Goal: Information Seeking & Learning: Learn about a topic

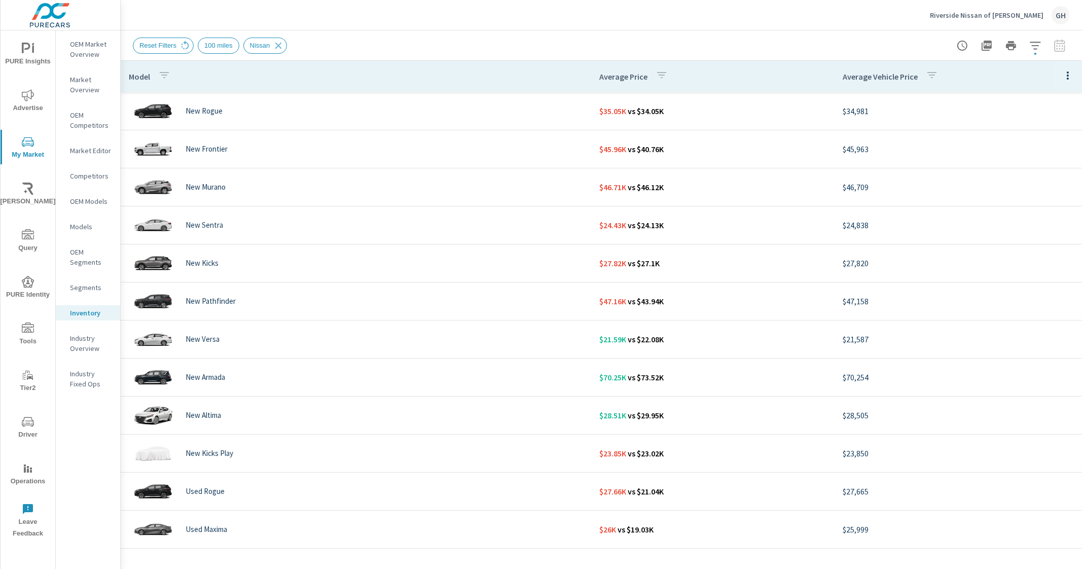
click at [1062, 47] on div at bounding box center [1011, 45] width 118 height 20
click at [181, 45] on icon at bounding box center [184, 45] width 11 height 11
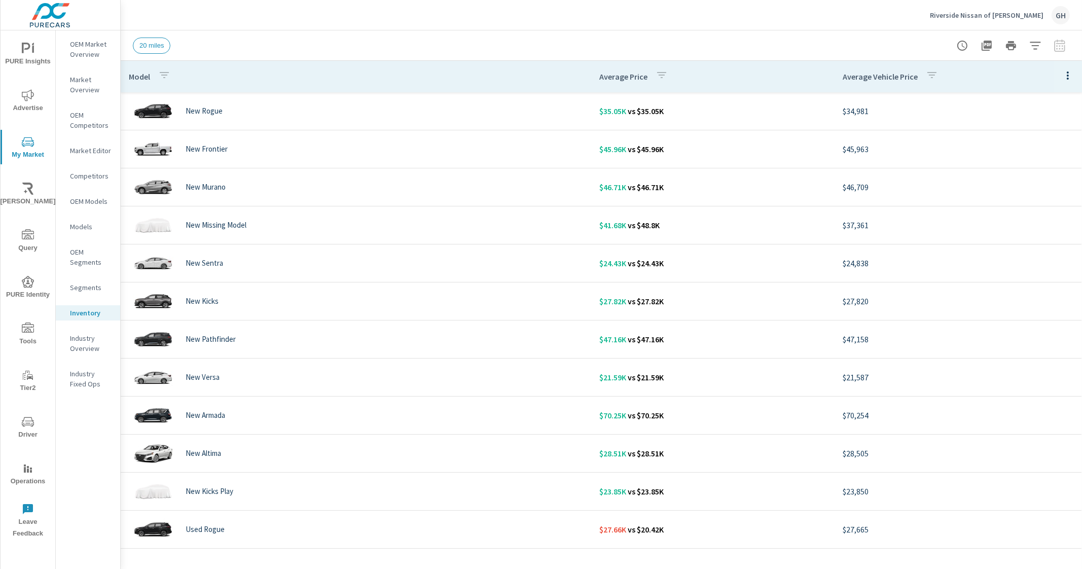
click at [1061, 75] on icon "button" at bounding box center [1067, 75] width 12 height 12
click at [1025, 232] on span "Customize columns..." at bounding box center [1034, 235] width 64 height 10
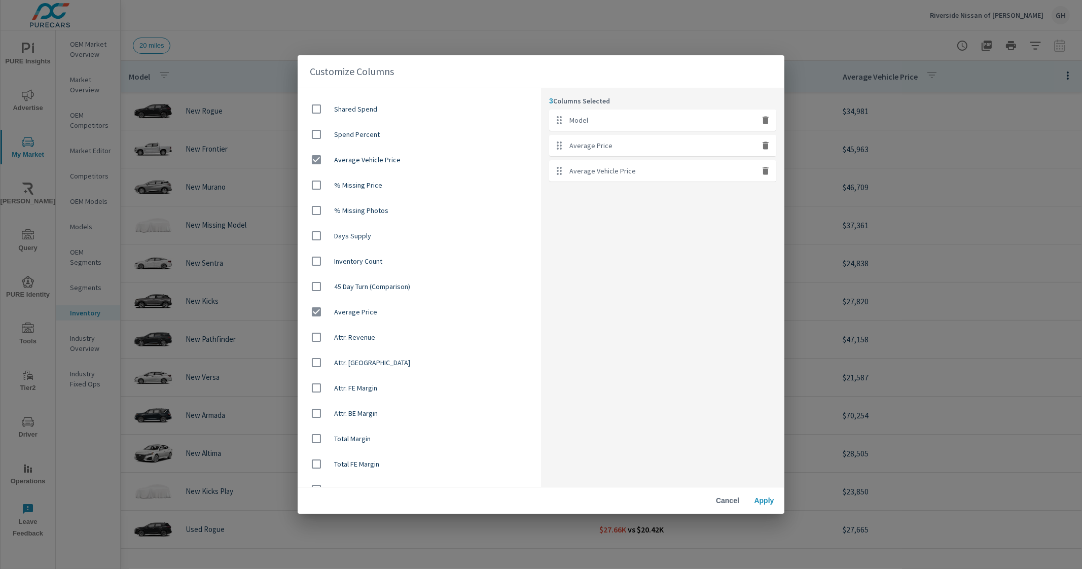
scroll to position [640, 0]
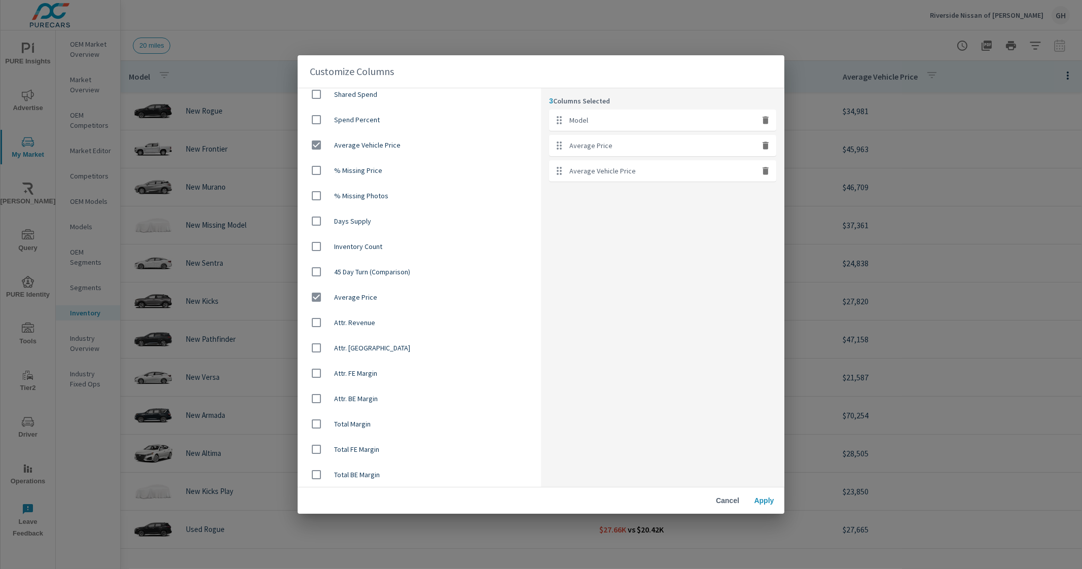
click at [357, 303] on div "Average Price" at bounding box center [418, 296] width 243 height 25
click at [361, 293] on span "Average Price" at bounding box center [433, 297] width 199 height 10
checkbox input "true"
click at [384, 139] on div "Average Vehicle Price" at bounding box center [418, 144] width 243 height 25
checkbox input "false"
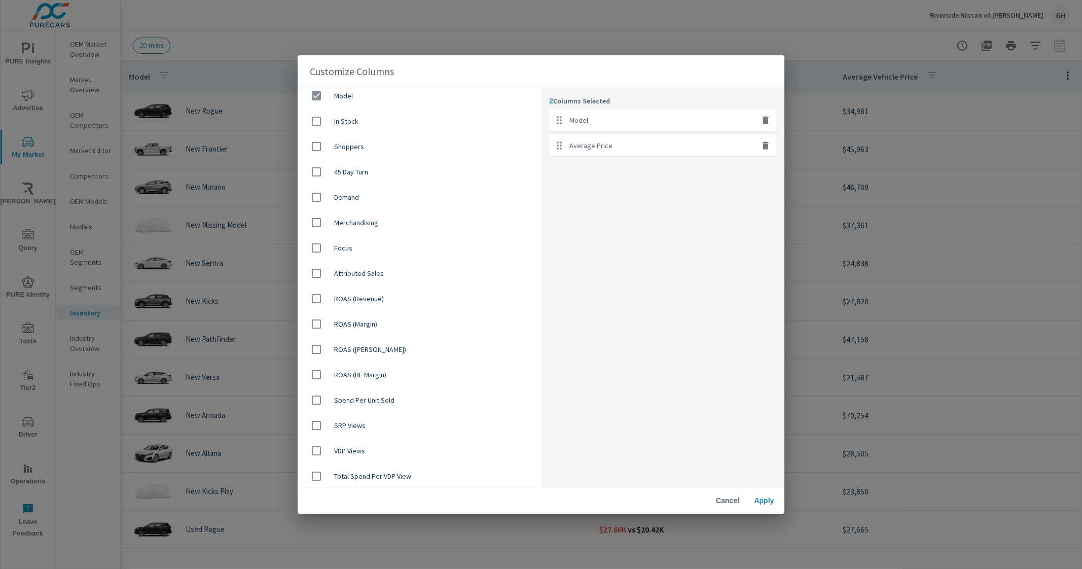
scroll to position [0, 0]
click at [443, 135] on div "In Stock" at bounding box center [418, 126] width 243 height 25
checkbox input "true"
click at [763, 501] on span "Apply" at bounding box center [764, 500] width 24 height 9
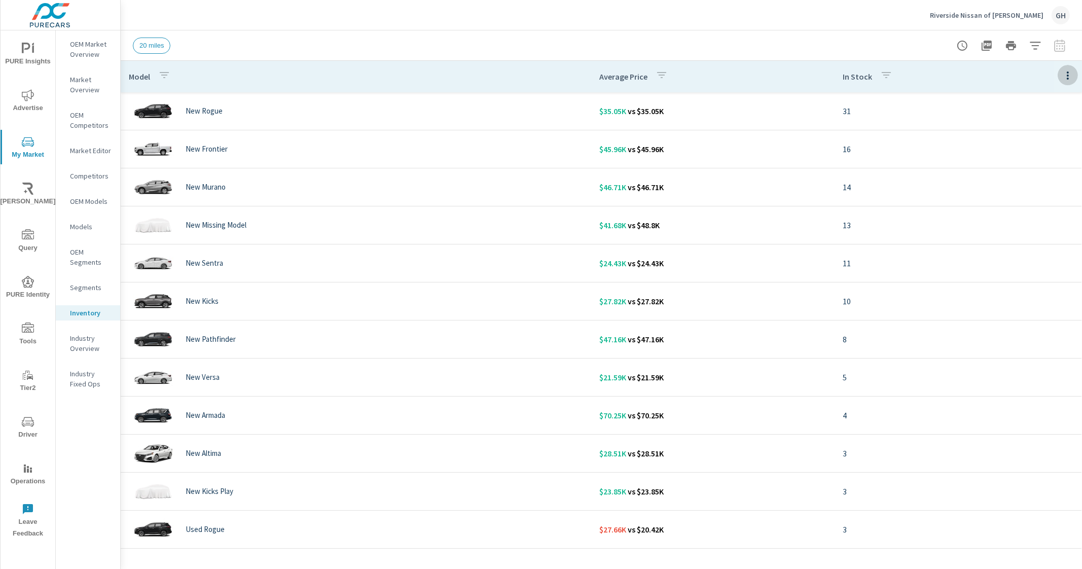
click at [1065, 75] on button "button" at bounding box center [1067, 75] width 20 height 21
click at [1019, 193] on span "Market Comparison" at bounding box center [1034, 190] width 64 height 10
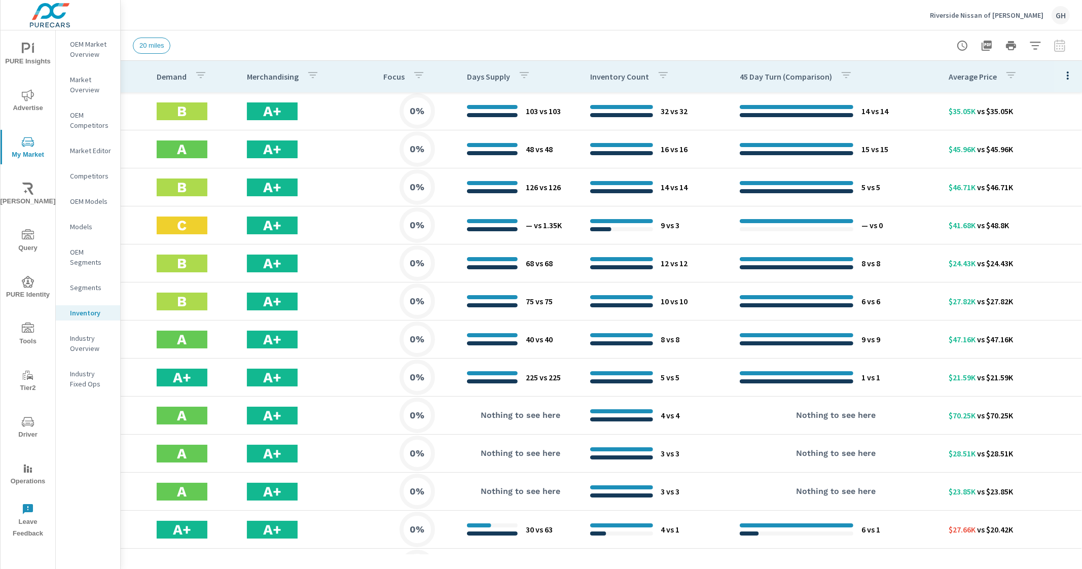
scroll to position [0, 509]
click at [1057, 82] on button "button" at bounding box center [1067, 75] width 20 height 21
click at [1021, 237] on span "Customize columns..." at bounding box center [1034, 235] width 64 height 10
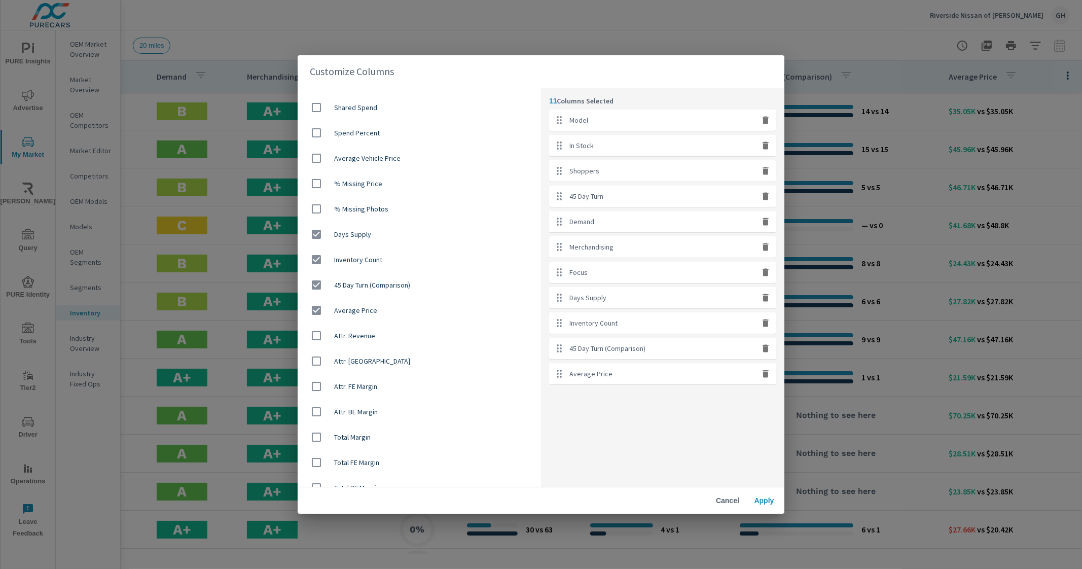
scroll to position [634, 0]
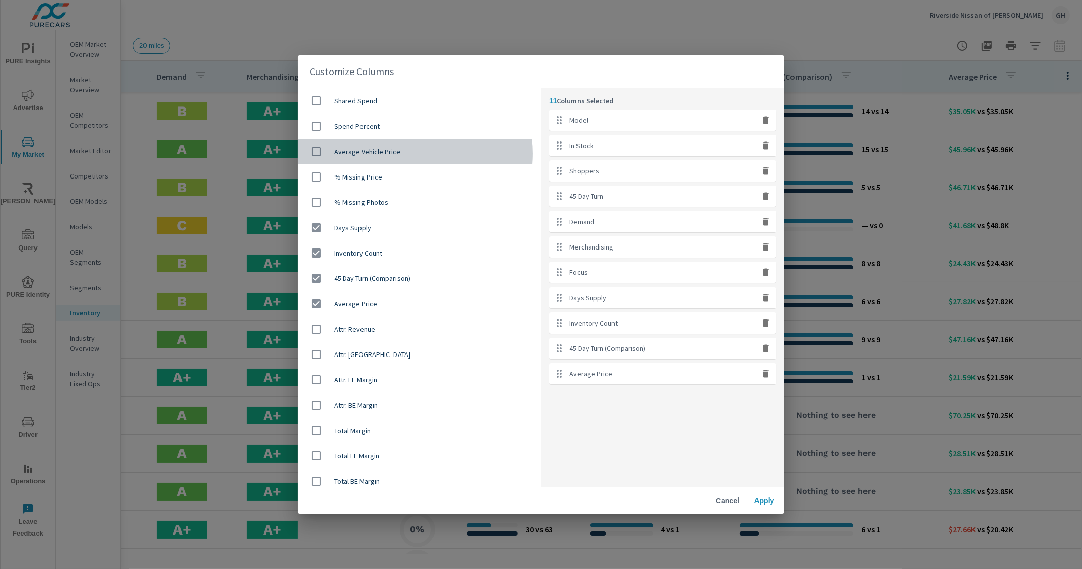
click at [412, 154] on span "Average Vehicle Price" at bounding box center [433, 151] width 199 height 10
checkbox input "true"
click at [764, 512] on div "Cancel Apply" at bounding box center [540, 500] width 487 height 26
click at [766, 499] on span "Apply" at bounding box center [764, 500] width 24 height 9
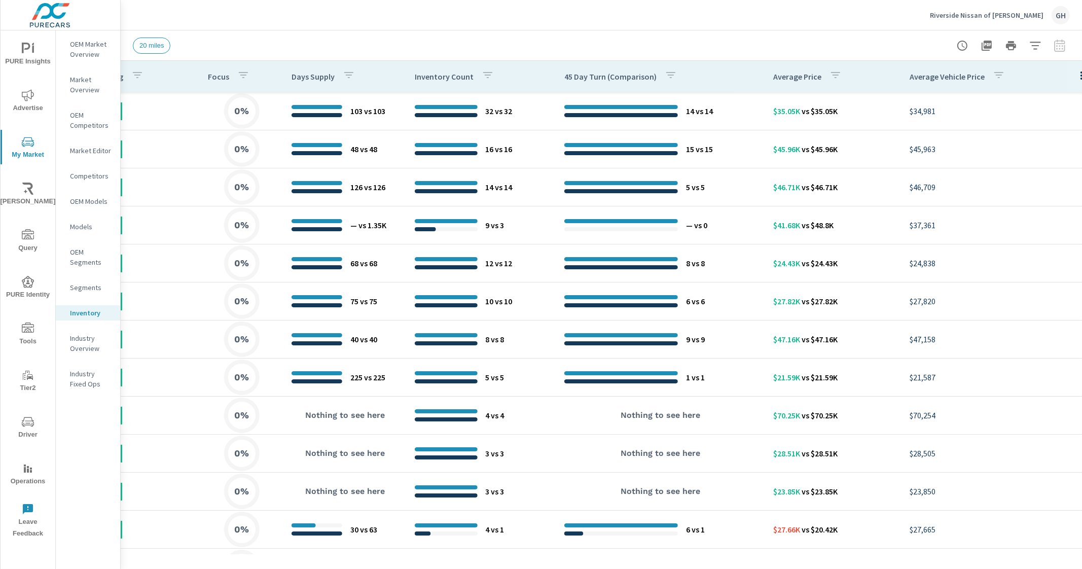
scroll to position [0, 698]
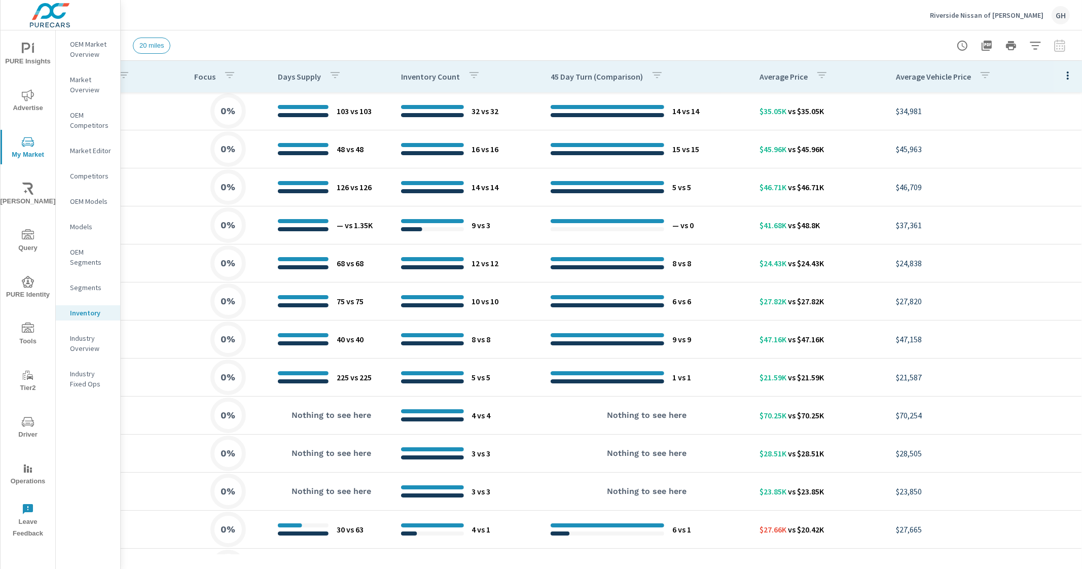
click at [1063, 75] on button "button" at bounding box center [1067, 75] width 20 height 21
click at [1040, 242] on div "Customize columns..." at bounding box center [1034, 235] width 80 height 18
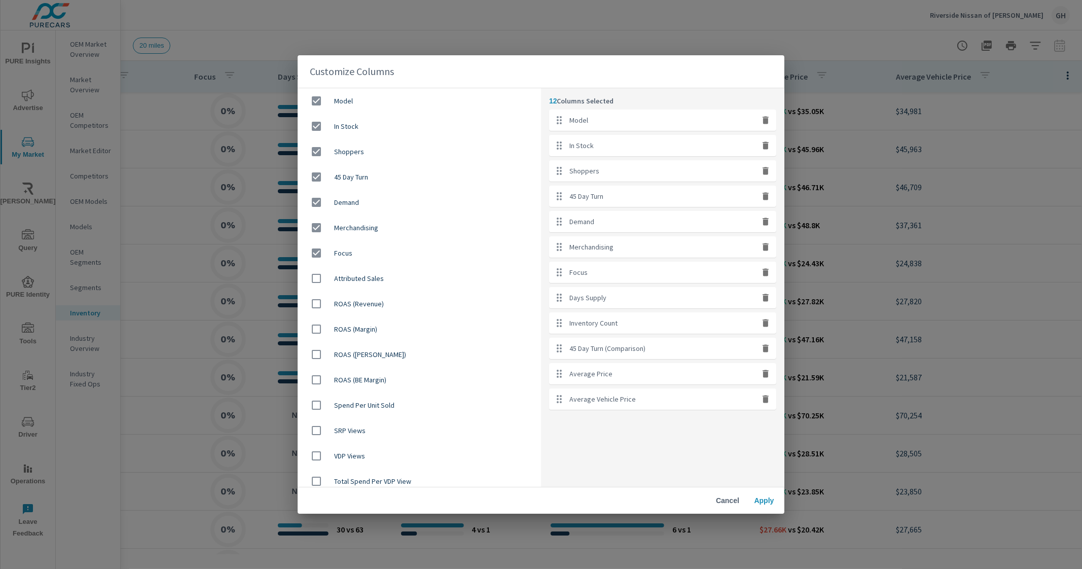
click at [378, 129] on span "In Stock" at bounding box center [433, 126] width 199 height 10
checkbox input "false"
click at [350, 152] on span "Shoppers" at bounding box center [433, 151] width 199 height 10
checkbox input "false"
click at [350, 185] on div "45 Day Turn" at bounding box center [418, 176] width 243 height 25
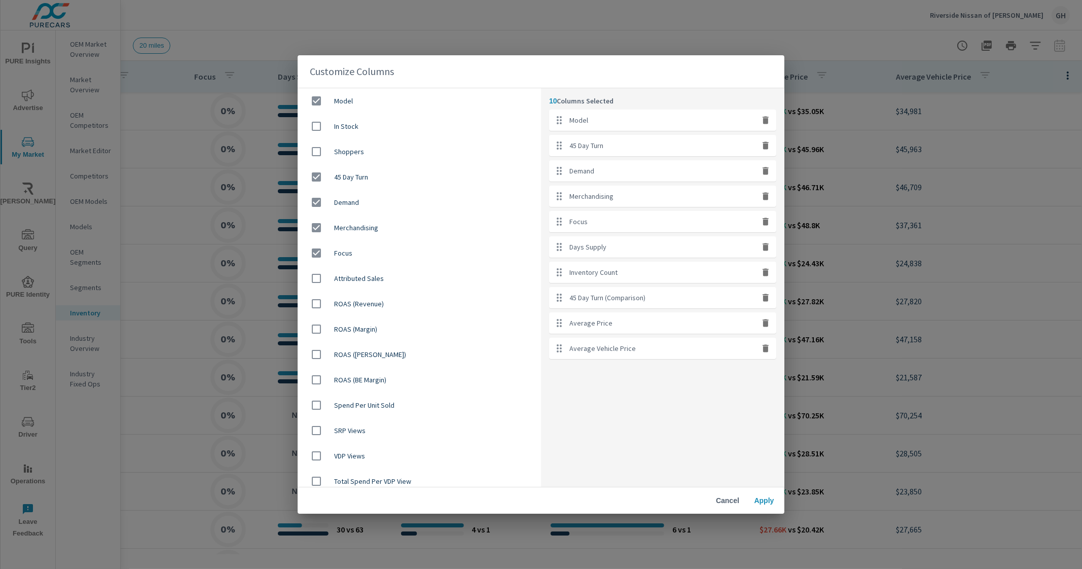
checkbox input "false"
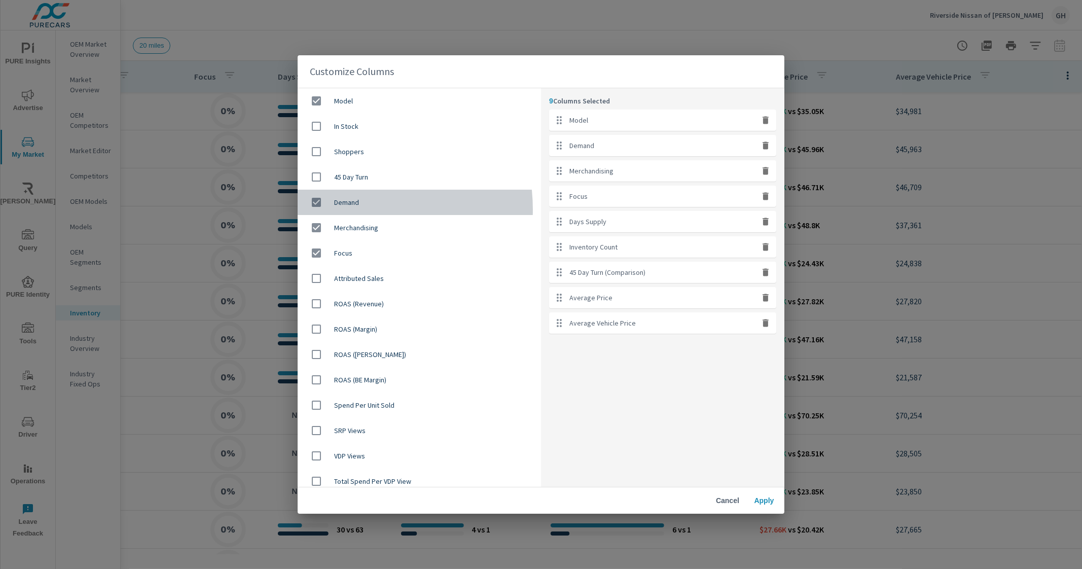
click at [347, 209] on div "Demand" at bounding box center [418, 202] width 243 height 25
checkbox input "false"
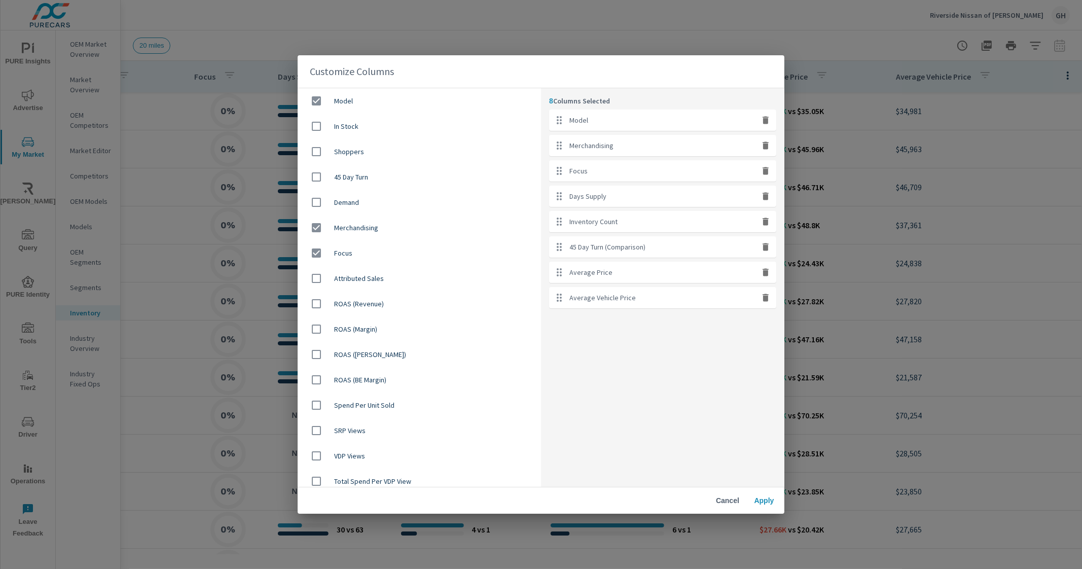
click at [348, 242] on div "Focus" at bounding box center [418, 252] width 243 height 25
click at [349, 260] on div "Focus" at bounding box center [418, 252] width 243 height 25
checkbox input "true"
click at [362, 231] on span "Merchandising" at bounding box center [433, 227] width 199 height 10
checkbox input "false"
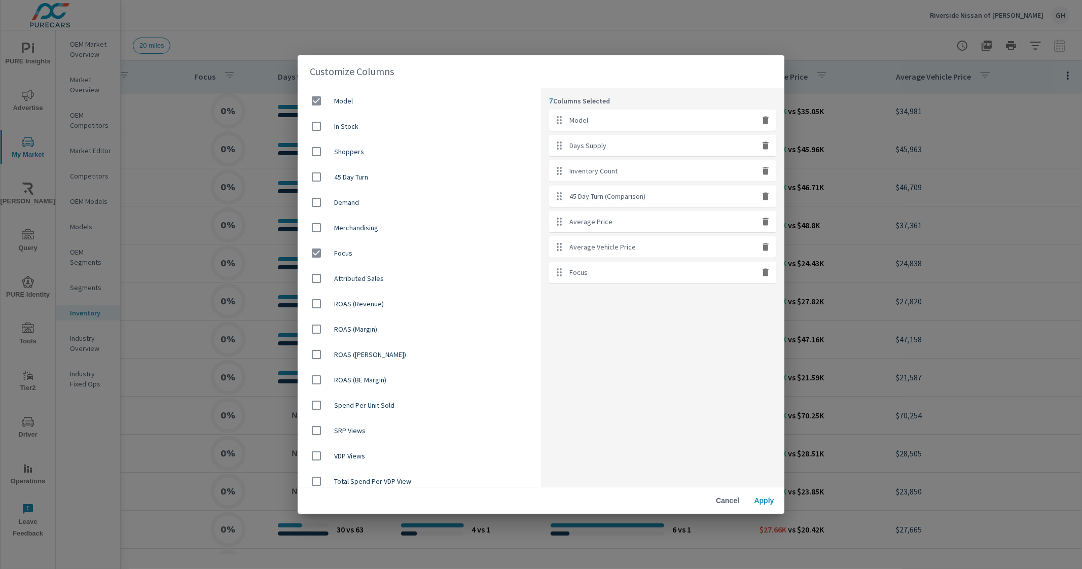
click at [346, 250] on span "Focus" at bounding box center [433, 253] width 199 height 10
checkbox input "false"
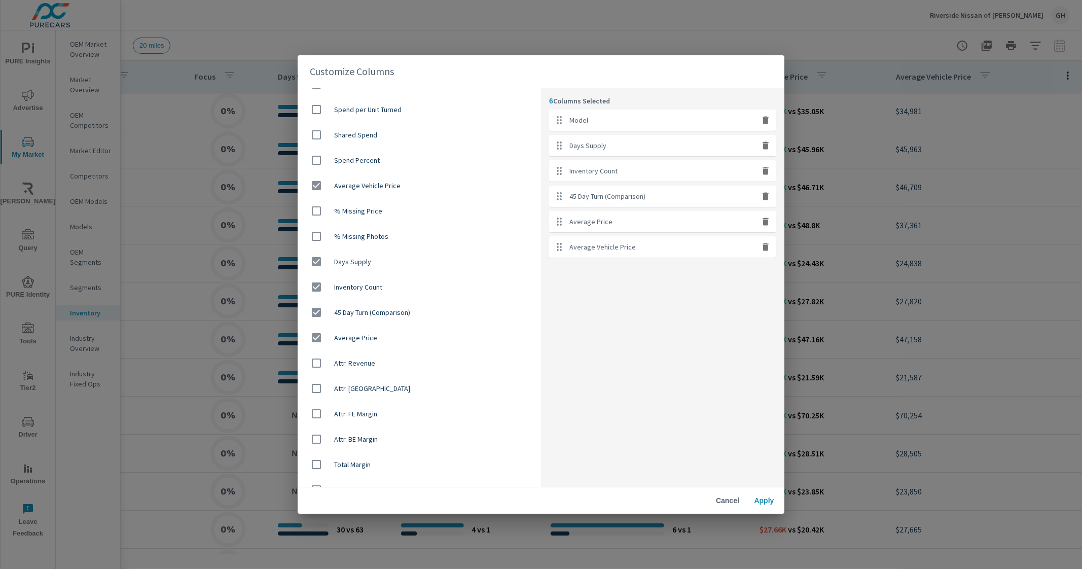
scroll to position [634, 0]
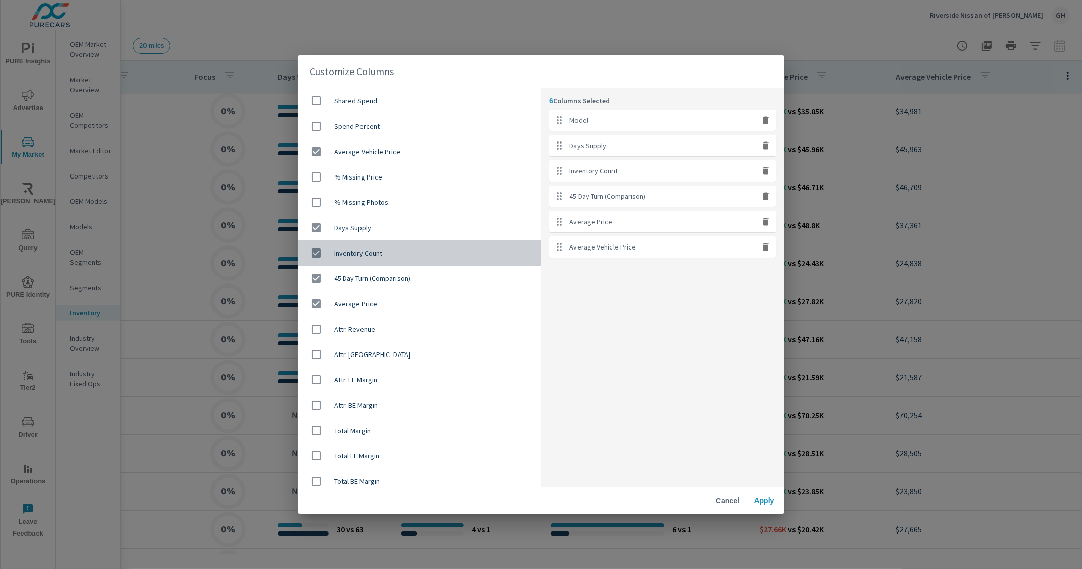
click at [435, 257] on span "Inventory Count" at bounding box center [433, 253] width 199 height 10
checkbox input "false"
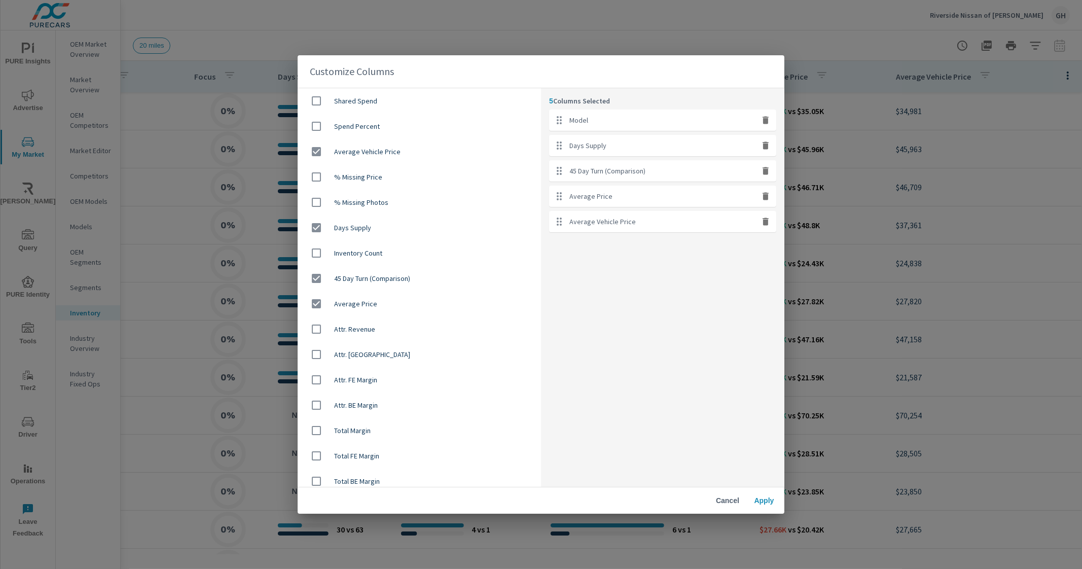
click at [420, 271] on div "45 Day Turn (Comparison)" at bounding box center [418, 278] width 243 height 25
checkbox input "false"
click at [396, 306] on span "Average Price" at bounding box center [433, 304] width 199 height 10
checkbox input "false"
click at [421, 231] on span "Days Supply" at bounding box center [433, 227] width 199 height 10
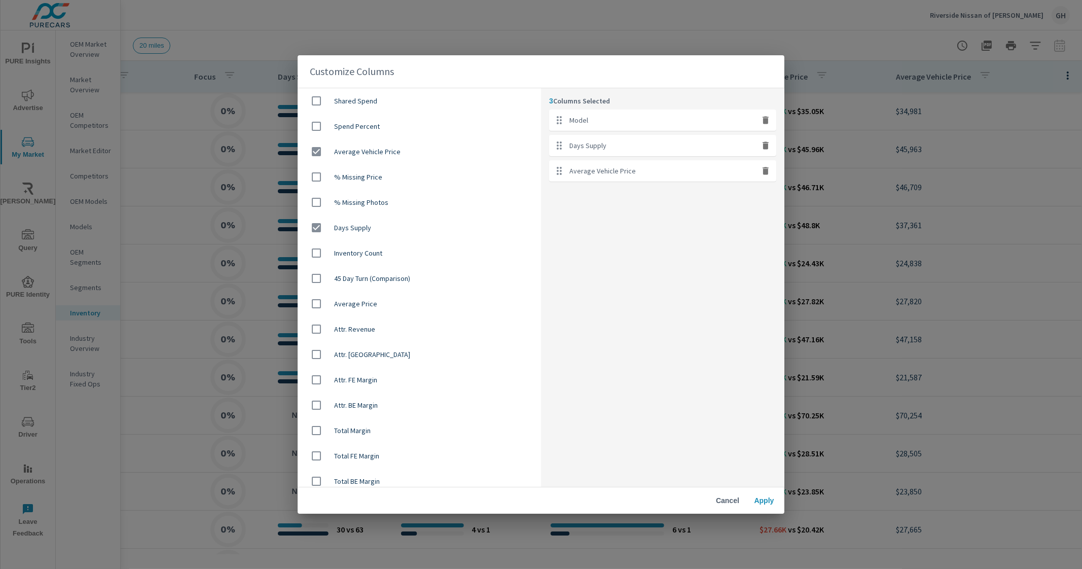
checkbox input "false"
click at [398, 300] on span "Average Price" at bounding box center [433, 304] width 199 height 10
checkbox input "true"
click at [767, 509] on button "Apply" at bounding box center [764, 500] width 32 height 18
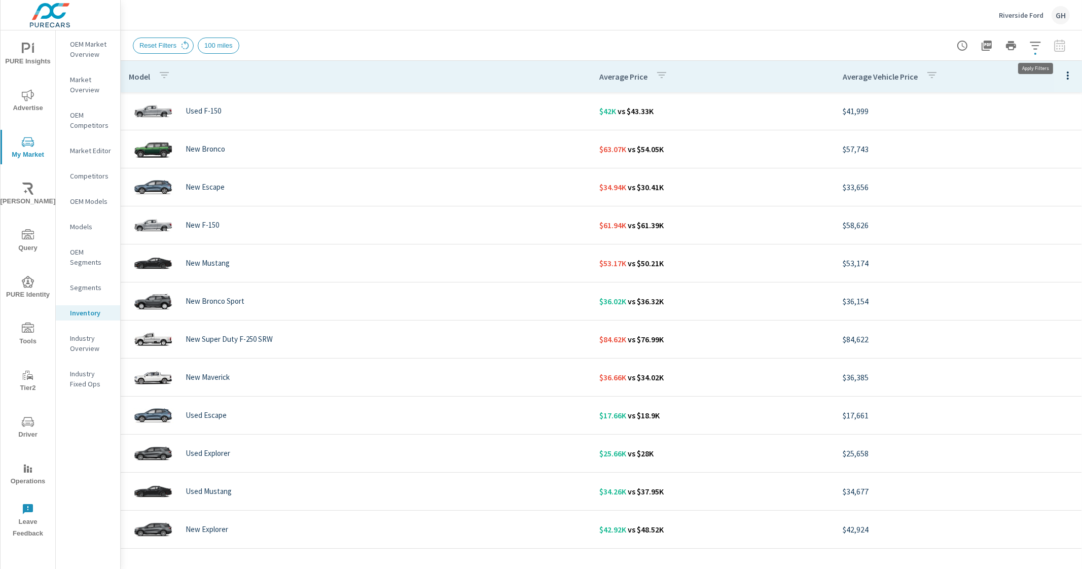
click at [1029, 45] on icon "button" at bounding box center [1035, 46] width 12 height 12
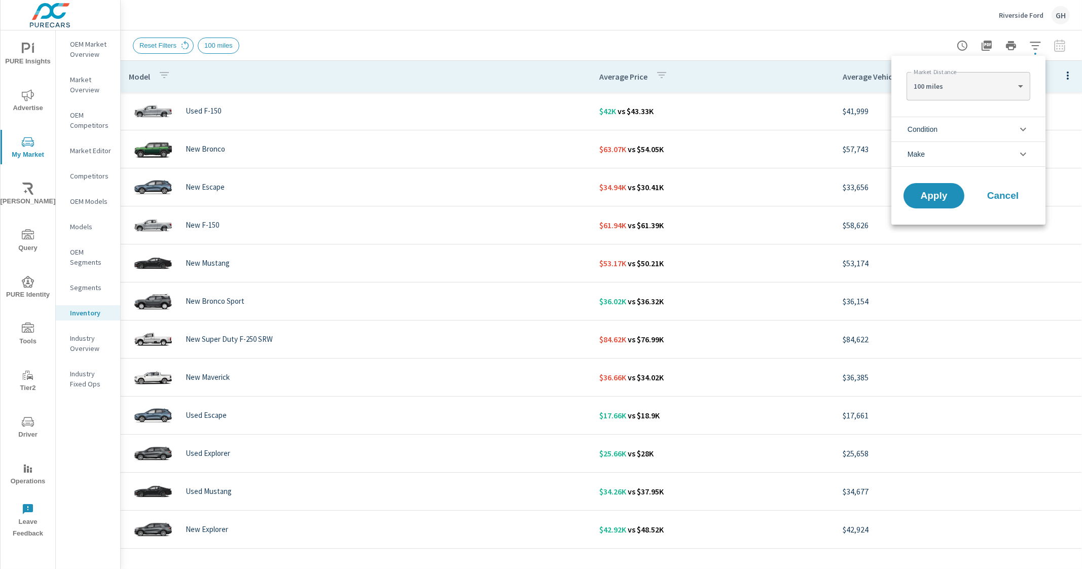
click at [953, 152] on li "Make" at bounding box center [968, 153] width 154 height 25
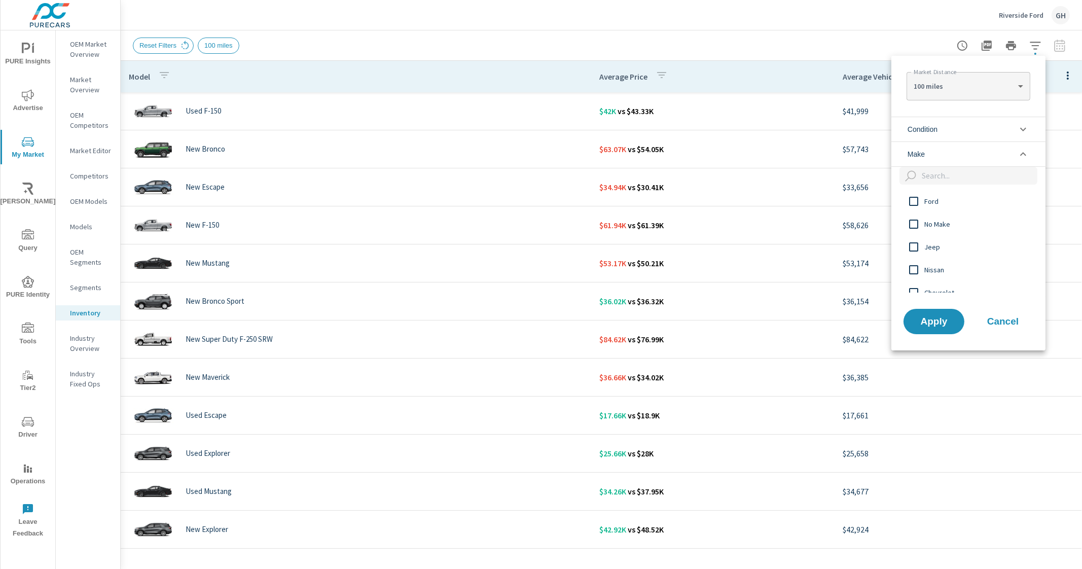
click at [936, 197] on span "Ford" at bounding box center [979, 201] width 111 height 12
click at [935, 323] on span "Apply" at bounding box center [934, 321] width 42 height 10
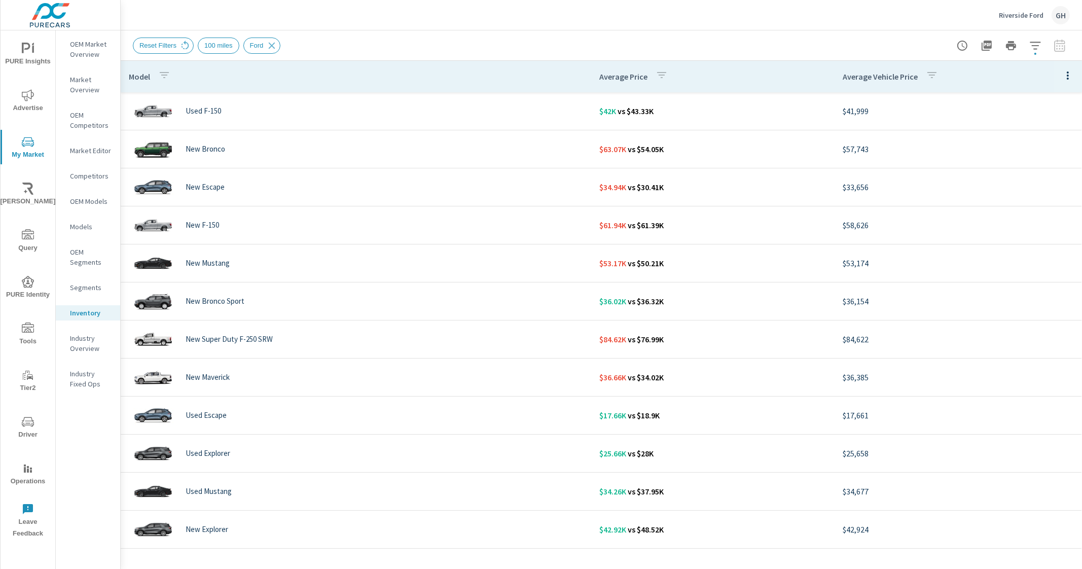
click at [1044, 53] on div at bounding box center [1011, 45] width 118 height 20
click at [1039, 50] on icon "button" at bounding box center [1035, 46] width 12 height 12
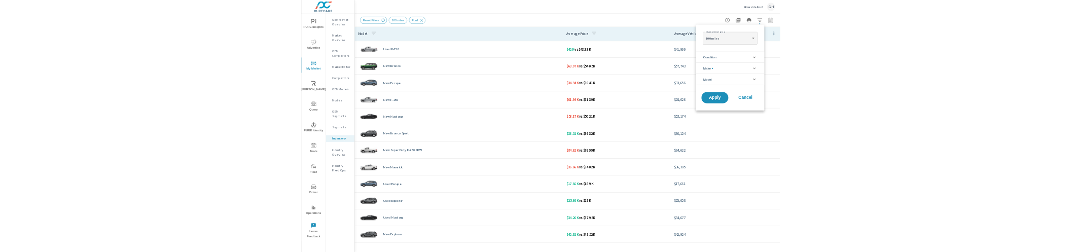
scroll to position [23, 0]
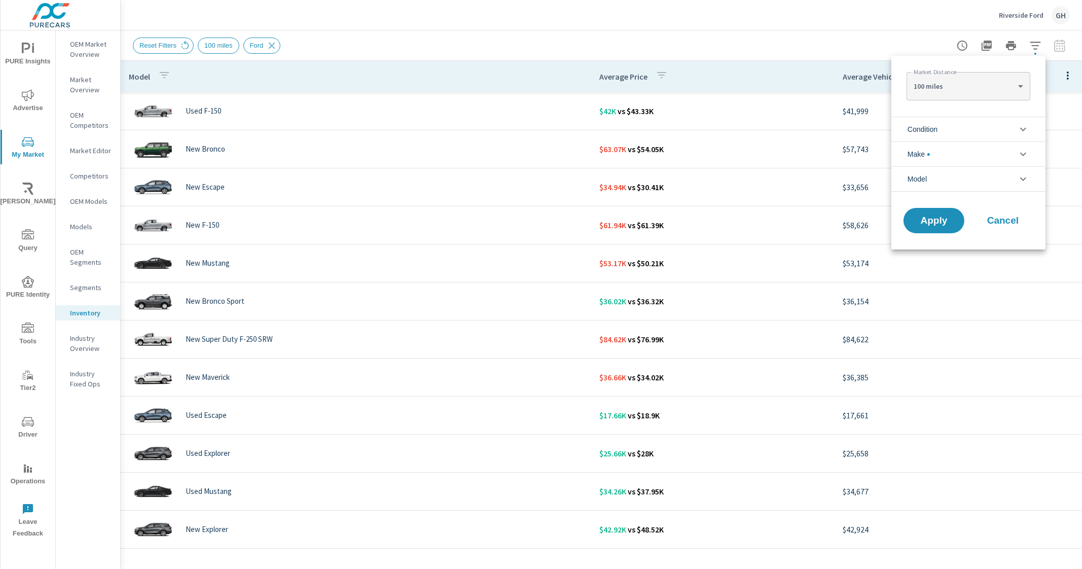
click at [533, 50] on div at bounding box center [541, 284] width 1082 height 569
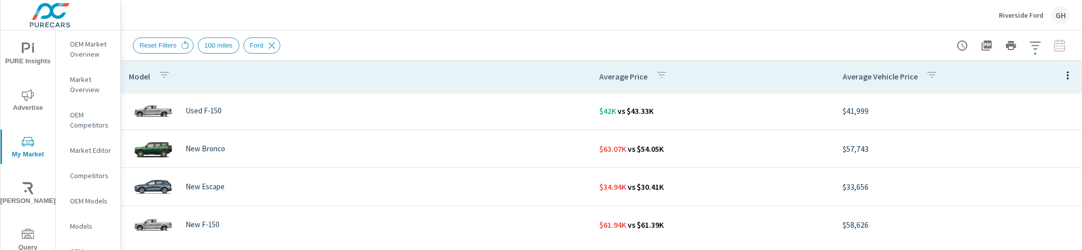
click at [504, 43] on div "Reset Filters 100 miles Ford" at bounding box center [530, 46] width 795 height 16
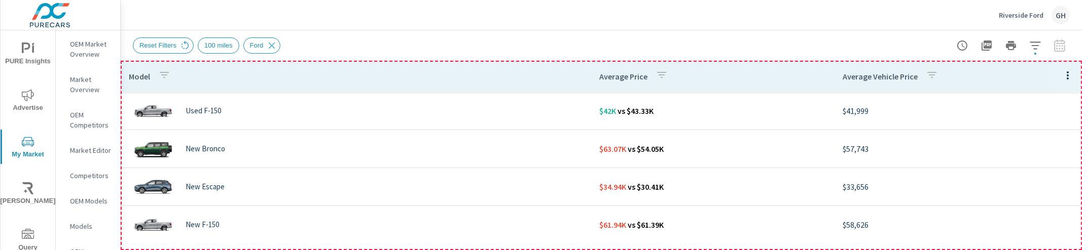
click at [461, 83] on th "Model" at bounding box center [356, 76] width 470 height 31
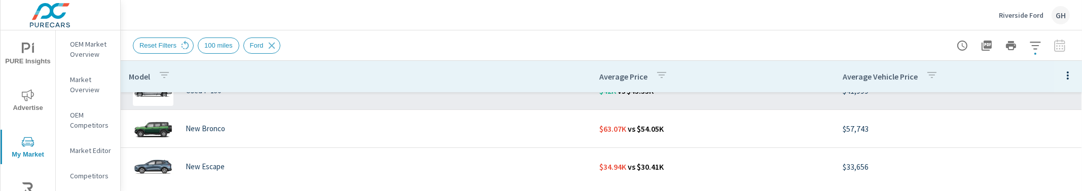
scroll to position [63, 0]
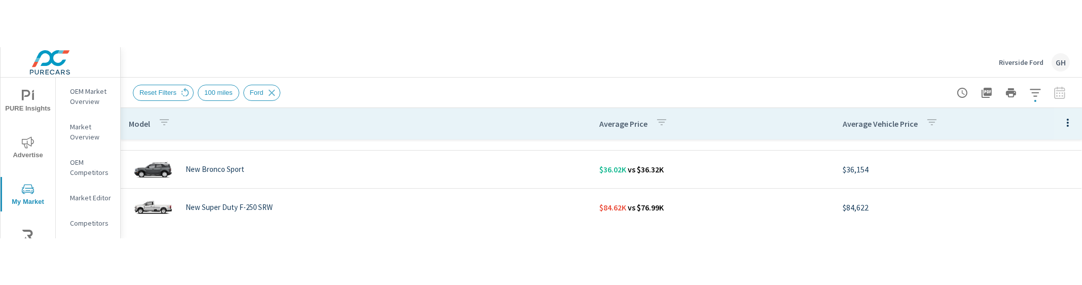
scroll to position [253, 0]
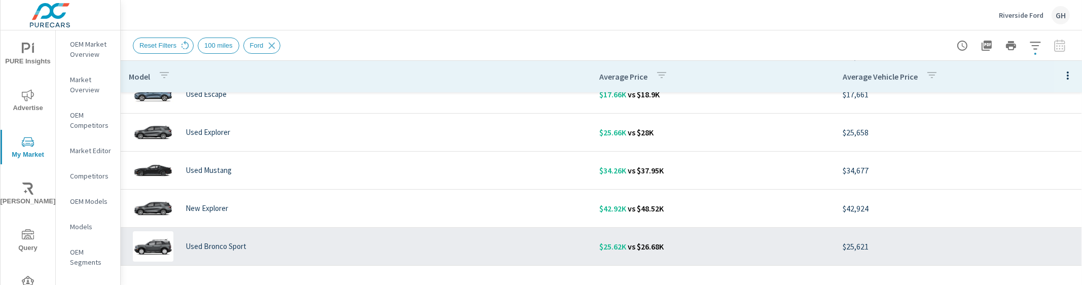
scroll to position [317, 0]
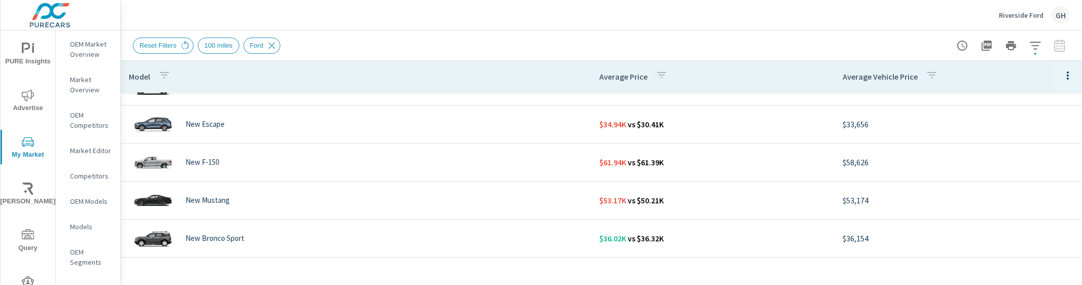
scroll to position [8, 0]
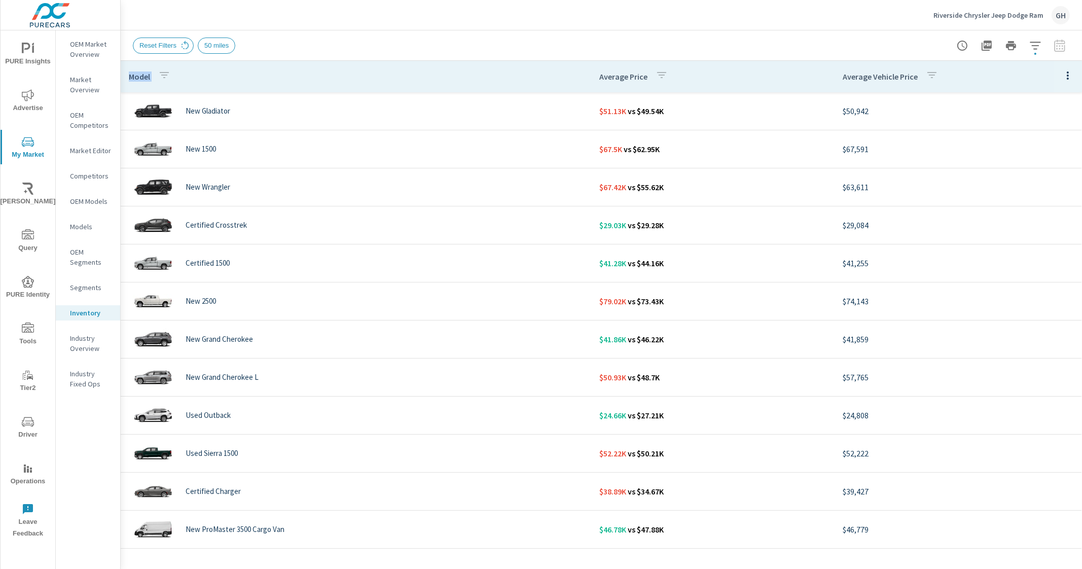
click at [526, 42] on div "Reset Filters 50 miles" at bounding box center [530, 46] width 795 height 16
click at [309, 75] on th "Model" at bounding box center [356, 76] width 470 height 31
click at [669, 27] on div "Riverside Chrysler Jeep Dodge Ram GH" at bounding box center [601, 15] width 937 height 30
click at [1036, 48] on icon "button" at bounding box center [1034, 46] width 11 height 8
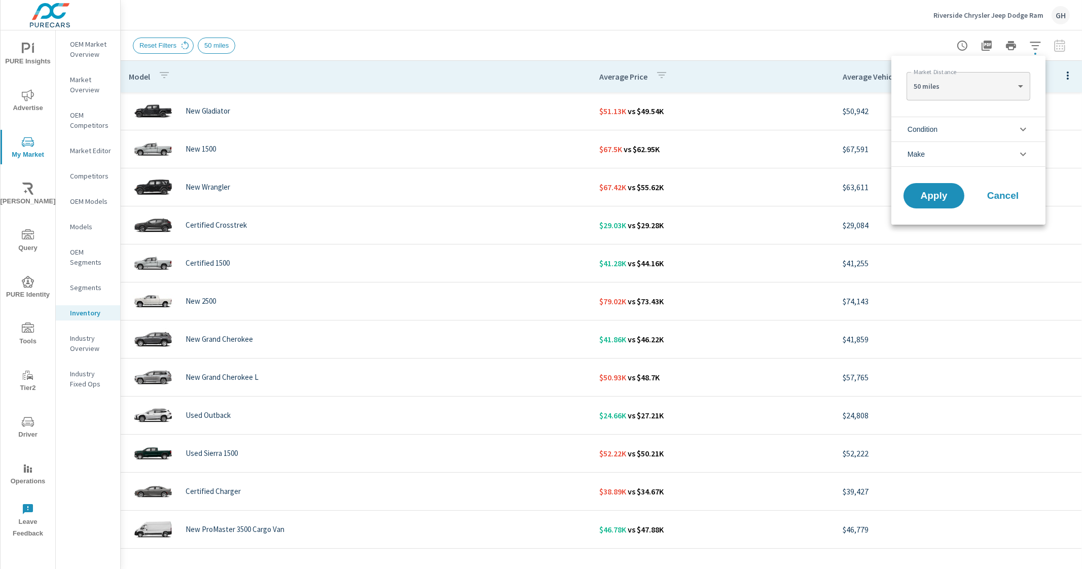
click at [1038, 47] on div at bounding box center [541, 284] width 1082 height 569
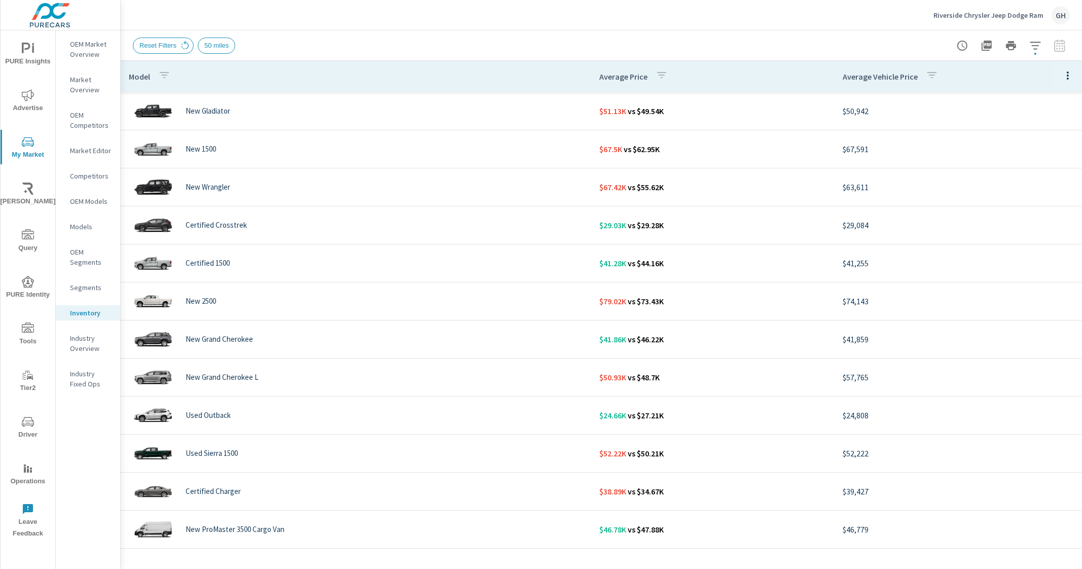
click at [851, 47] on div "Reset Filters 50 miles" at bounding box center [530, 46] width 795 height 16
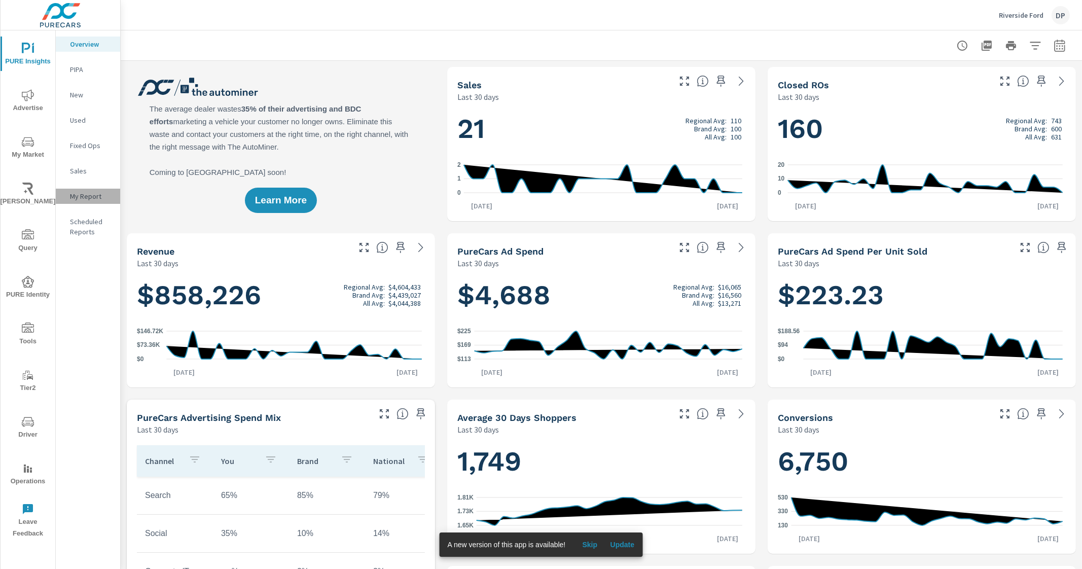
click at [85, 196] on p "My Report" at bounding box center [91, 196] width 42 height 10
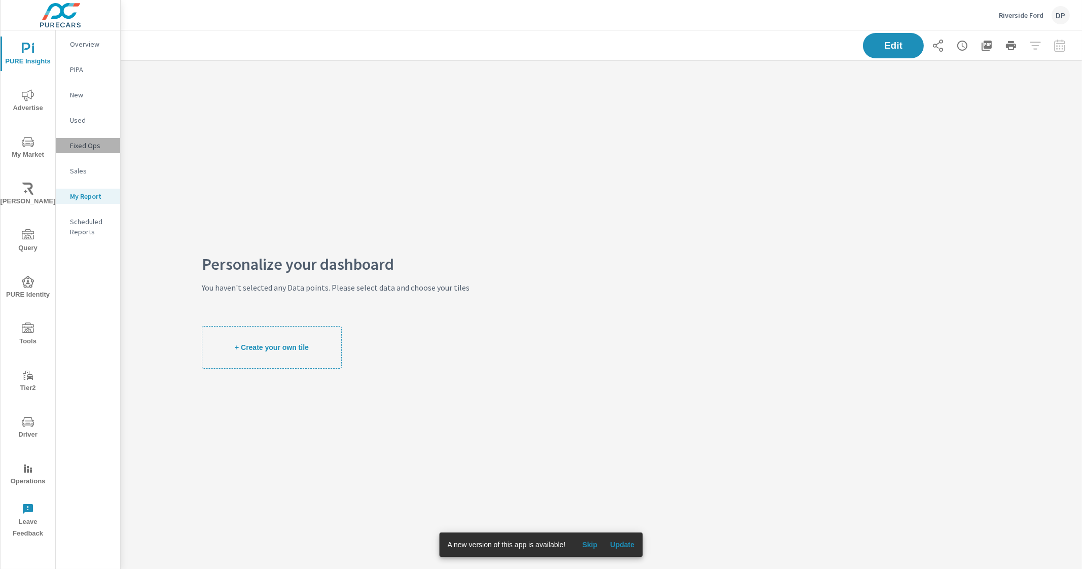
click at [88, 148] on p "Fixed Ops" at bounding box center [91, 145] width 42 height 10
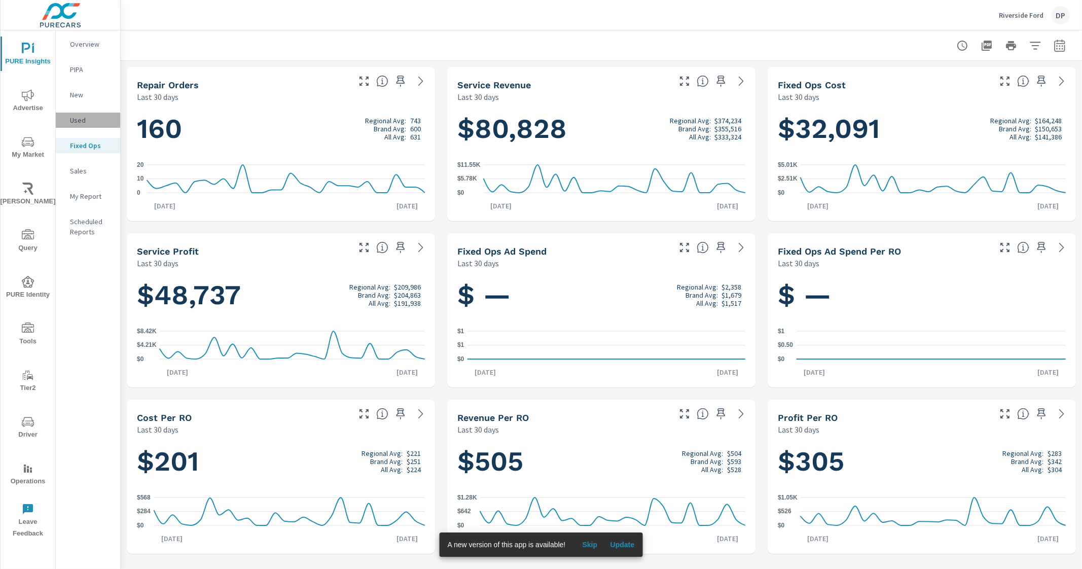
click at [98, 119] on p "Used" at bounding box center [91, 120] width 42 height 10
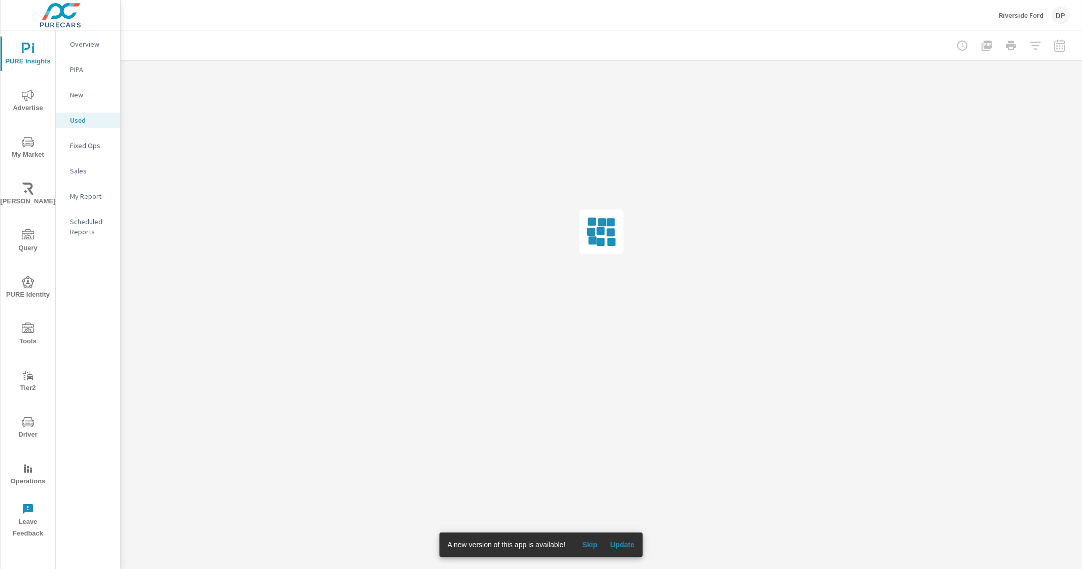
click at [96, 89] on div "New" at bounding box center [88, 94] width 64 height 15
click at [32, 154] on span "My Market" at bounding box center [28, 148] width 49 height 25
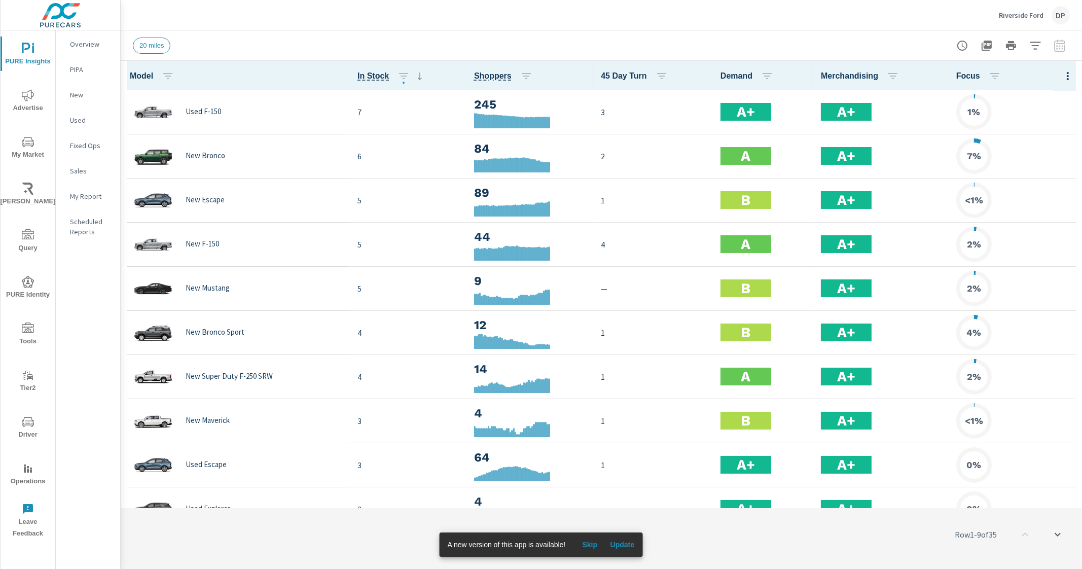
click at [621, 539] on button "Update" at bounding box center [622, 544] width 32 height 16
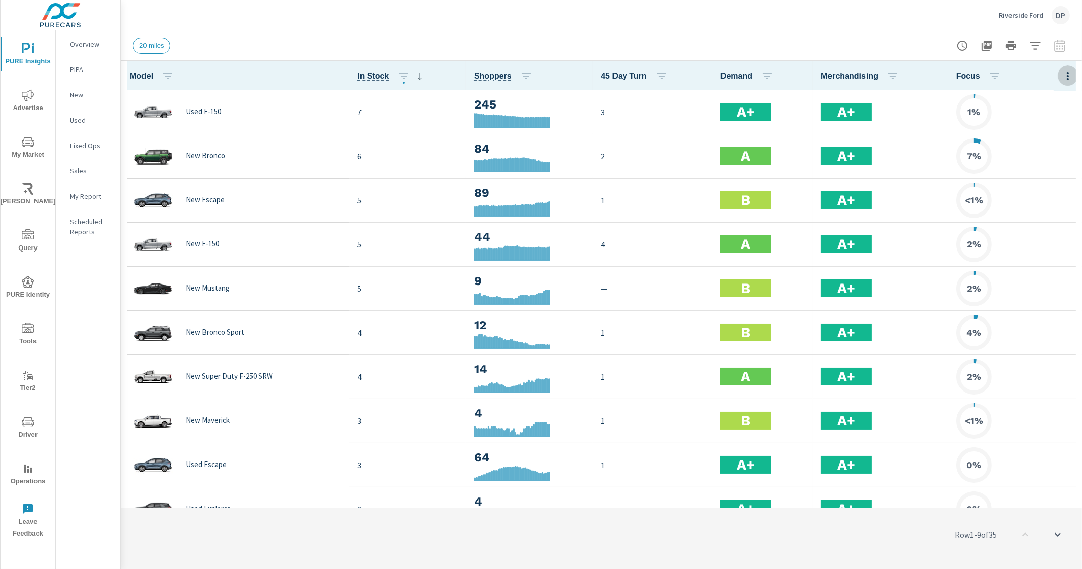
click at [1057, 66] on button "button" at bounding box center [1067, 75] width 20 height 21
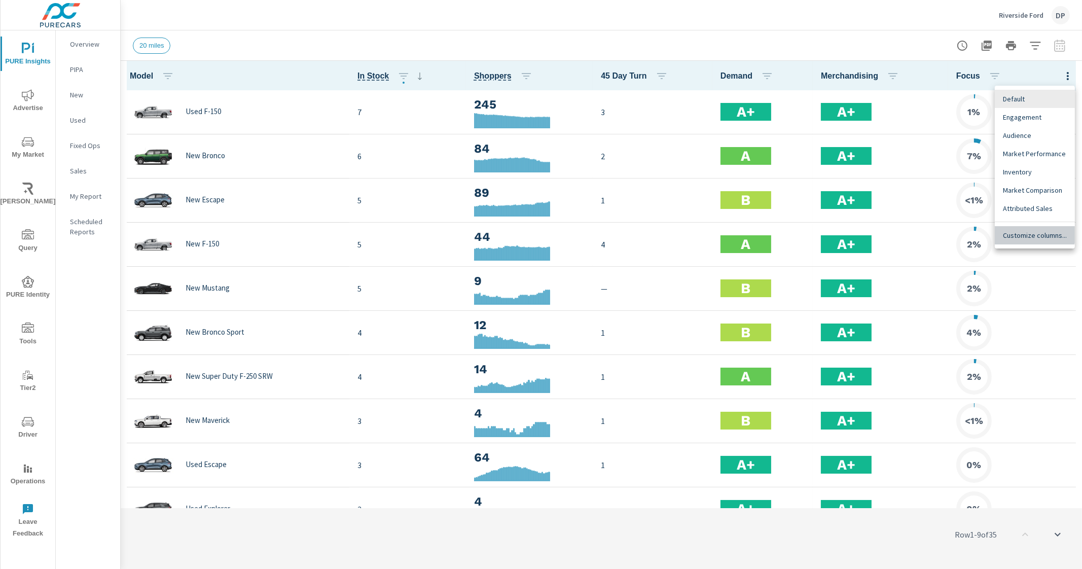
click at [1020, 232] on span "Customize columns..." at bounding box center [1034, 235] width 64 height 10
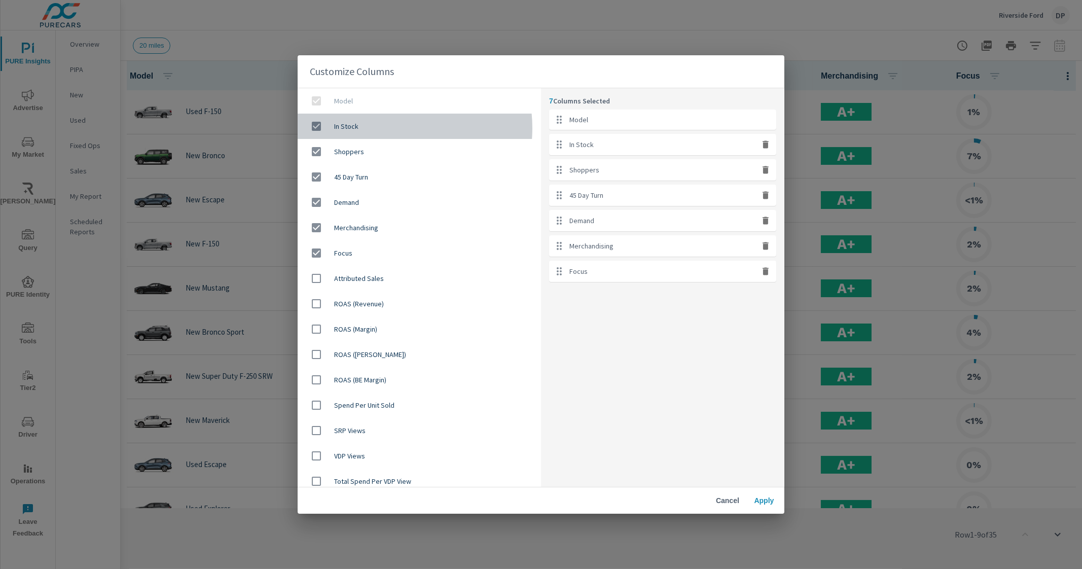
click at [385, 128] on span "In Stock" at bounding box center [433, 126] width 199 height 10
checkbox input "false"
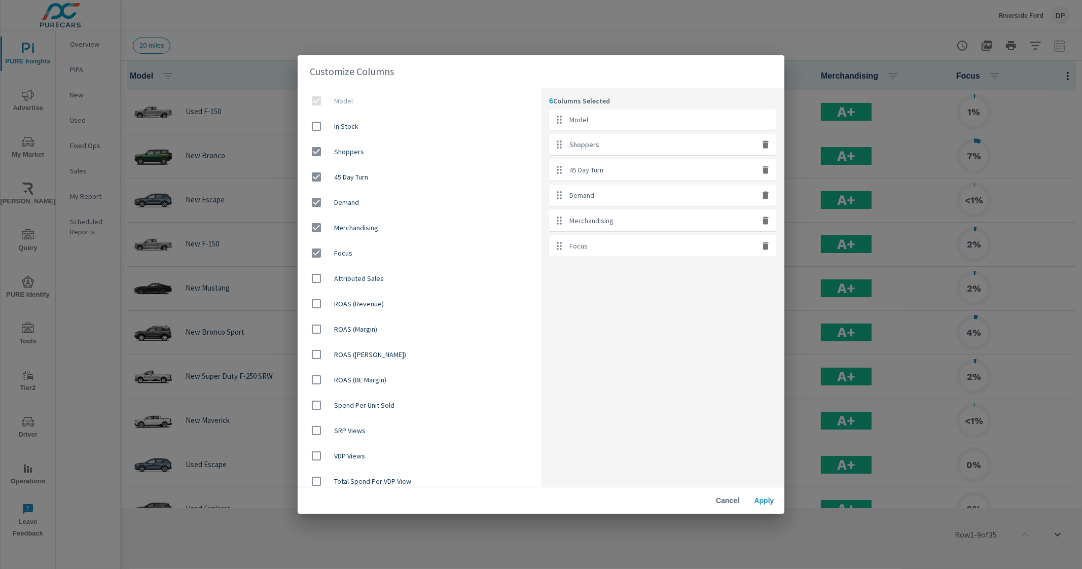
click at [364, 151] on span "Shoppers" at bounding box center [433, 151] width 199 height 10
checkbox input "false"
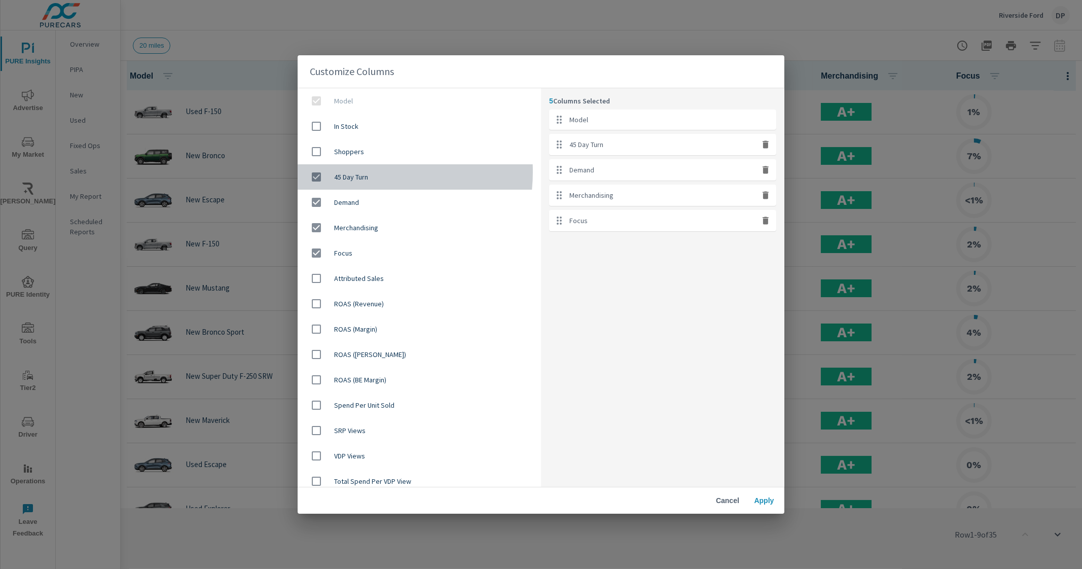
drag, startPoint x: 357, startPoint y: 172, endPoint x: 362, endPoint y: 194, distance: 22.3
click at [358, 173] on span "45 Day Turn" at bounding box center [433, 177] width 199 height 10
checkbox input "false"
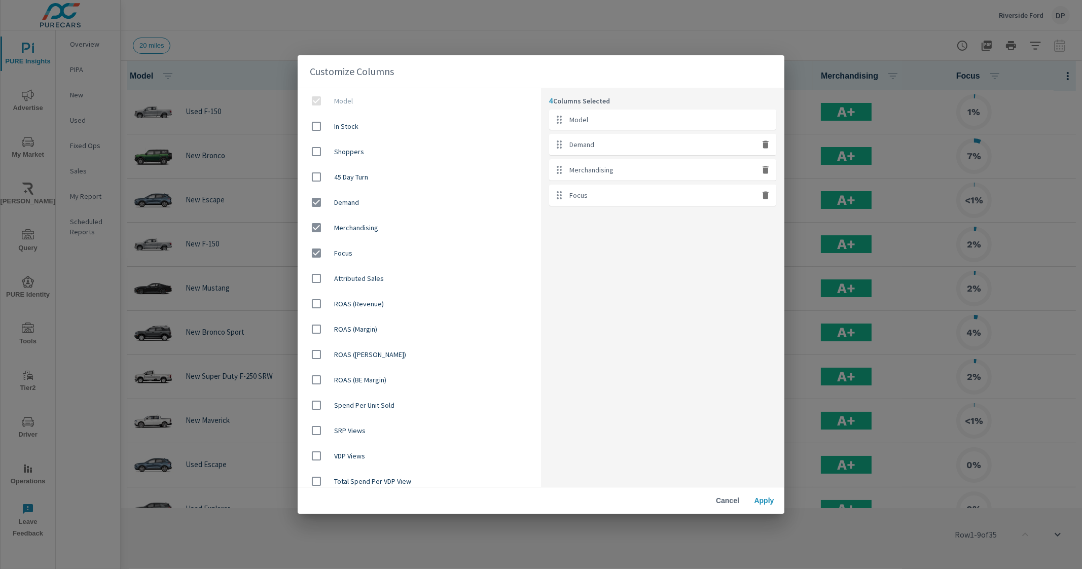
drag, startPoint x: 362, startPoint y: 196, endPoint x: 363, endPoint y: 209, distance: 12.7
click at [362, 199] on div "Demand" at bounding box center [418, 202] width 243 height 25
checkbox input "false"
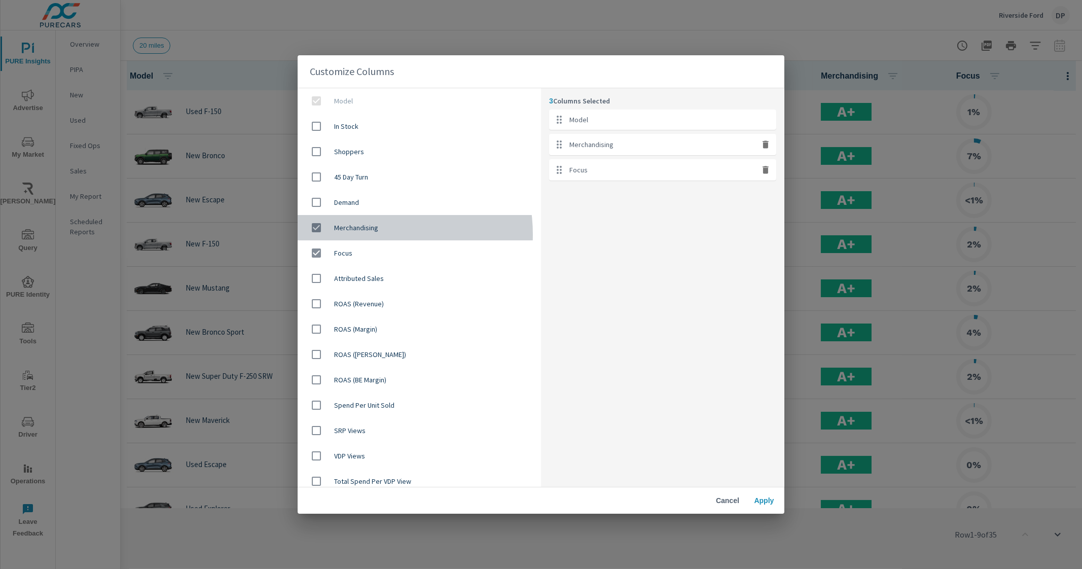
click at [365, 234] on div "Merchandising" at bounding box center [418, 227] width 243 height 25
checkbox input "false"
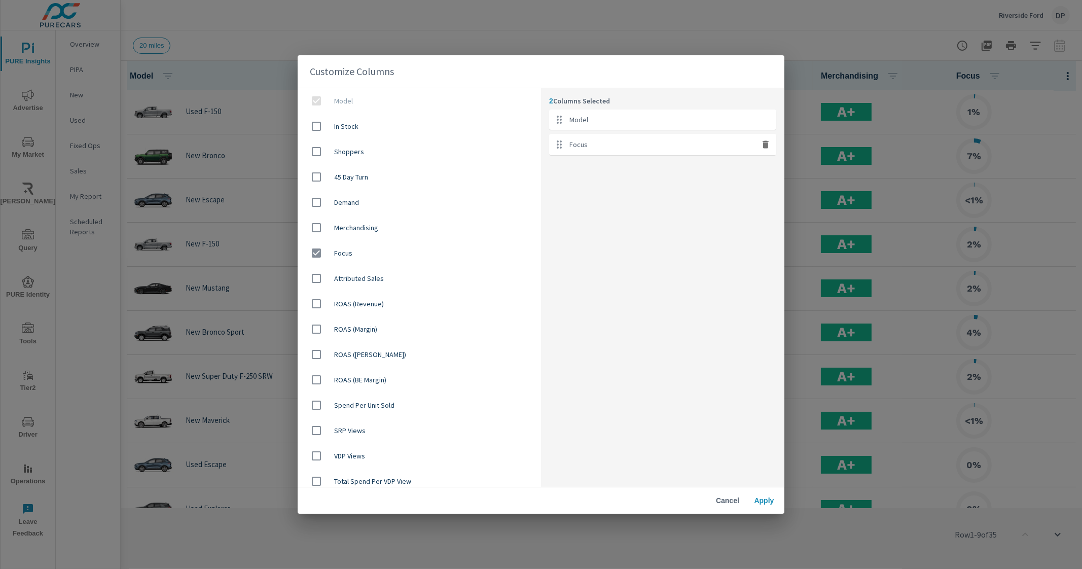
click at [361, 250] on span "Focus" at bounding box center [433, 253] width 199 height 10
checkbox input "false"
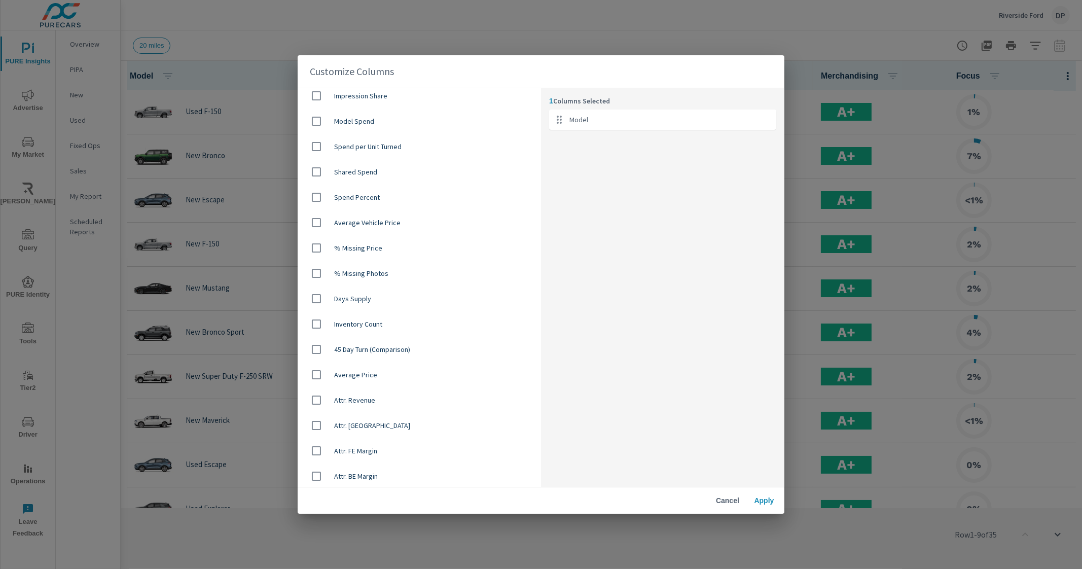
scroll to position [570, 0]
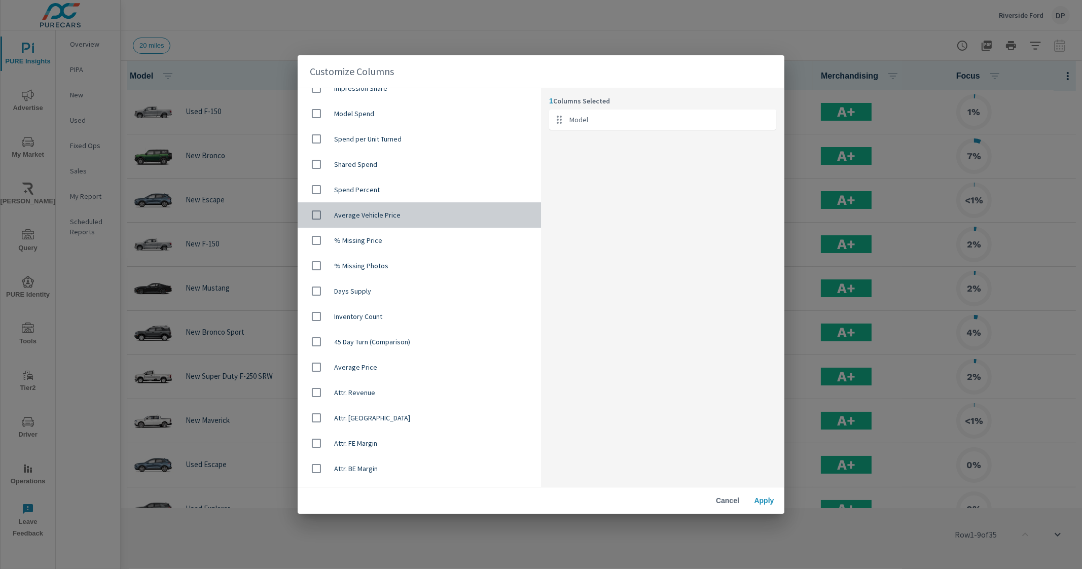
click at [464, 219] on div "Average Vehicle Price" at bounding box center [418, 214] width 243 height 25
checkbox input "true"
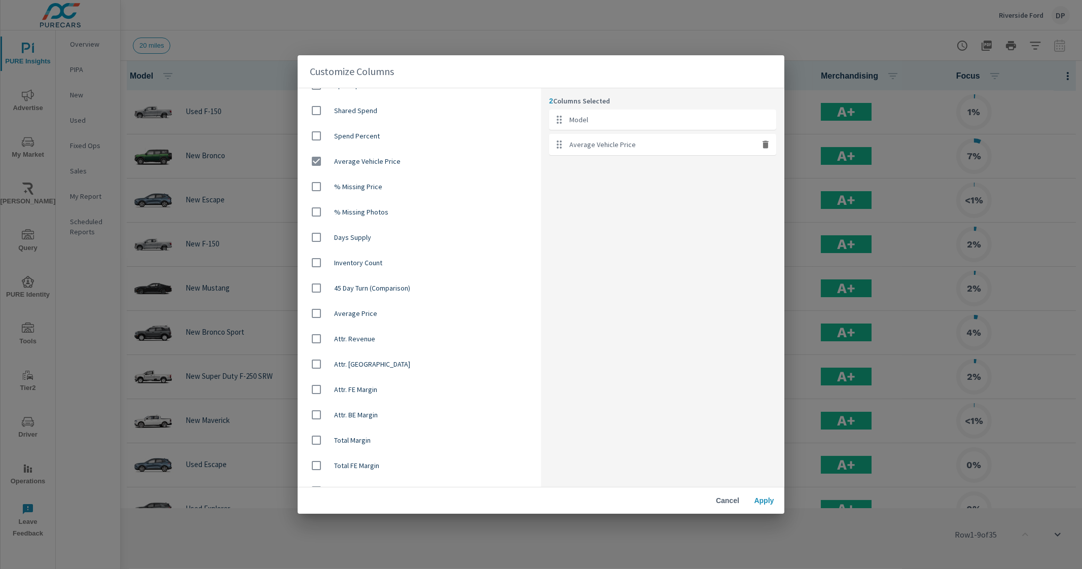
scroll to position [634, 0]
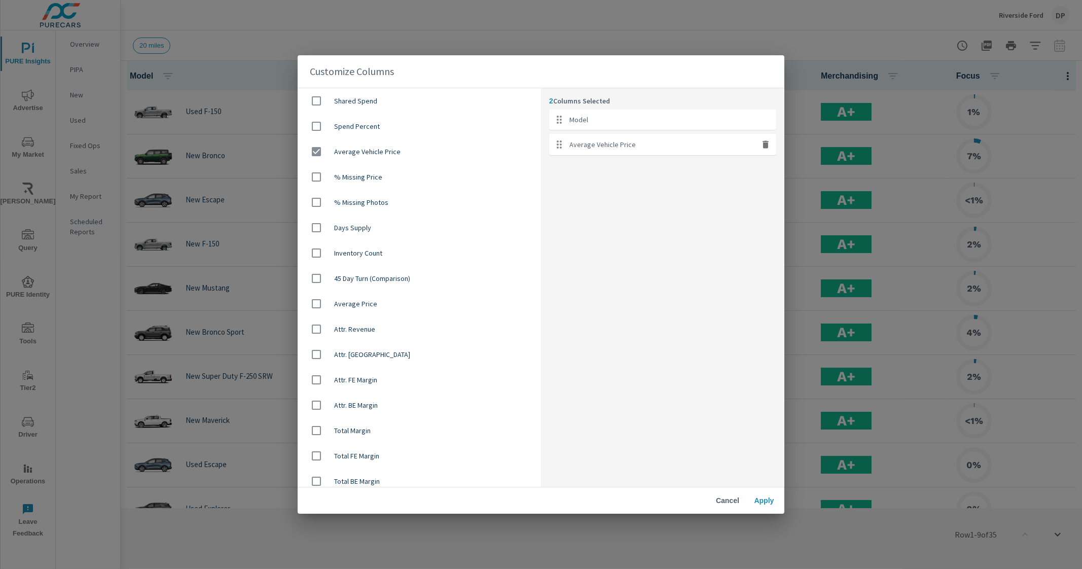
click at [408, 303] on span "Average Price" at bounding box center [433, 304] width 199 height 10
checkbox input "true"
click at [771, 505] on button "Apply" at bounding box center [764, 500] width 32 height 18
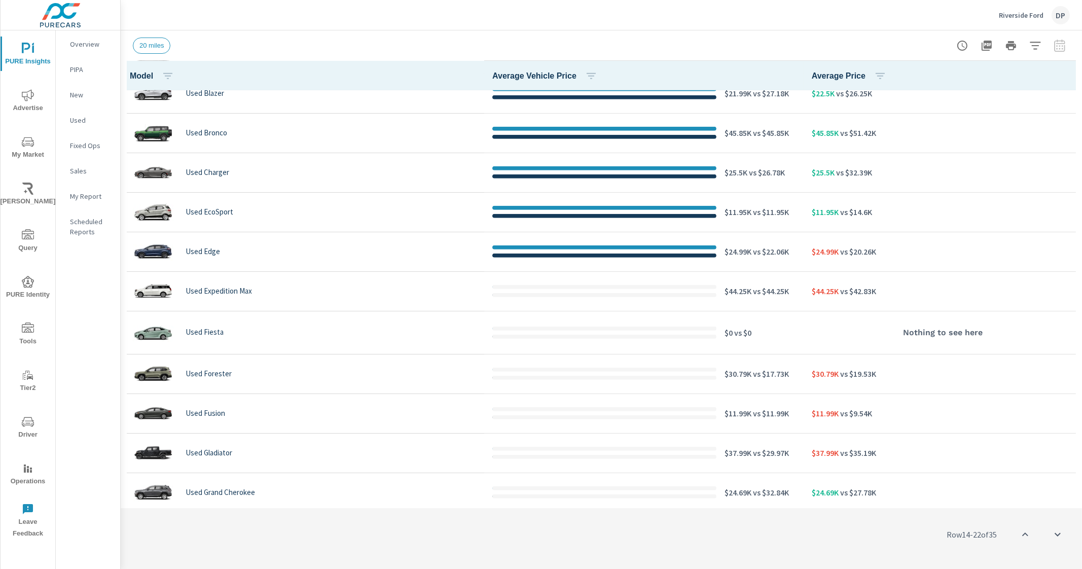
scroll to position [823, 0]
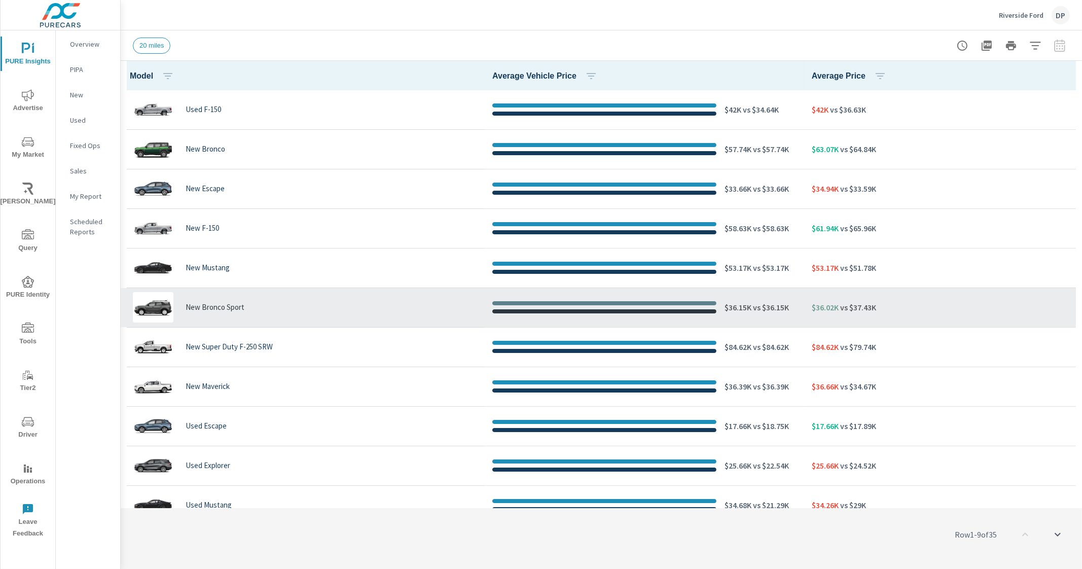
scroll to position [63, 0]
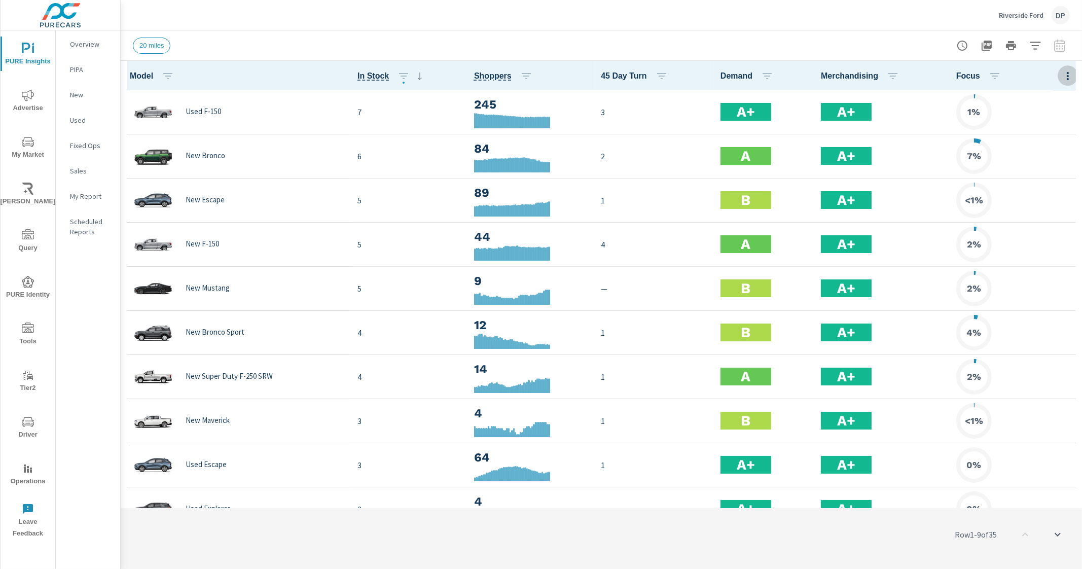
click at [1062, 70] on icon "button" at bounding box center [1067, 76] width 12 height 12
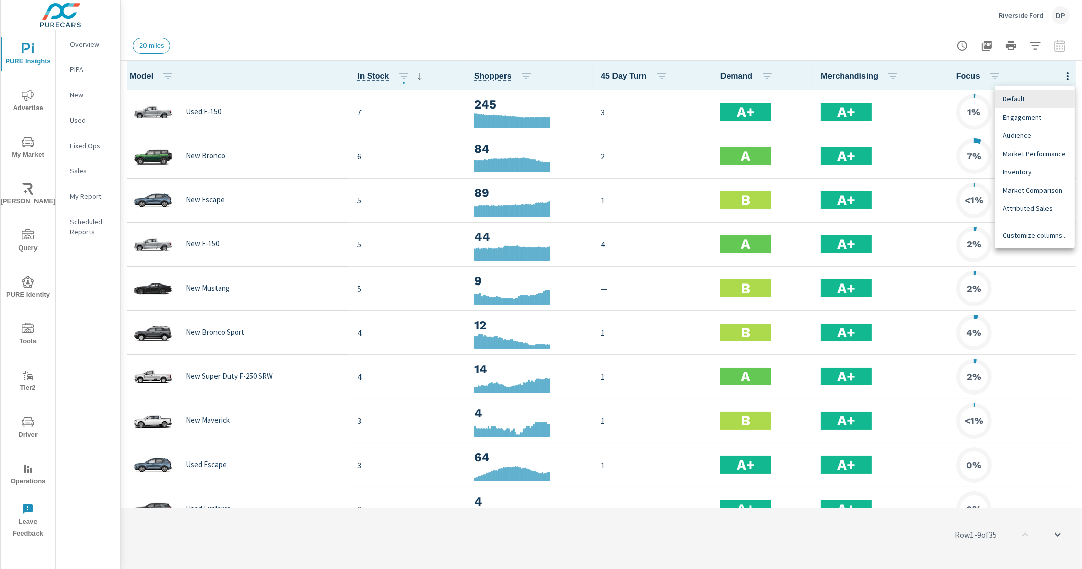
click at [1020, 232] on span "Customize columns..." at bounding box center [1034, 235] width 64 height 10
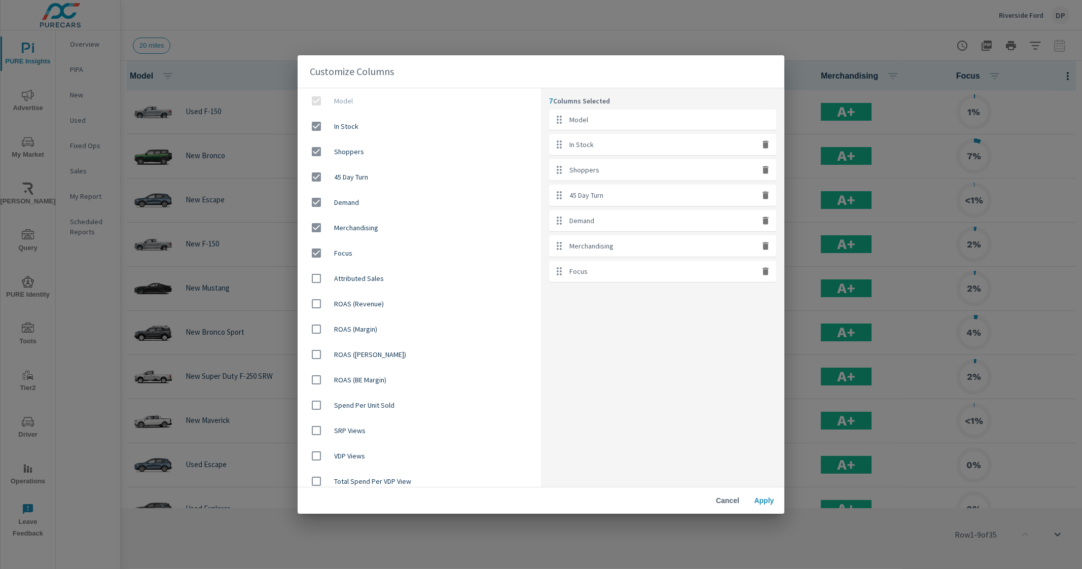
drag, startPoint x: 395, startPoint y: 125, endPoint x: 376, endPoint y: 135, distance: 22.2
click at [395, 124] on span "In Stock" at bounding box center [433, 126] width 199 height 10
checkbox input "false"
drag, startPoint x: 352, startPoint y: 147, endPoint x: 354, endPoint y: 154, distance: 6.8
click at [353, 148] on span "Shoppers" at bounding box center [433, 151] width 199 height 10
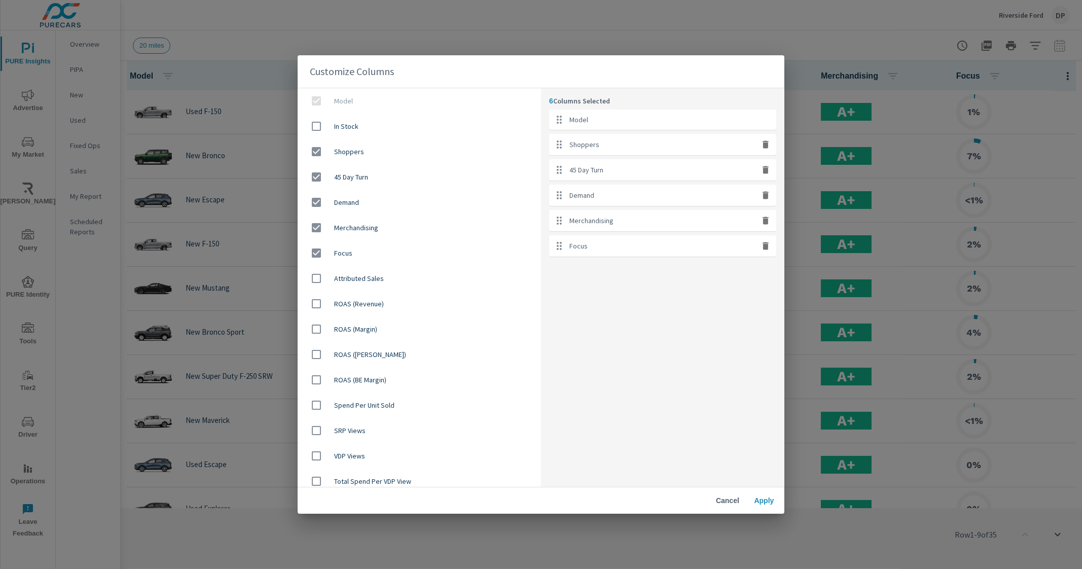
checkbox input "false"
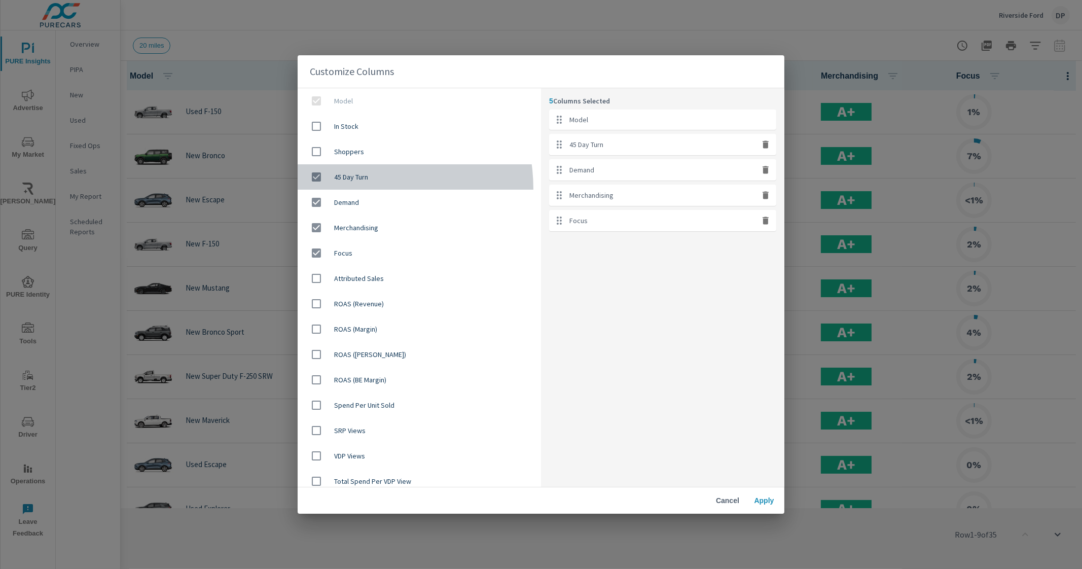
click at [351, 189] on div "45 Day Turn" at bounding box center [418, 176] width 243 height 25
checkbox input "false"
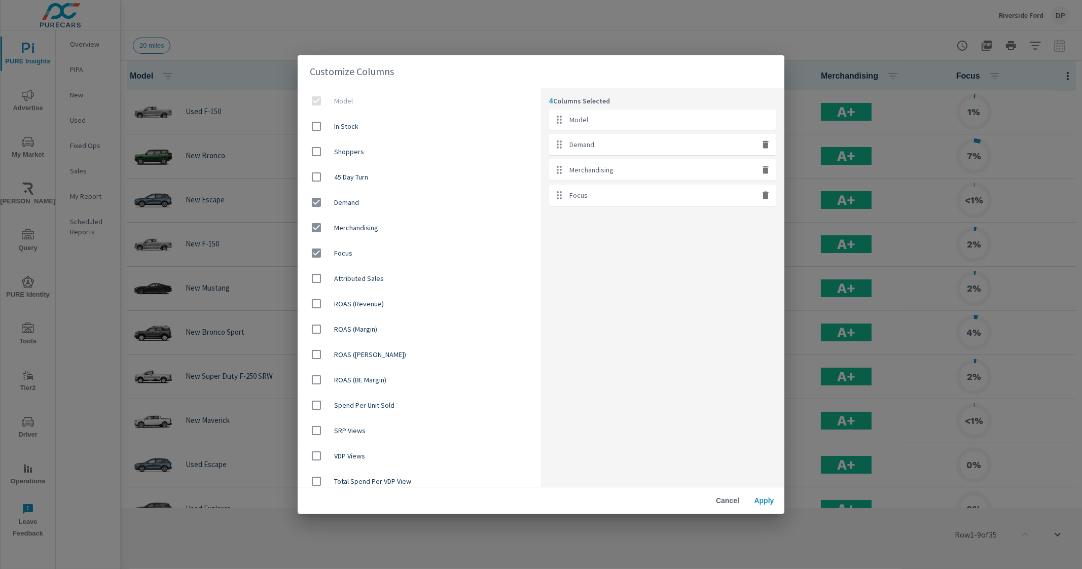
drag, startPoint x: 350, startPoint y: 207, endPoint x: 348, endPoint y: 219, distance: 12.3
click at [350, 208] on div "Demand" at bounding box center [418, 202] width 243 height 25
checkbox input "false"
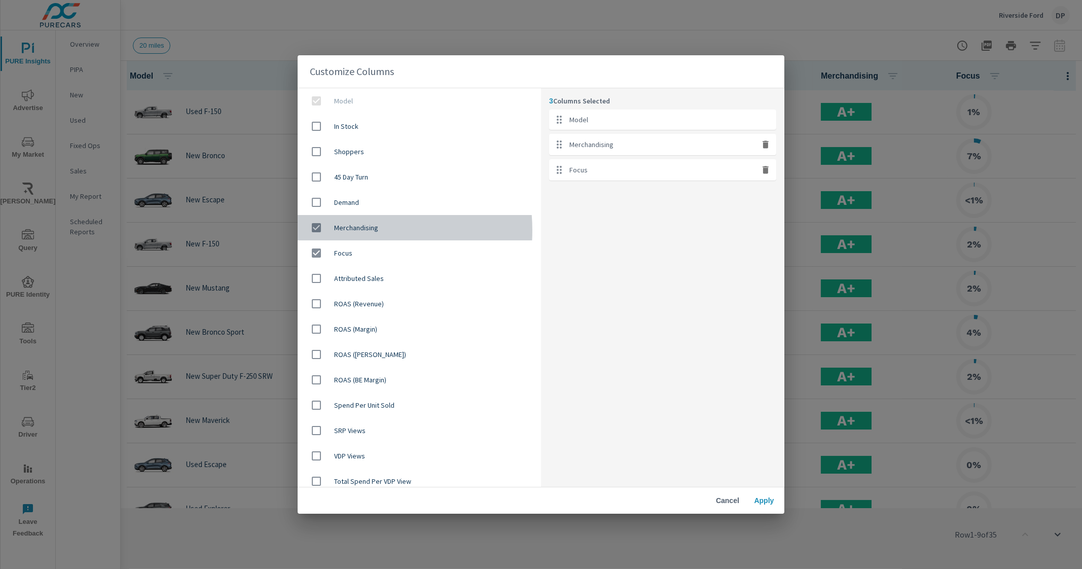
click at [343, 232] on span "Merchandising" at bounding box center [433, 227] width 199 height 10
checkbox input "false"
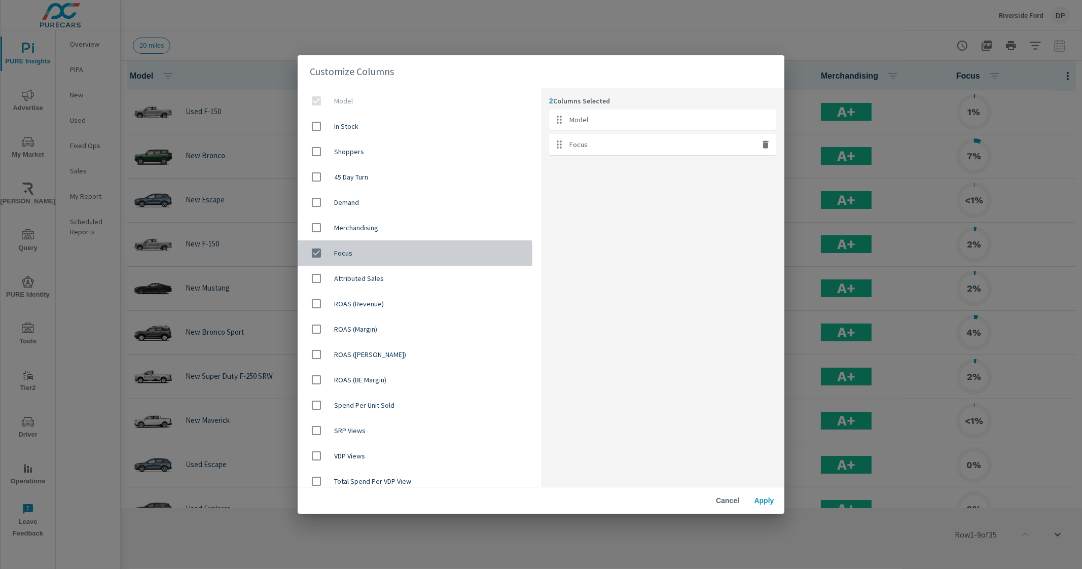
click at [334, 255] on span "Focus" at bounding box center [433, 253] width 199 height 10
checkbox input "false"
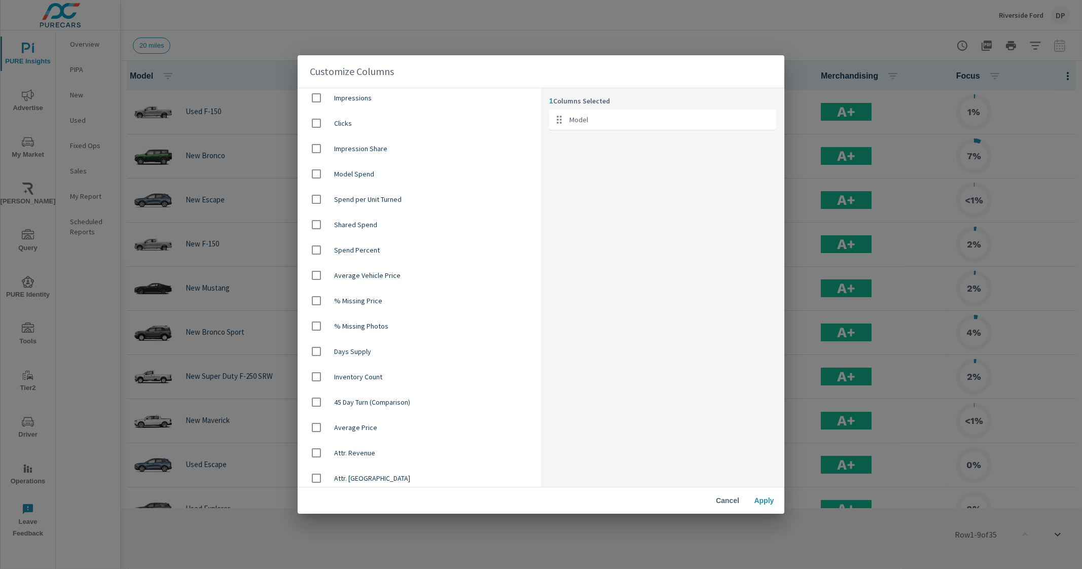
scroll to position [570, 0]
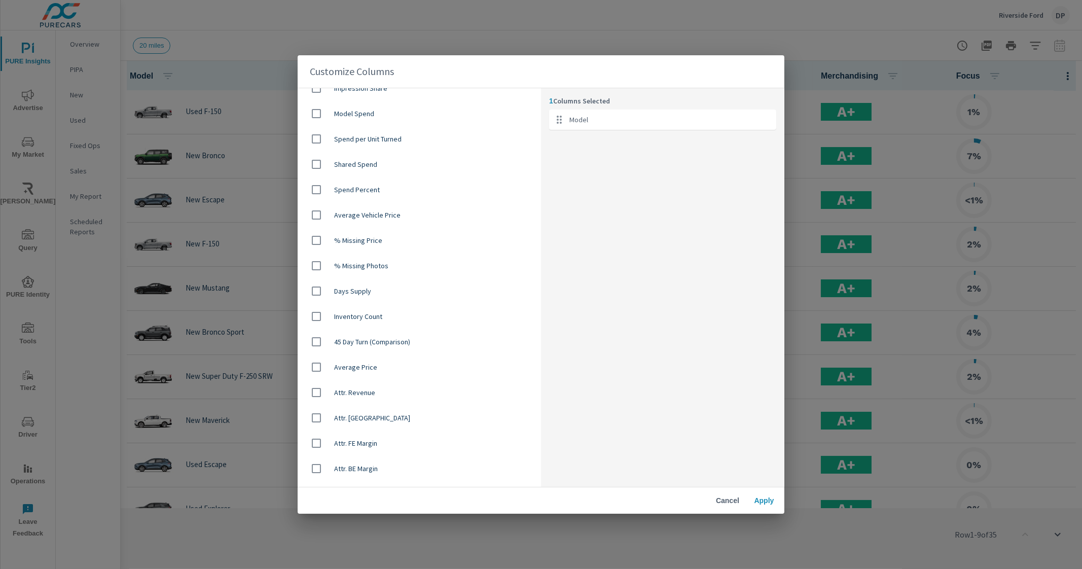
click at [429, 224] on div "Average Vehicle Price" at bounding box center [418, 214] width 243 height 25
checkbox input "true"
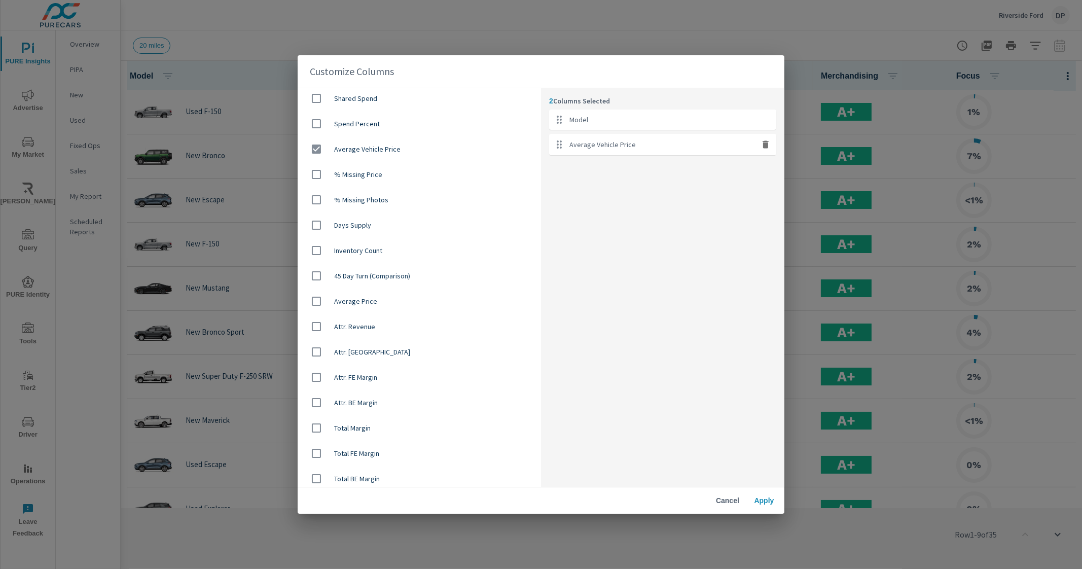
scroll to position [640, 0]
click at [413, 295] on span "Average Price" at bounding box center [433, 297] width 199 height 10
checkbox input "true"
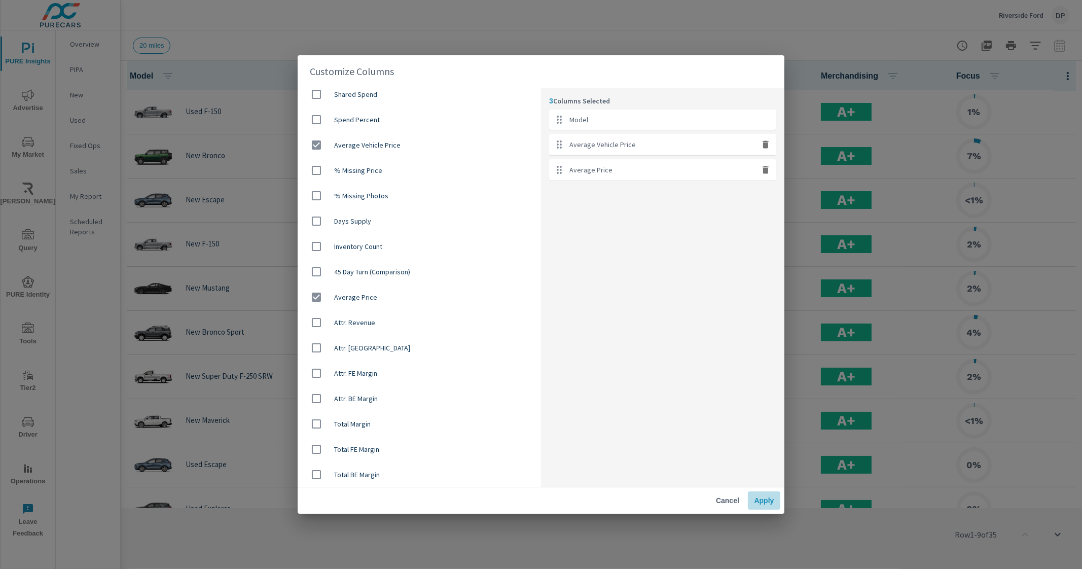
click at [766, 506] on button "Apply" at bounding box center [764, 500] width 32 height 18
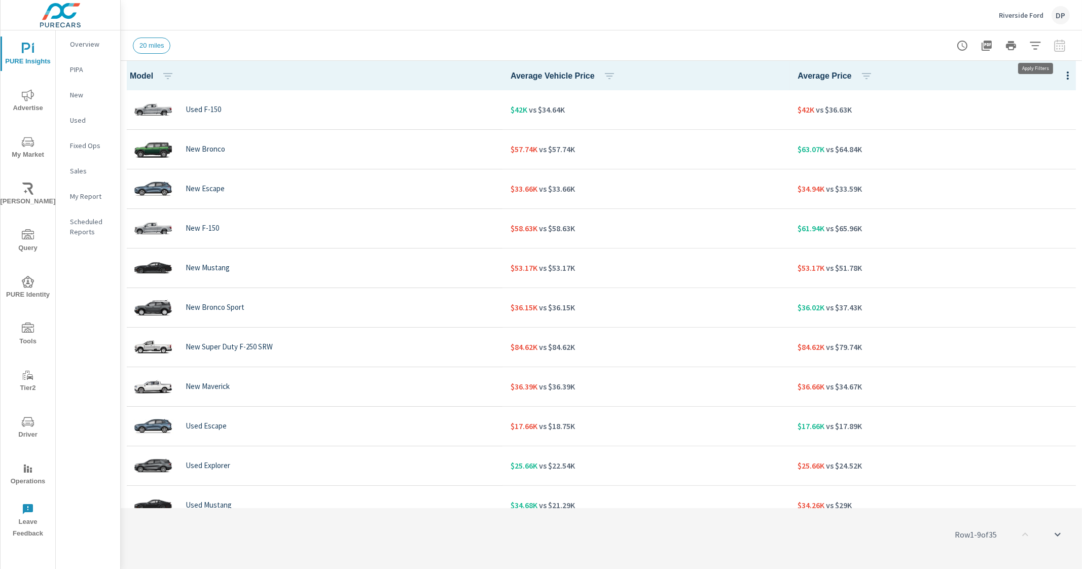
click at [1032, 47] on icon "button" at bounding box center [1035, 46] width 12 height 12
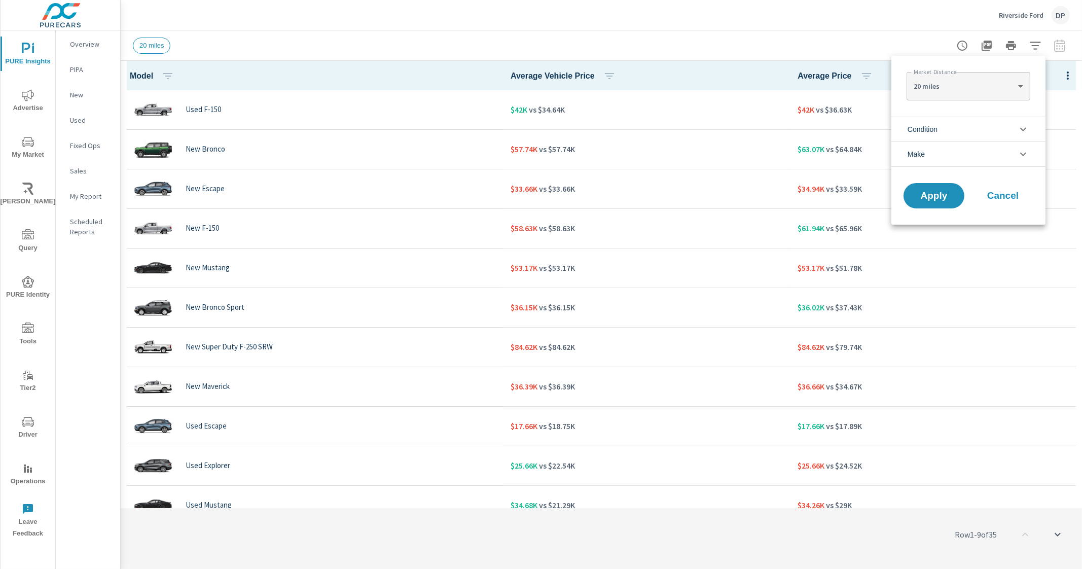
click at [980, 97] on div "20 miles 20 ​" at bounding box center [967, 86] width 123 height 28
click at [1006, 83] on body "PURE Insights Advertise My Market Riley AI Query PURE Identity Tools Tier2 Driv…" at bounding box center [541, 284] width 1082 height 569
click at [945, 130] on li "50 miles" at bounding box center [967, 135] width 123 height 16
type Distance "50"
click at [918, 201] on button "Apply" at bounding box center [933, 195] width 63 height 26
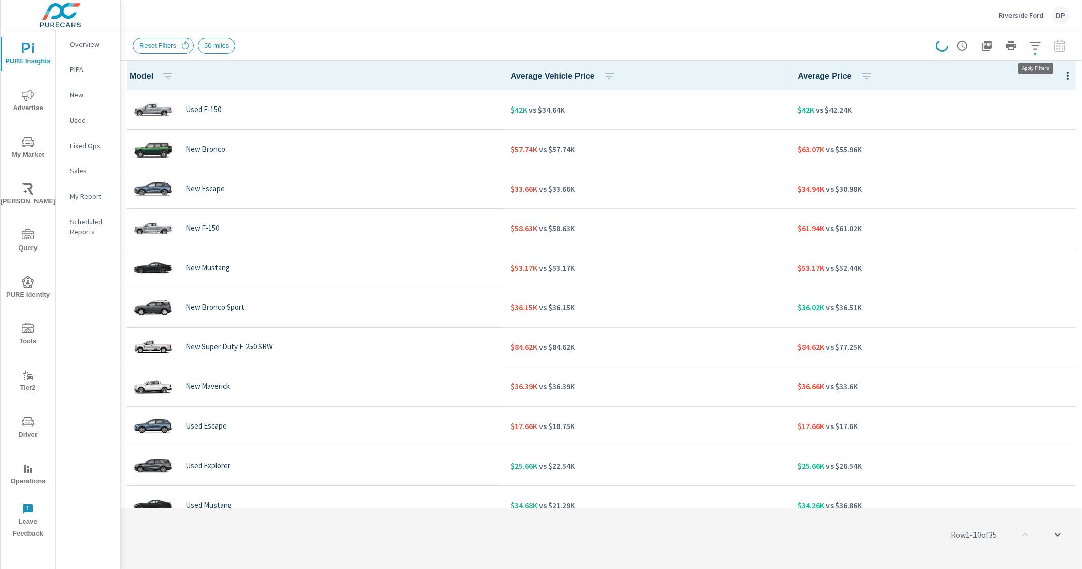
click at [1034, 53] on span "button" at bounding box center [1035, 54] width 2 height 2
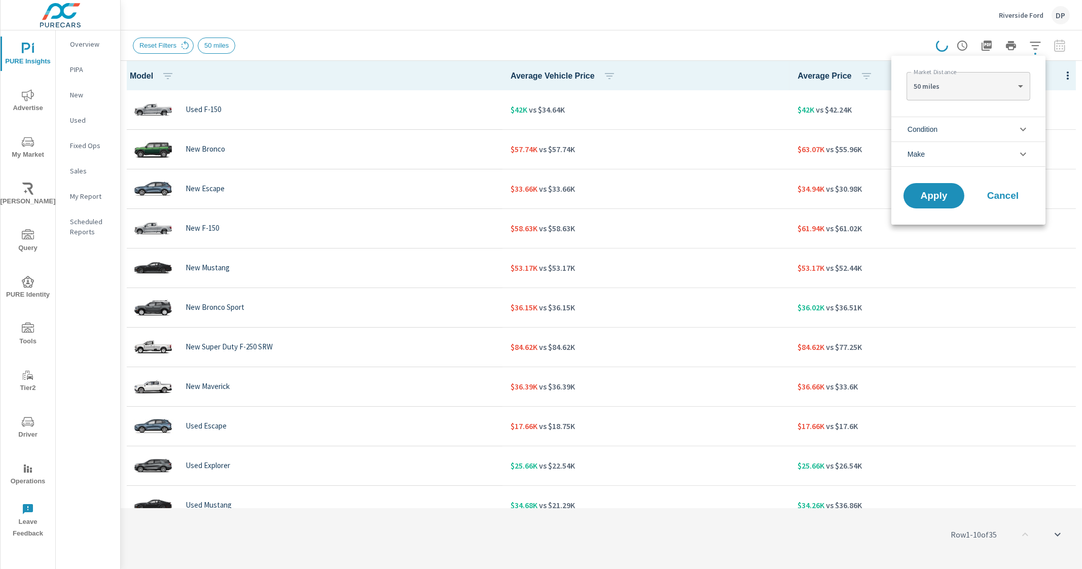
click at [945, 154] on li "Make" at bounding box center [968, 153] width 154 height 25
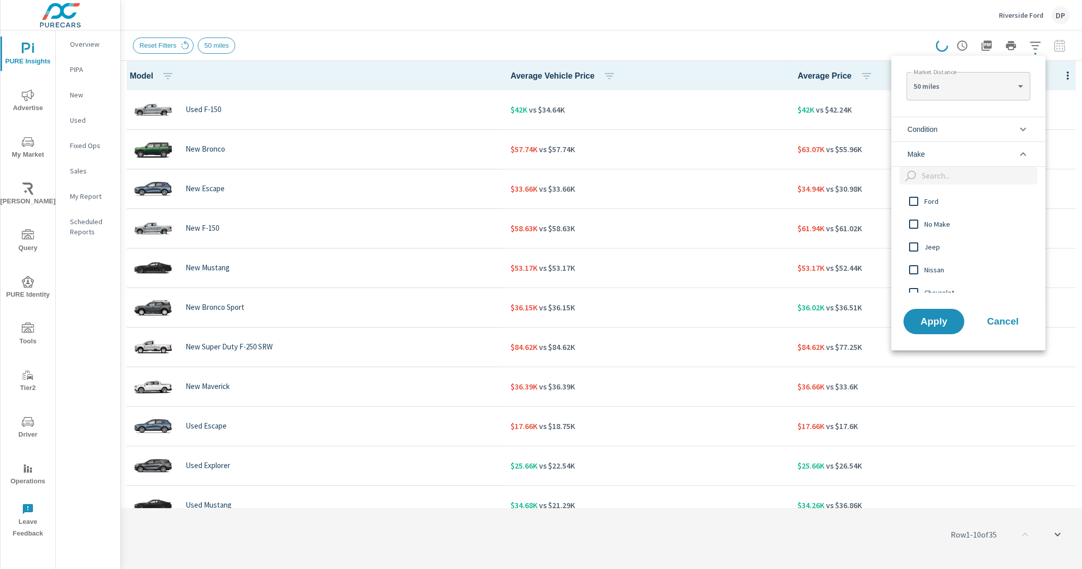
click at [930, 196] on span "Ford" at bounding box center [979, 201] width 111 height 12
click at [927, 326] on span "Apply" at bounding box center [934, 321] width 42 height 10
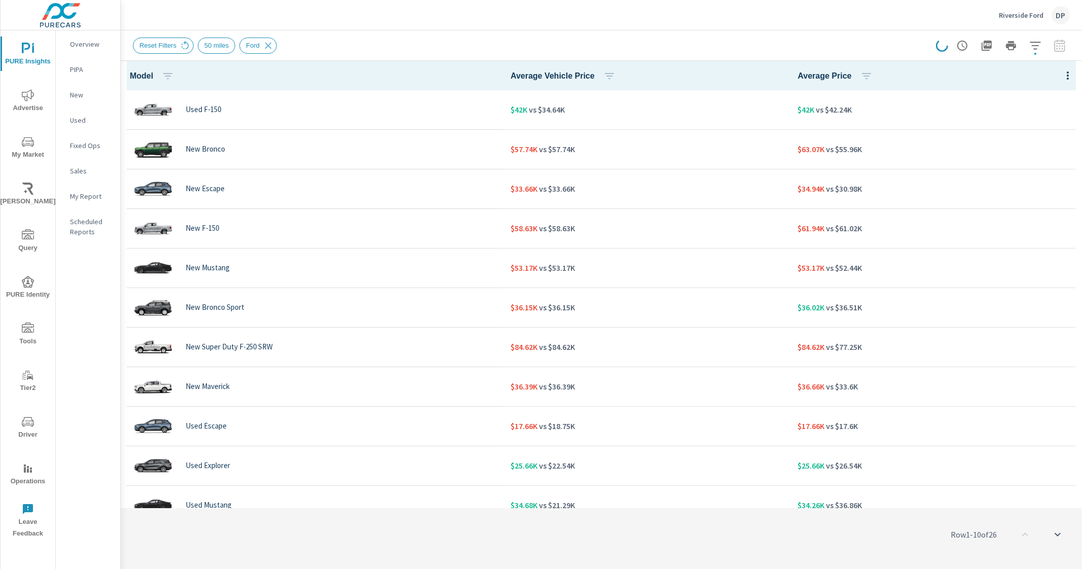
click at [1038, 43] on icon "button" at bounding box center [1035, 46] width 12 height 12
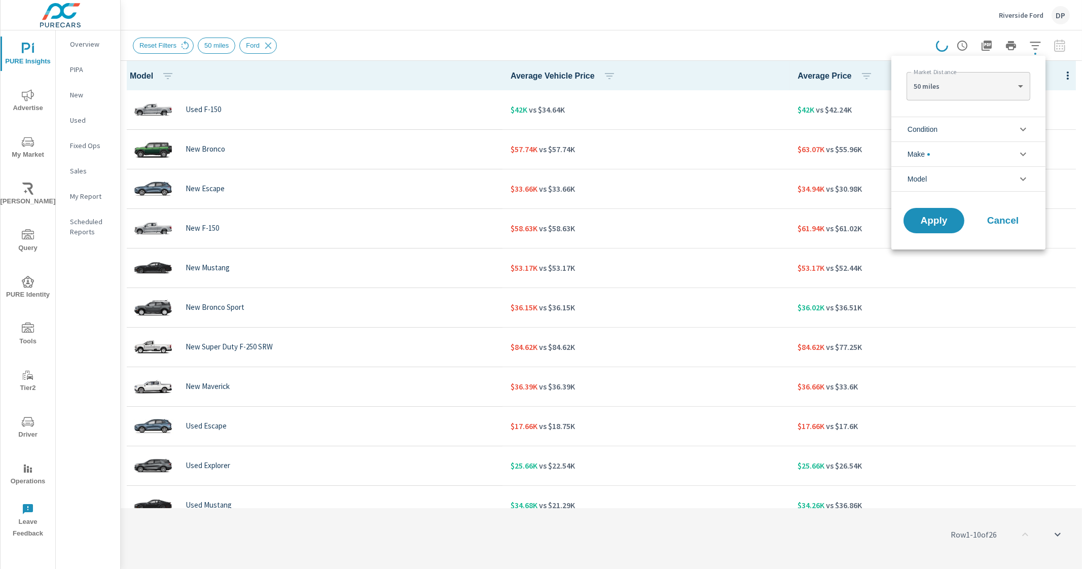
scroll to position [23, 0]
click at [970, 156] on li "Make" at bounding box center [968, 153] width 154 height 25
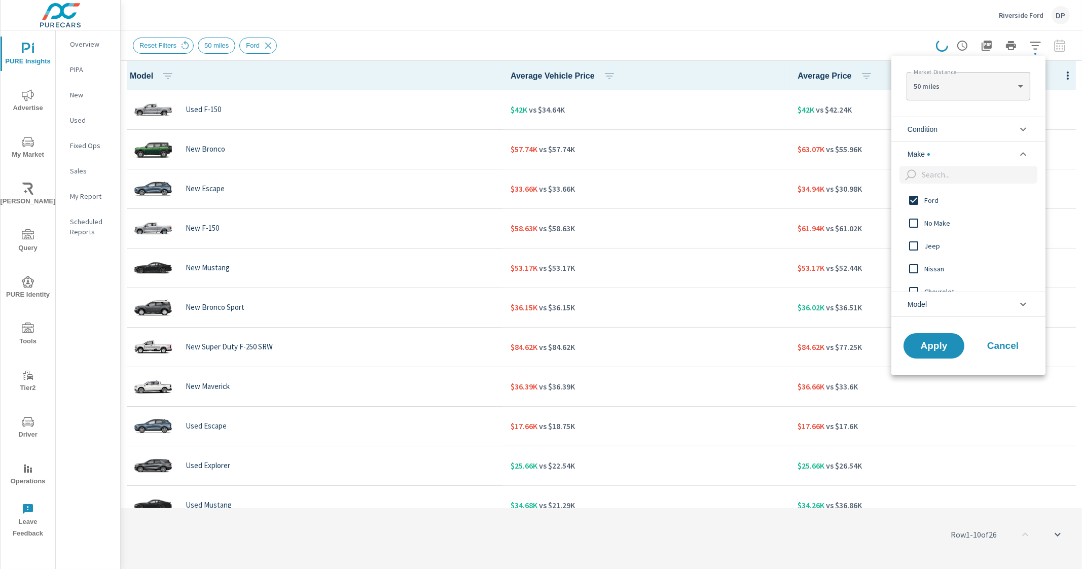
scroll to position [0, 0]
click at [1016, 148] on li "Make" at bounding box center [968, 153] width 154 height 25
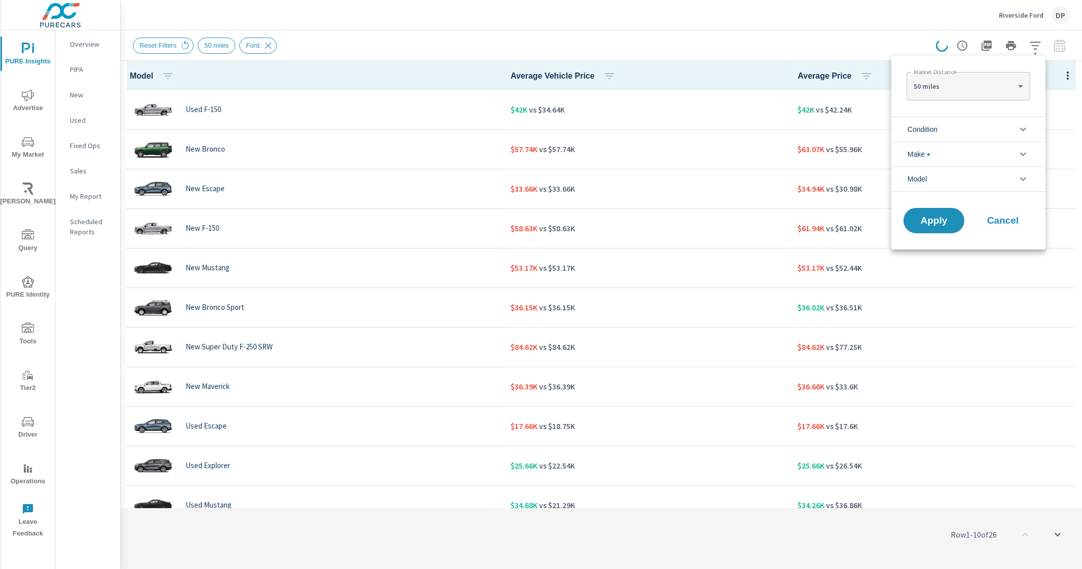
click at [1013, 151] on li "Make" at bounding box center [968, 153] width 154 height 25
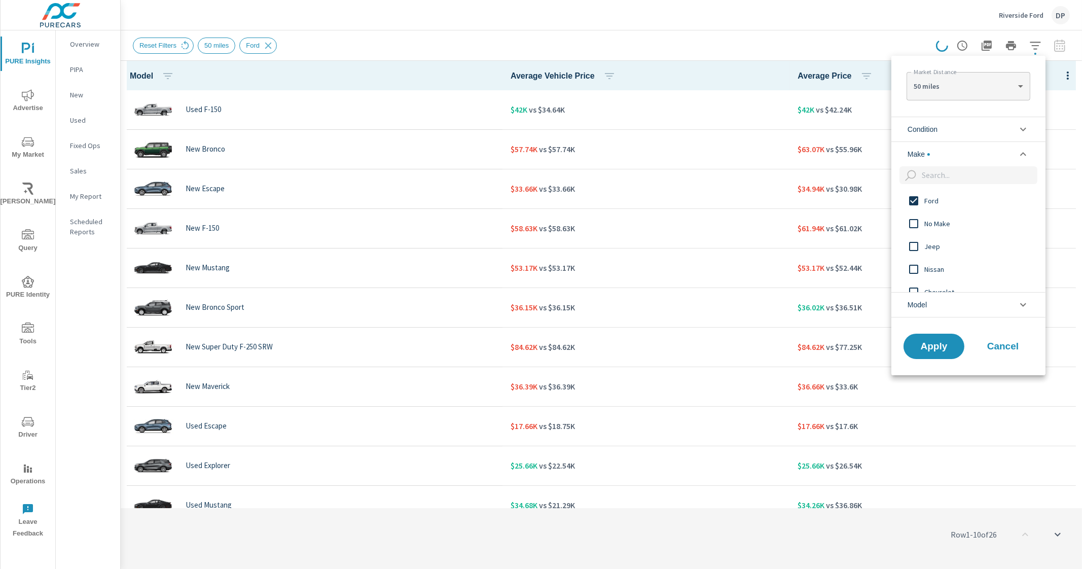
click at [1013, 151] on li "Make" at bounding box center [968, 153] width 154 height 25
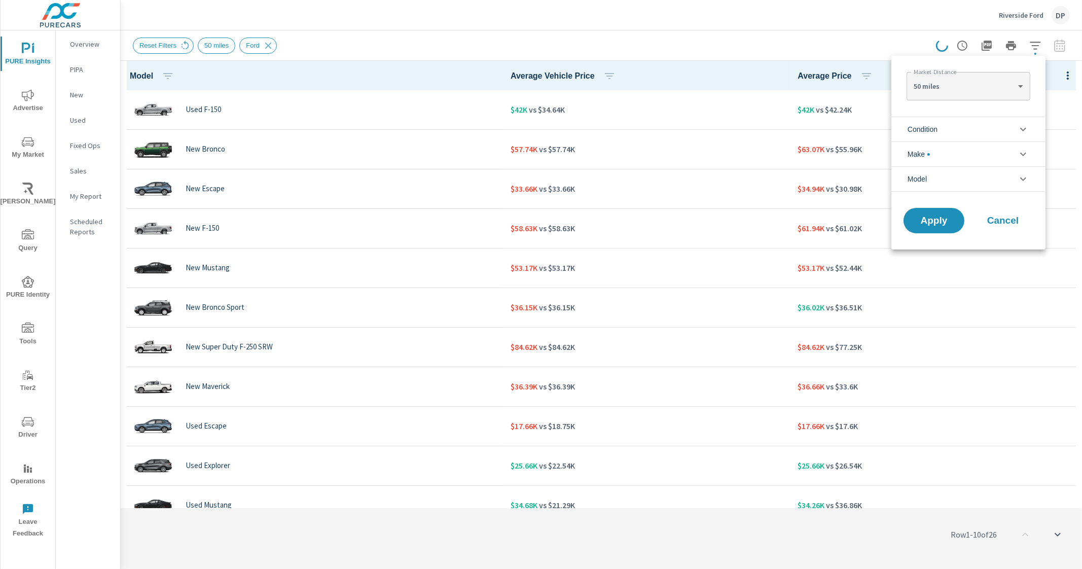
click at [823, 20] on div at bounding box center [541, 284] width 1082 height 569
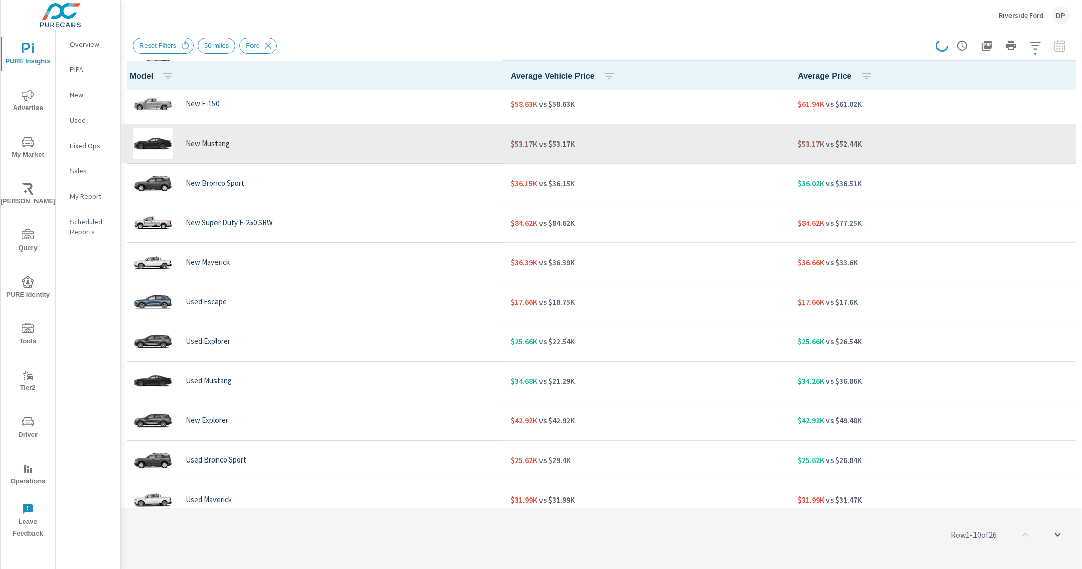
scroll to position [126, 0]
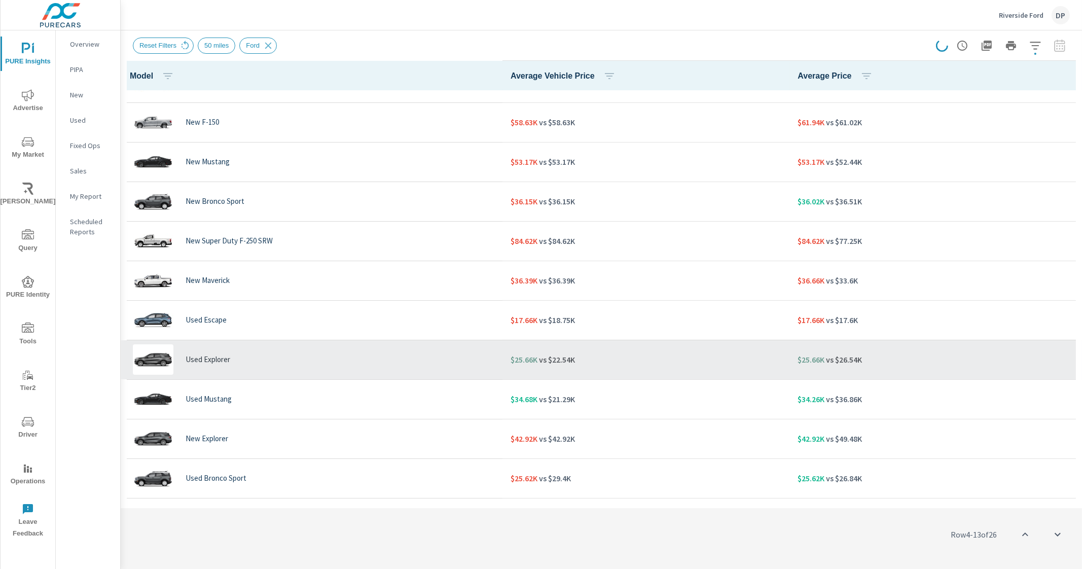
scroll to position [63, 0]
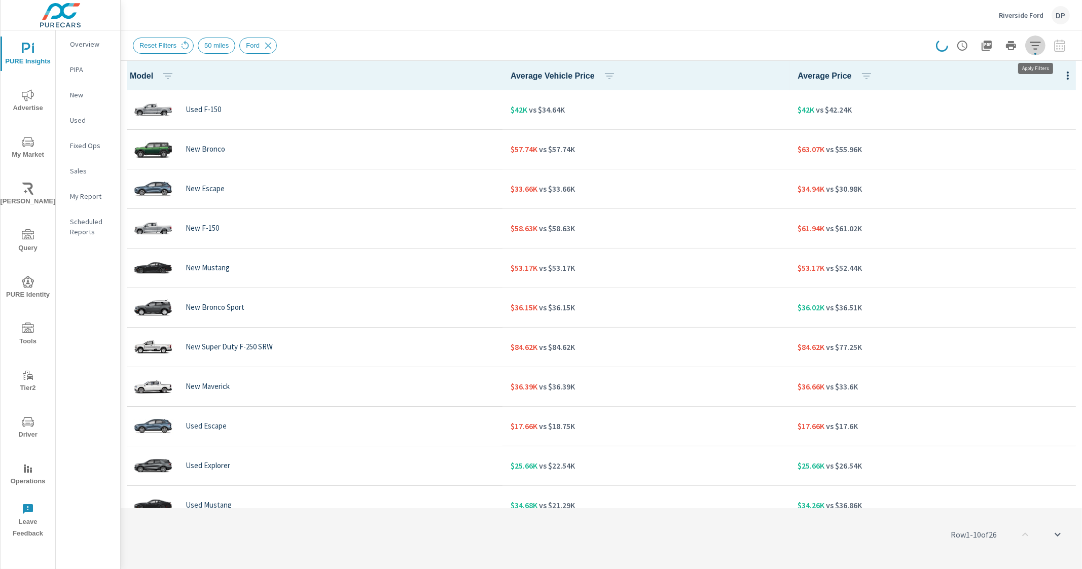
click at [1031, 47] on icon "button" at bounding box center [1035, 46] width 12 height 12
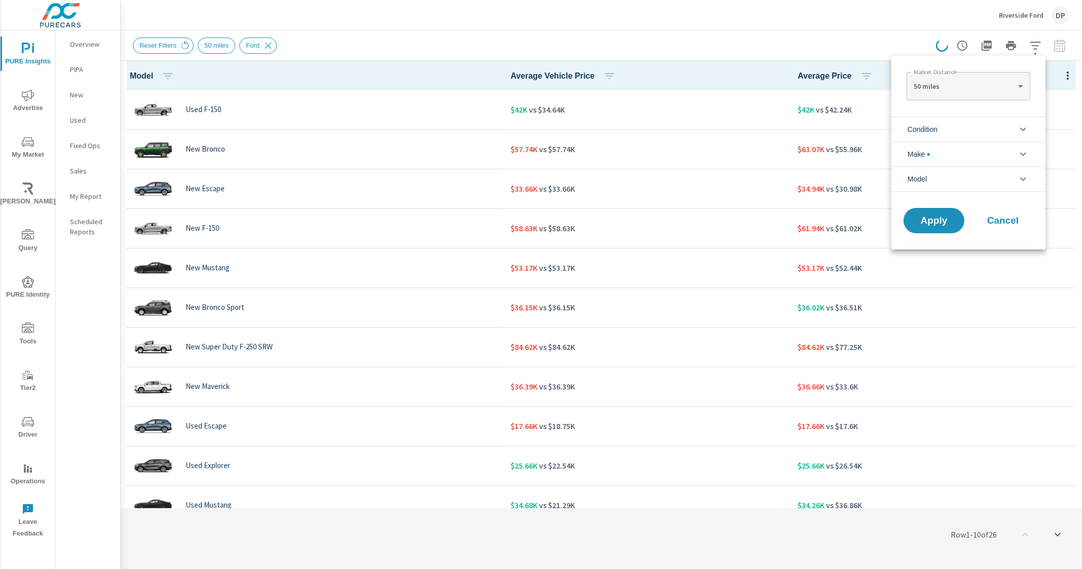
scroll to position [23, 0]
click at [967, 92] on body "PURE Insights Advertise My Market Riley AI Query PURE Identity Tools Tier2 Driv…" at bounding box center [541, 284] width 1082 height 569
click at [931, 118] on li "100 miles" at bounding box center [967, 117] width 123 height 16
type Distance "100"
click at [935, 216] on span "Apply" at bounding box center [934, 221] width 42 height 10
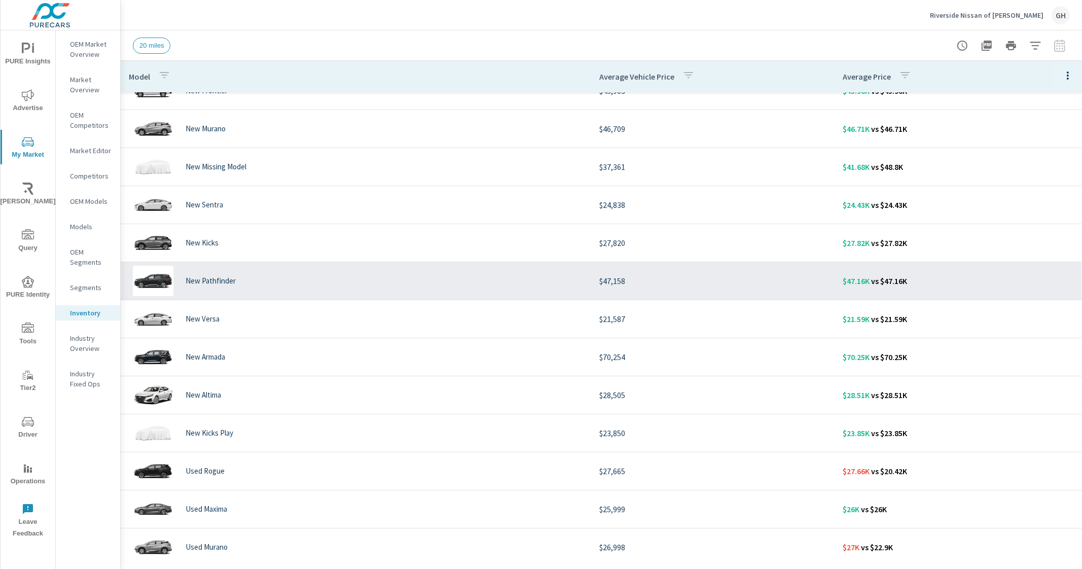
scroll to position [63, 0]
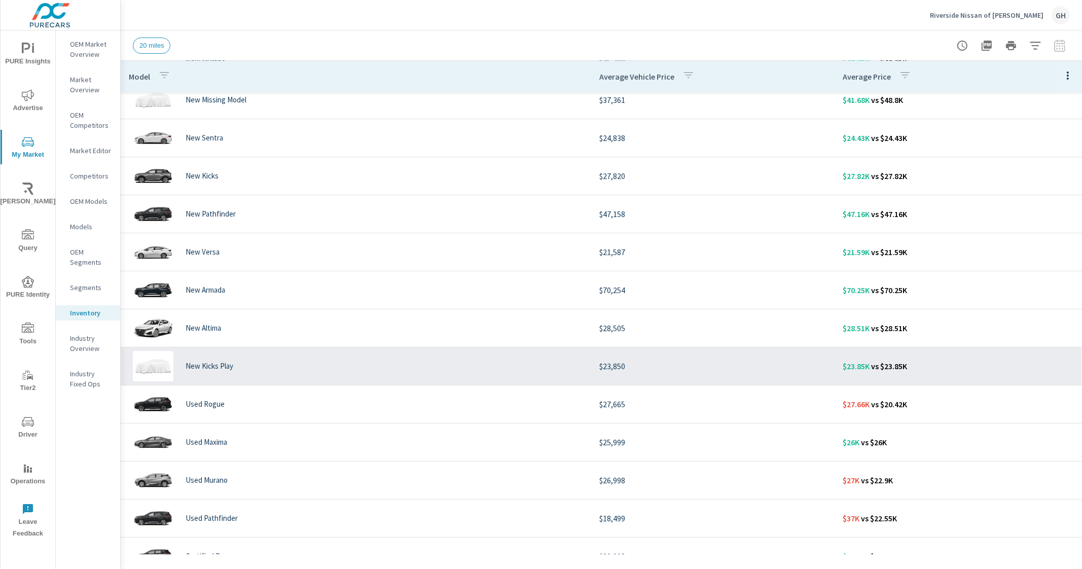
scroll to position [126, 0]
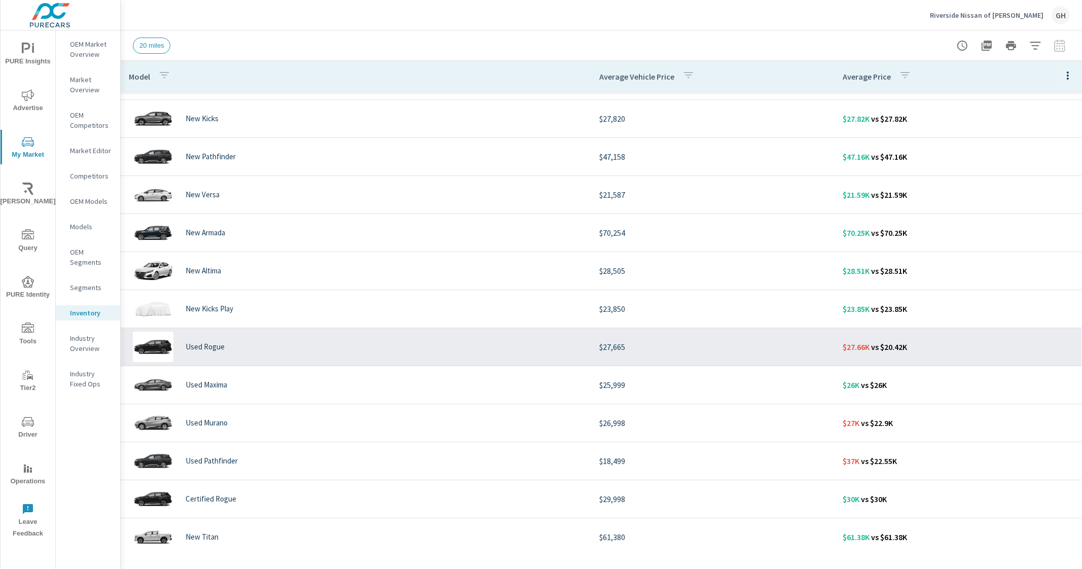
scroll to position [190, 0]
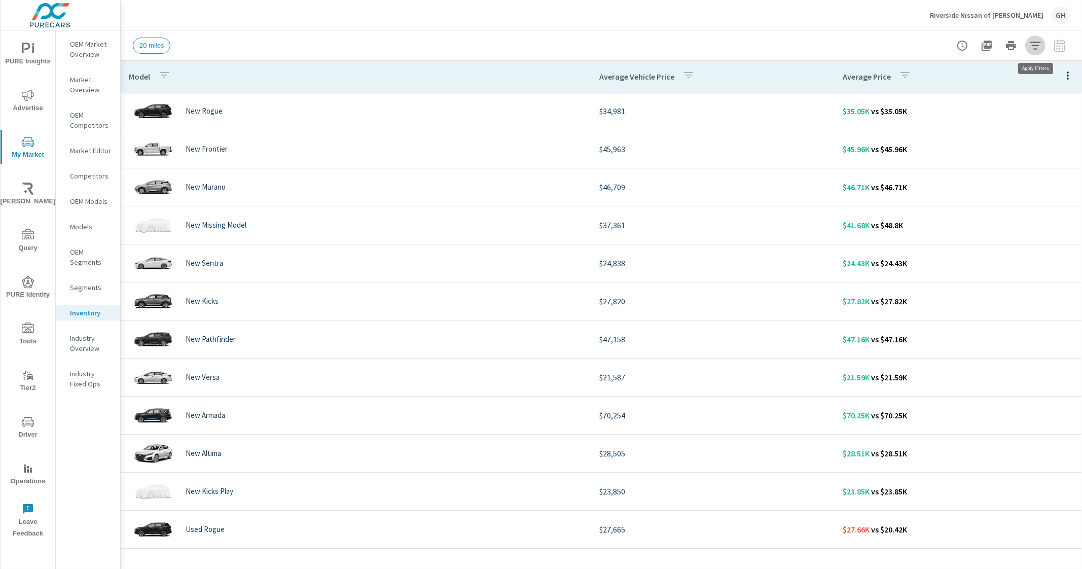
click at [1037, 41] on icon "button" at bounding box center [1035, 46] width 12 height 12
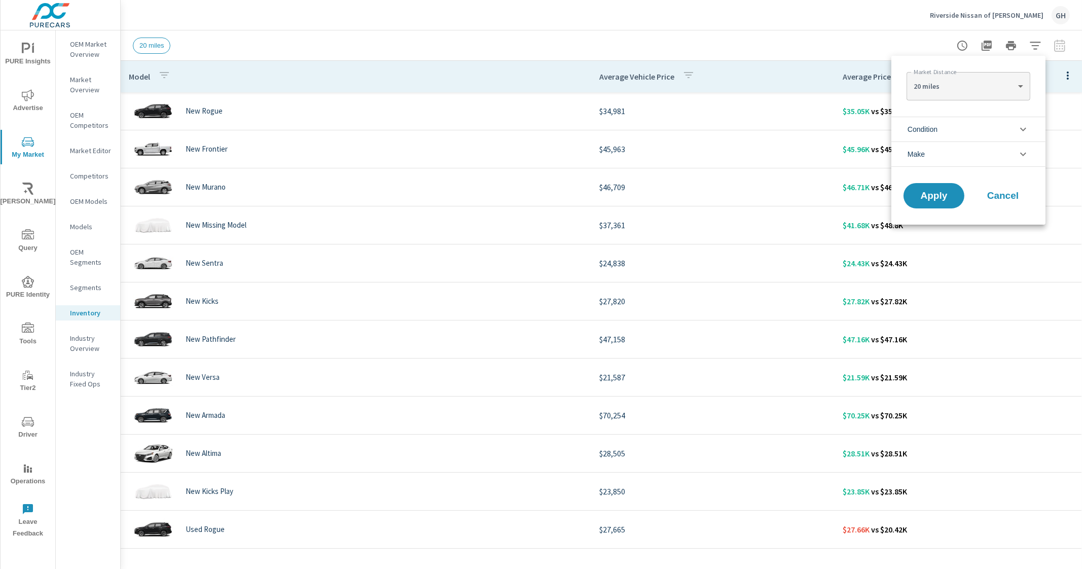
click at [955, 133] on li "Condition" at bounding box center [968, 129] width 154 height 25
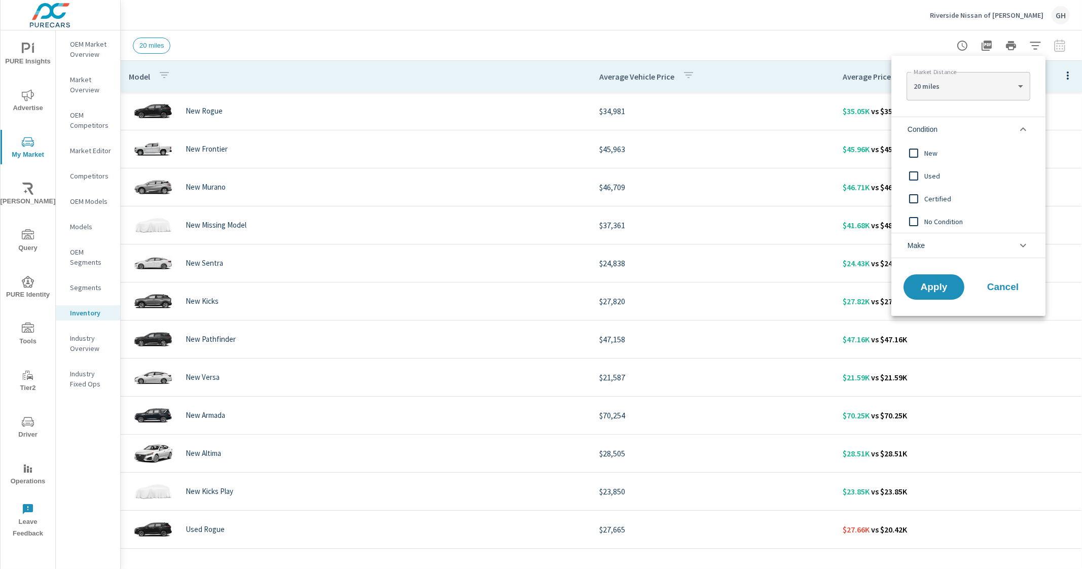
click at [927, 154] on span "New" at bounding box center [979, 153] width 111 height 12
click at [928, 286] on span "Apply" at bounding box center [934, 287] width 42 height 10
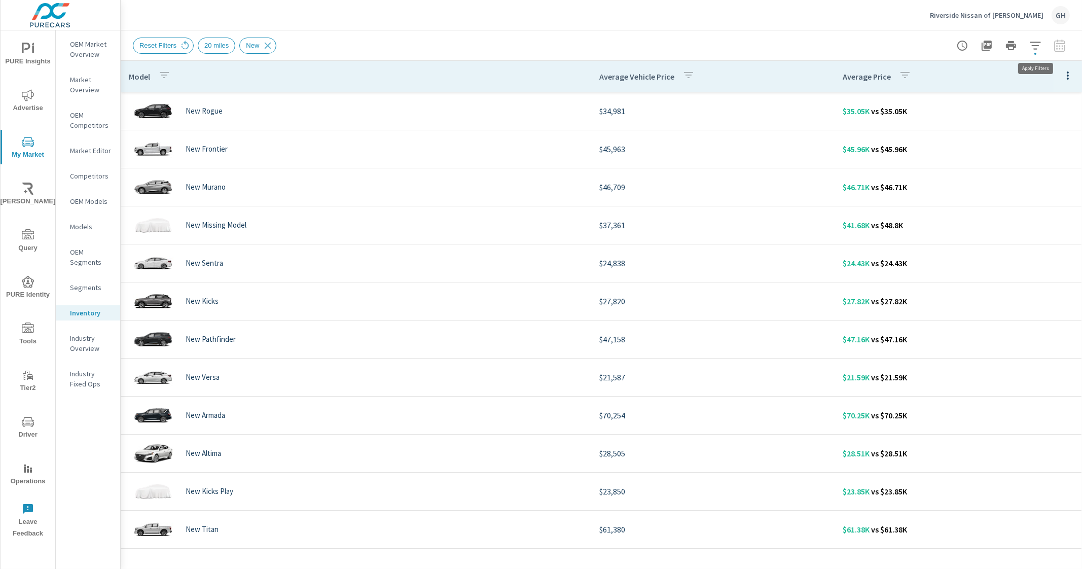
click at [1036, 34] on div "Reset Filters 20 miles New" at bounding box center [601, 45] width 937 height 30
click at [1036, 36] on button "button" at bounding box center [1035, 45] width 20 height 20
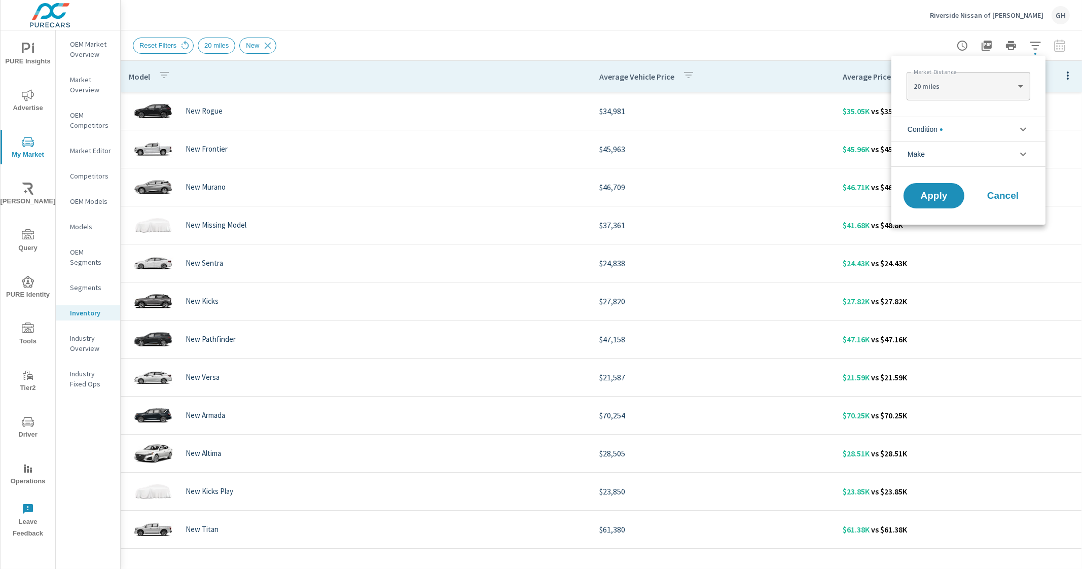
click at [976, 87] on body "PURE Insights Advertise My Market Riley AI Query PURE Identity Tools Tier2 Driv…" at bounding box center [541, 284] width 1082 height 569
click at [925, 151] on li "100 miles" at bounding box center [967, 151] width 123 height 16
type Distance "100"
click at [918, 195] on span "Apply" at bounding box center [934, 196] width 42 height 10
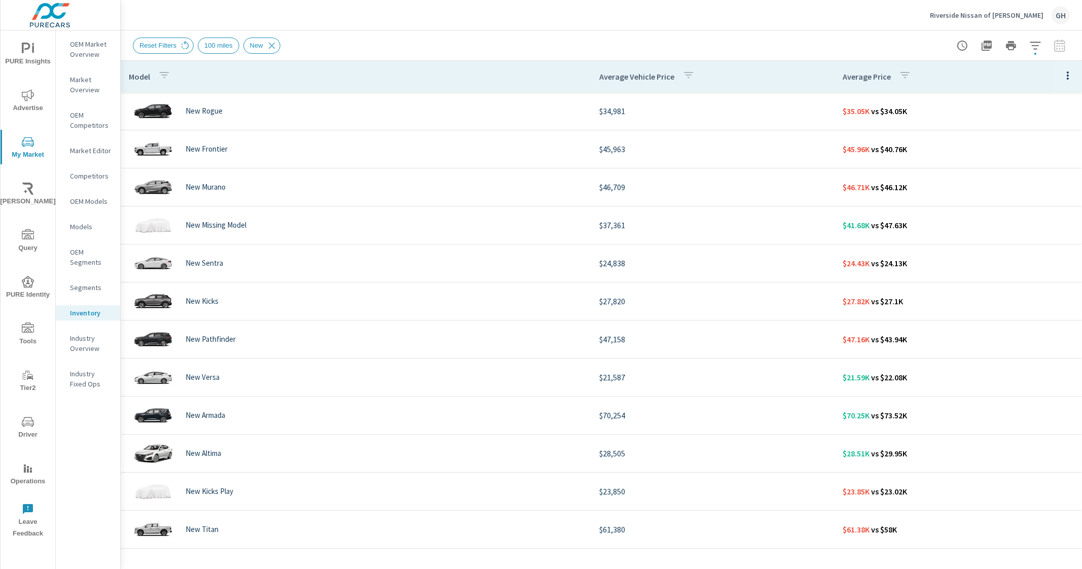
click at [94, 133] on nav "OEM Market Overview Market Overview OEM Competitors Market Editor Competitors O…" at bounding box center [88, 217] width 64 height 375
click at [93, 123] on p "OEM Competitors" at bounding box center [91, 120] width 42 height 20
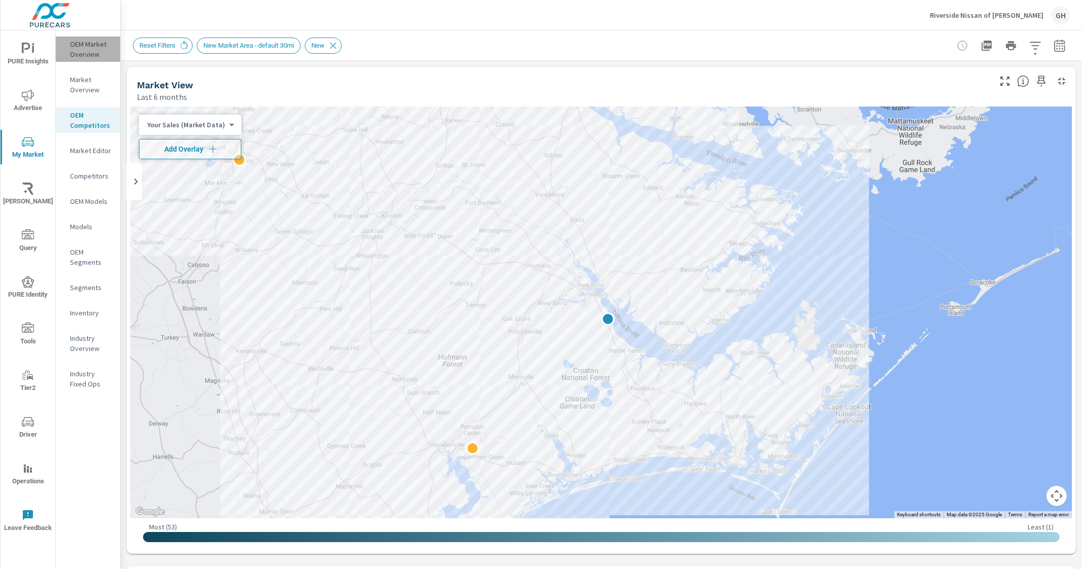
click at [86, 48] on p "OEM Market Overview" at bounding box center [91, 49] width 42 height 20
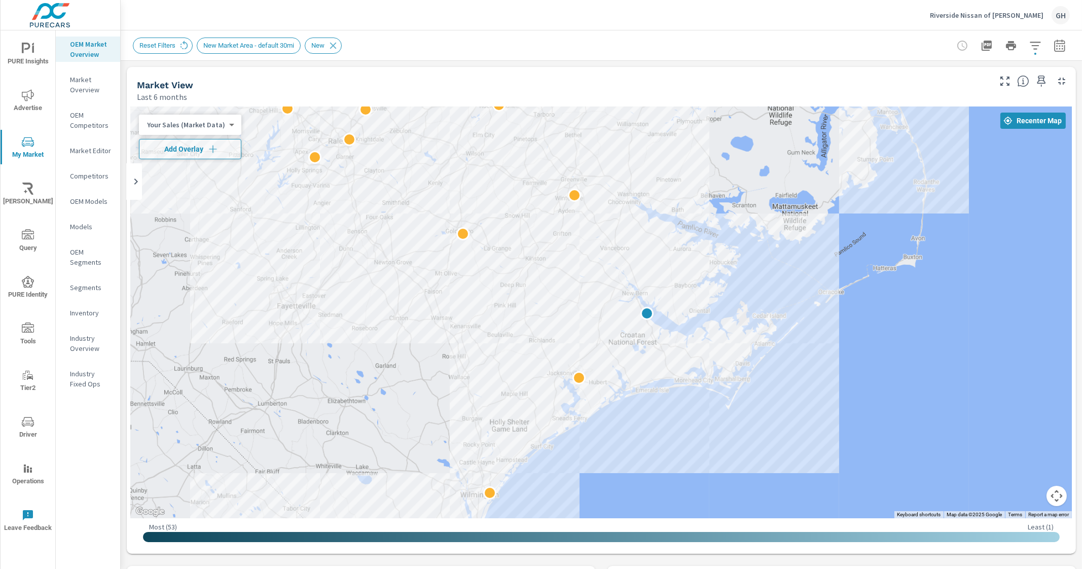
drag, startPoint x: 565, startPoint y: 447, endPoint x: 585, endPoint y: 424, distance: 30.9
click at [585, 424] on div at bounding box center [601, 312] width 941 height 412
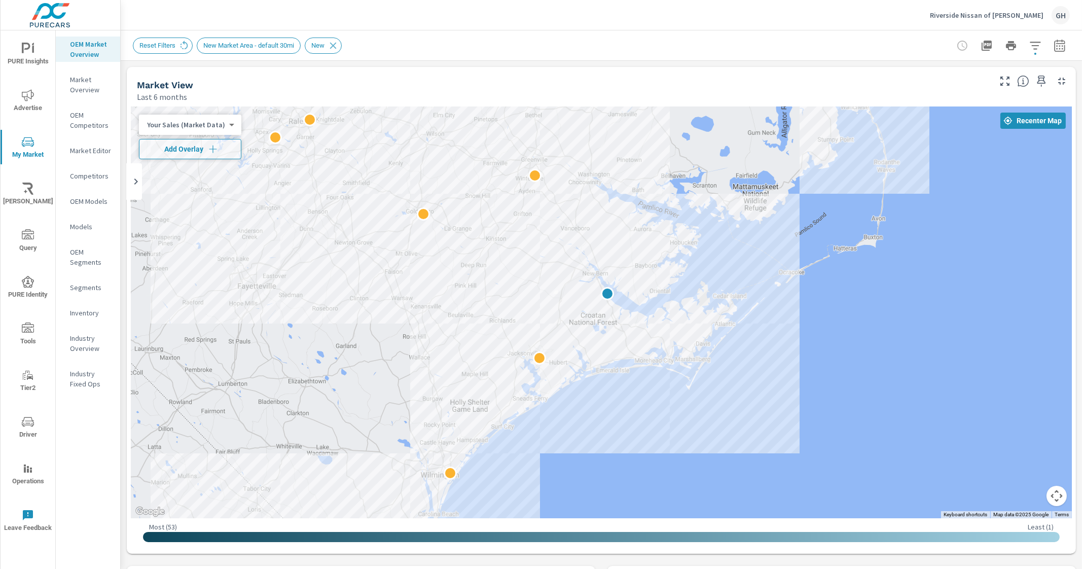
drag, startPoint x: 647, startPoint y: 423, endPoint x: 606, endPoint y: 403, distance: 45.3
click at [606, 403] on div at bounding box center [994, 562] width 865 height 541
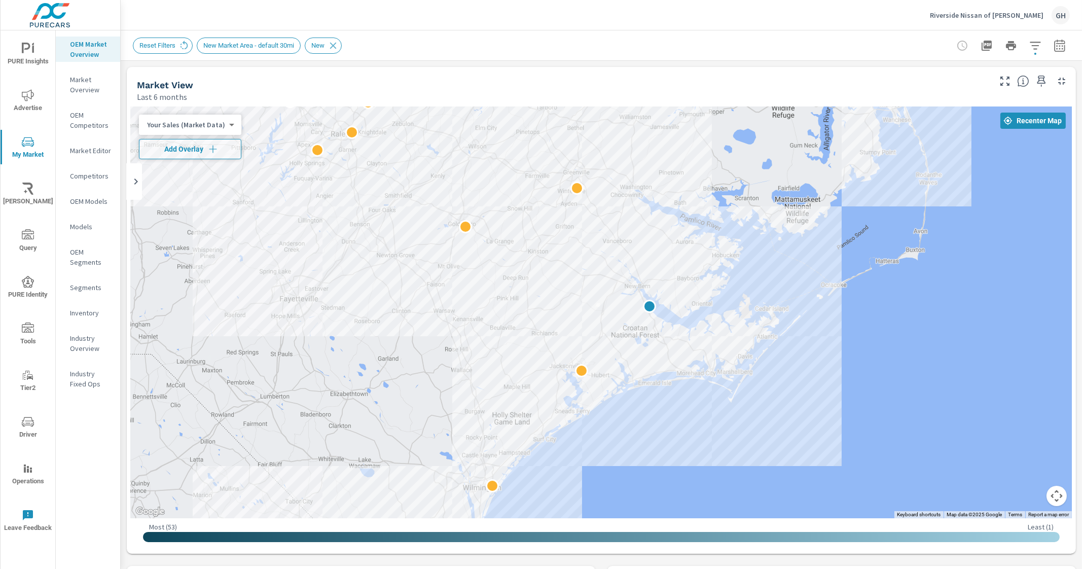
click at [625, 55] on div "Reset Filters New Market Area - default 30mi New" at bounding box center [601, 45] width 937 height 30
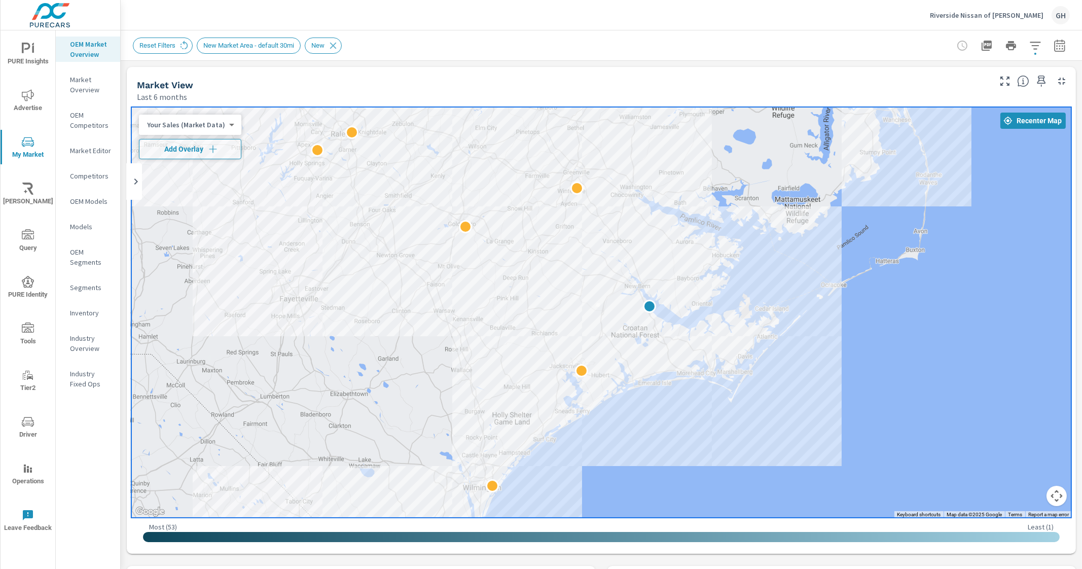
click at [226, 125] on body "PURE Insights Advertise My Market Riley AI Query PURE Identity Tools Tier2 Driv…" at bounding box center [541, 284] width 1082 height 569
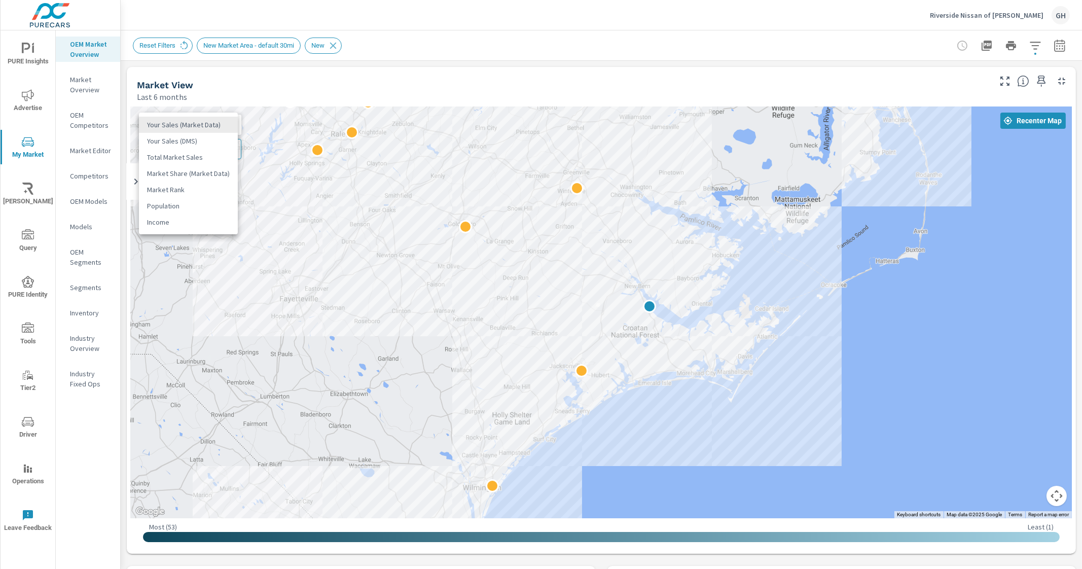
click at [280, 83] on div at bounding box center [541, 284] width 1082 height 569
click at [81, 311] on p "Inventory" at bounding box center [91, 313] width 42 height 10
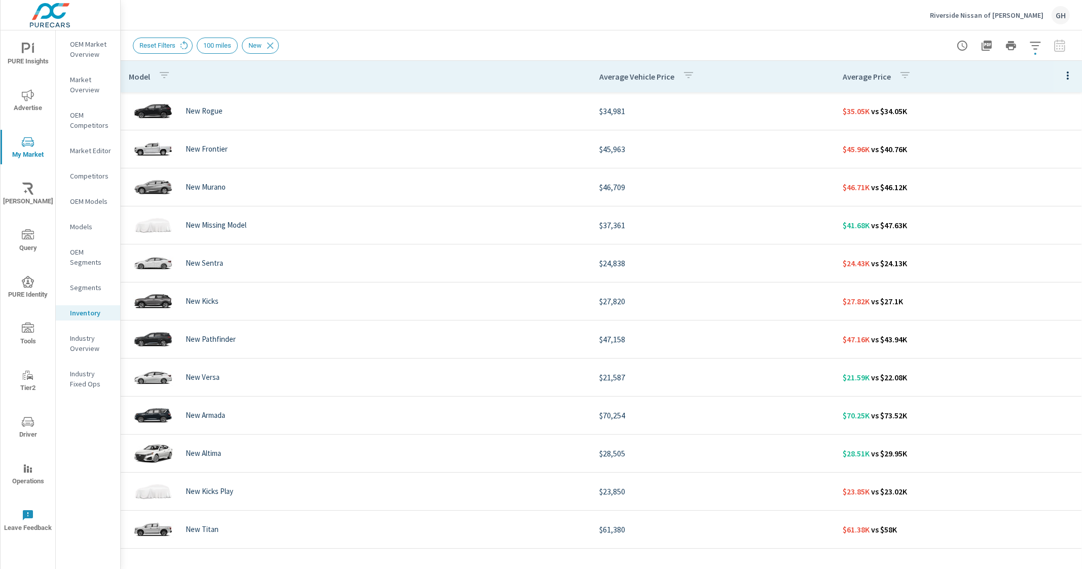
click at [1069, 80] on icon "button" at bounding box center [1067, 75] width 12 height 12
click at [1018, 241] on div "Customize columns..." at bounding box center [1034, 235] width 80 height 18
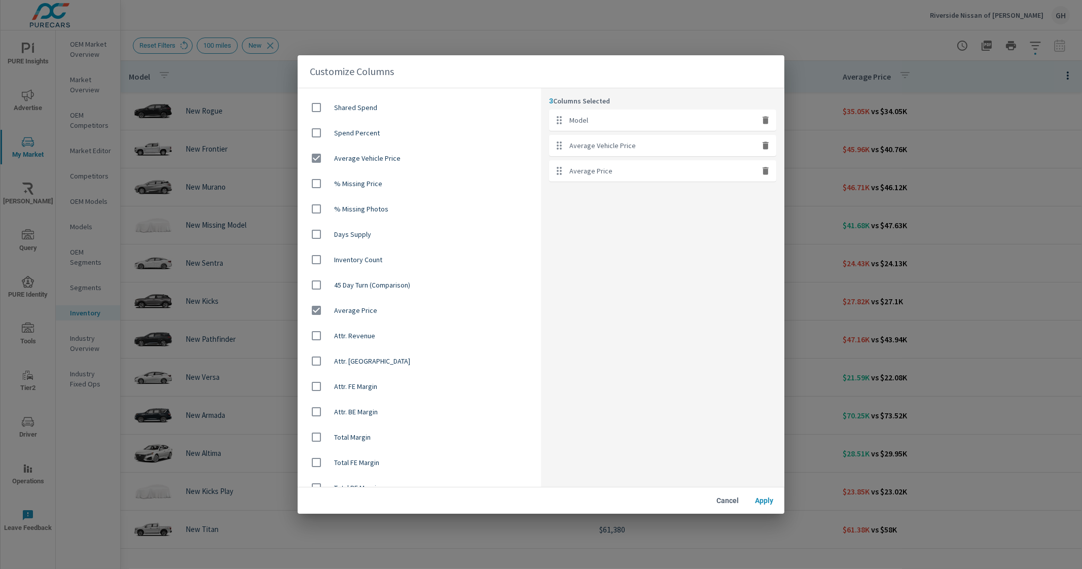
scroll to position [621, 0]
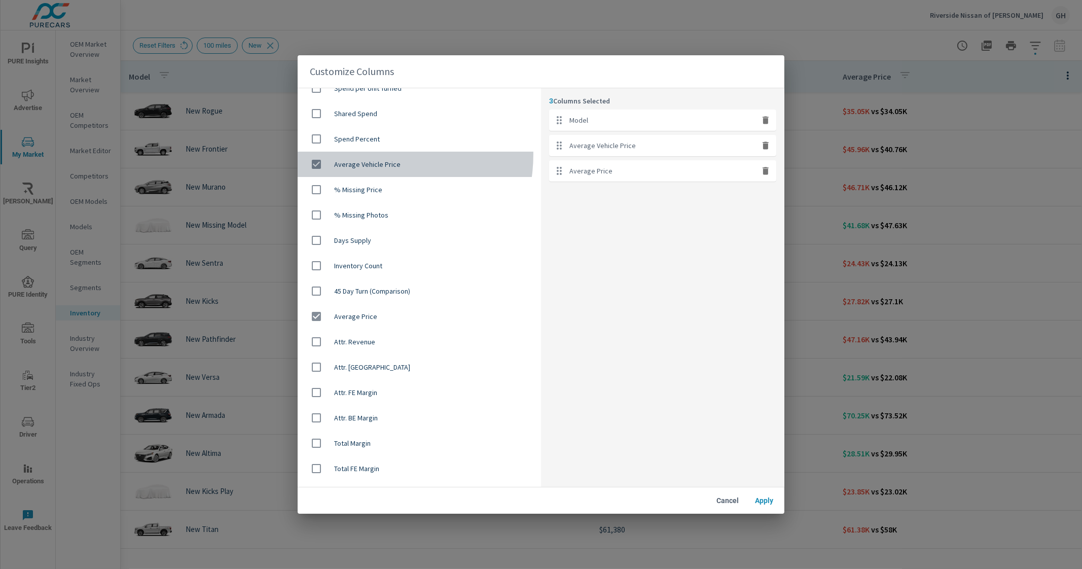
drag, startPoint x: 362, startPoint y: 154, endPoint x: 387, endPoint y: 168, distance: 28.9
click at [363, 154] on div "Average Vehicle Price" at bounding box center [418, 164] width 243 height 25
checkbox input "false"
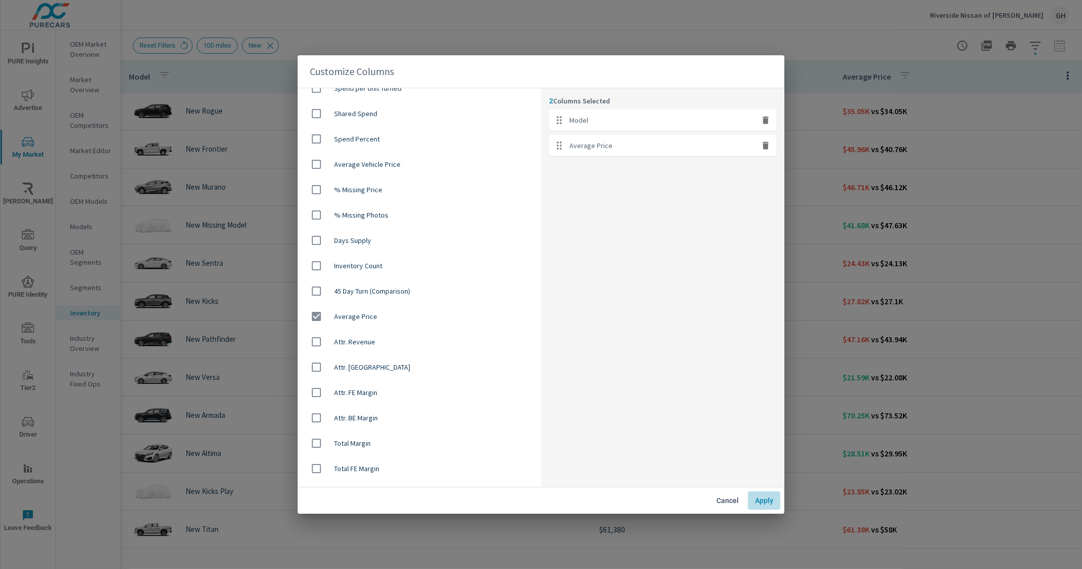
click at [758, 505] on button "Apply" at bounding box center [764, 500] width 32 height 18
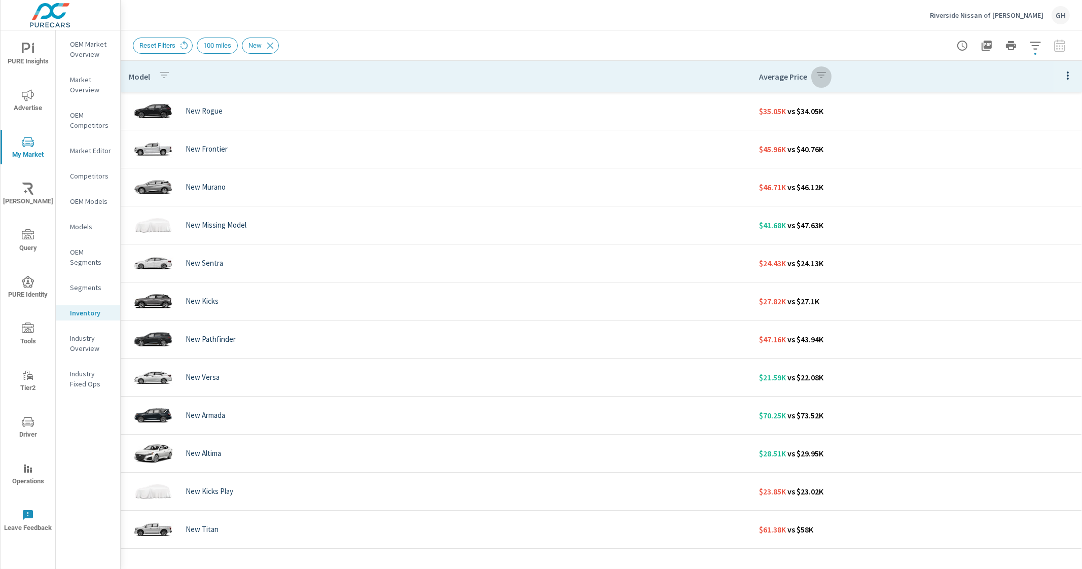
click at [821, 72] on icon "button" at bounding box center [821, 75] width 12 height 12
click at [821, 72] on div at bounding box center [541, 284] width 1082 height 569
click at [1069, 71] on icon "button" at bounding box center [1067, 75] width 12 height 12
click at [1063, 73] on div at bounding box center [541, 284] width 1082 height 569
click at [1064, 73] on icon "button" at bounding box center [1067, 75] width 12 height 12
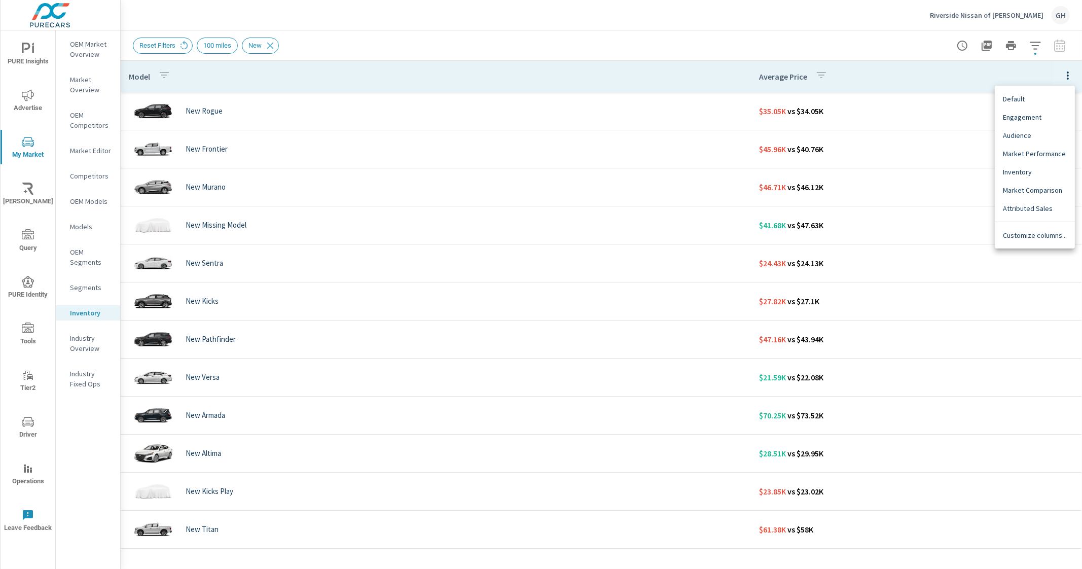
click at [461, 72] on div at bounding box center [541, 284] width 1082 height 569
click at [1032, 49] on icon "button" at bounding box center [1035, 46] width 12 height 12
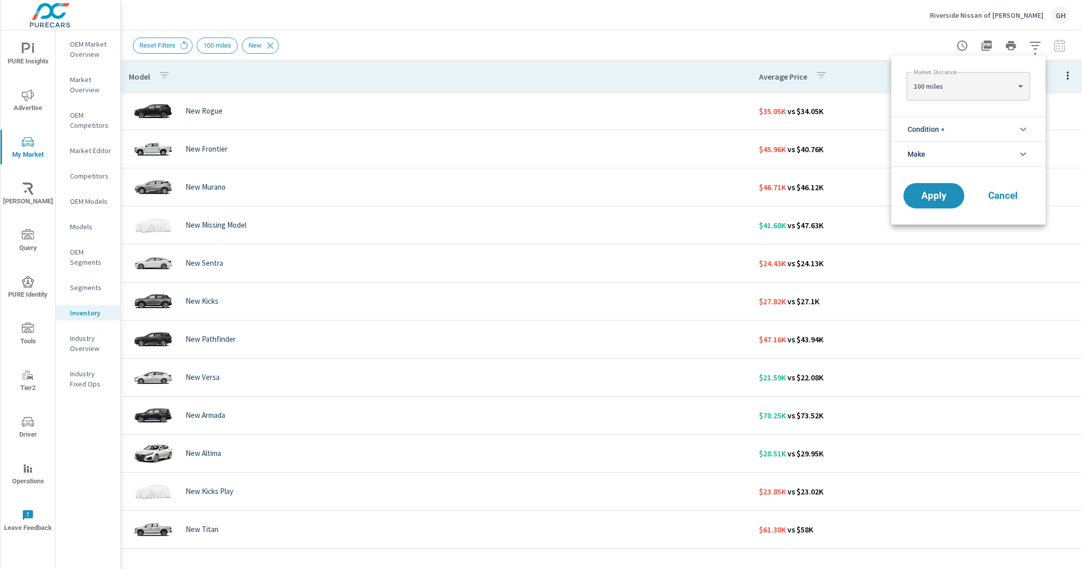
click at [978, 88] on body "PURE Insights Advertise My Market Riley AI Query PURE Identity Tools Tier2 Driv…" at bounding box center [541, 284] width 1082 height 569
click at [972, 72] on li "30 miles" at bounding box center [967, 69] width 123 height 16
type Distance "30"
click at [925, 194] on span "Apply" at bounding box center [934, 196] width 42 height 10
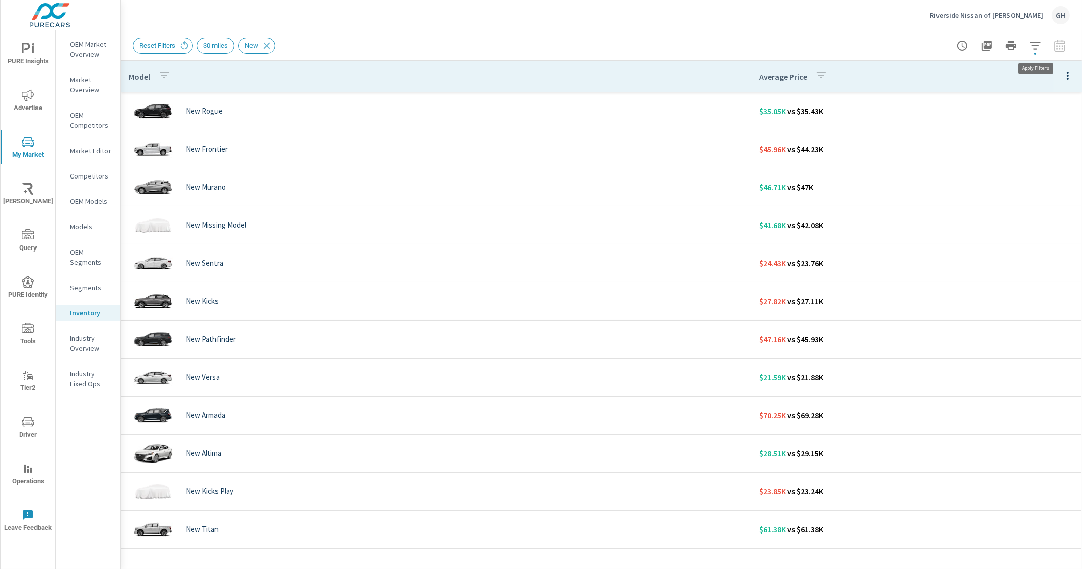
click at [1036, 47] on icon "button" at bounding box center [1035, 46] width 12 height 12
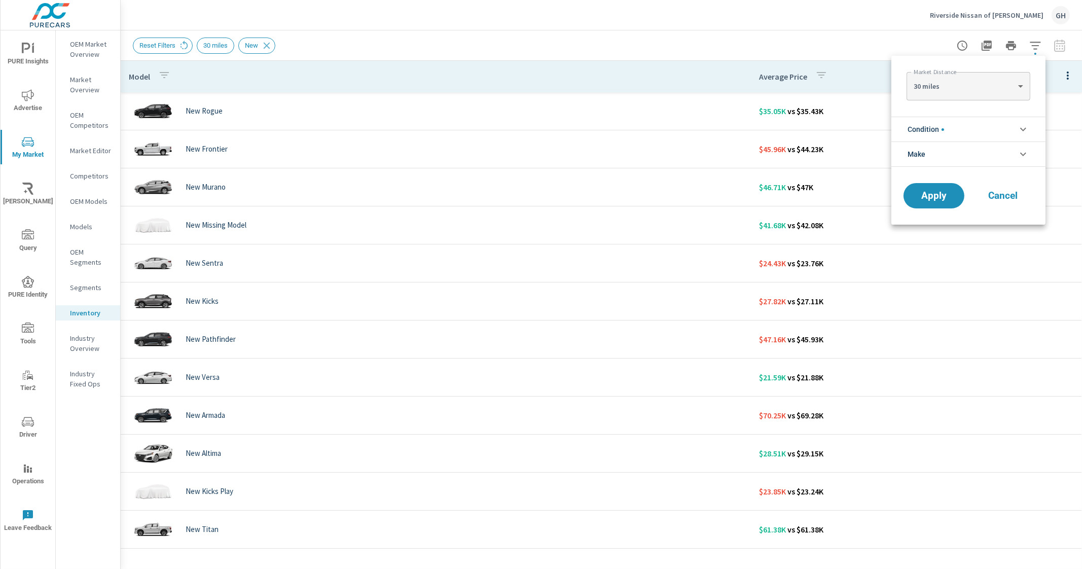
click at [963, 86] on body "PURE Insights Advertise My Market Riley AI Query PURE Identity Tools Tier2 Driv…" at bounding box center [541, 284] width 1082 height 569
click at [958, 66] on li "20 miles" at bounding box center [967, 70] width 123 height 16
type Distance "20"
click at [939, 191] on span "Apply" at bounding box center [934, 196] width 42 height 10
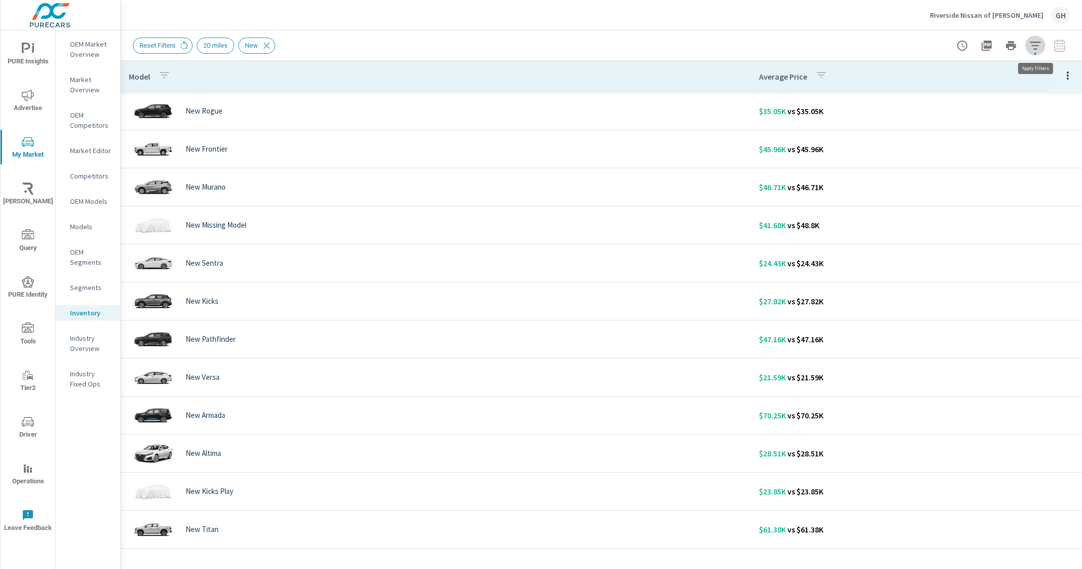
click at [1031, 52] on button "button" at bounding box center [1035, 45] width 20 height 20
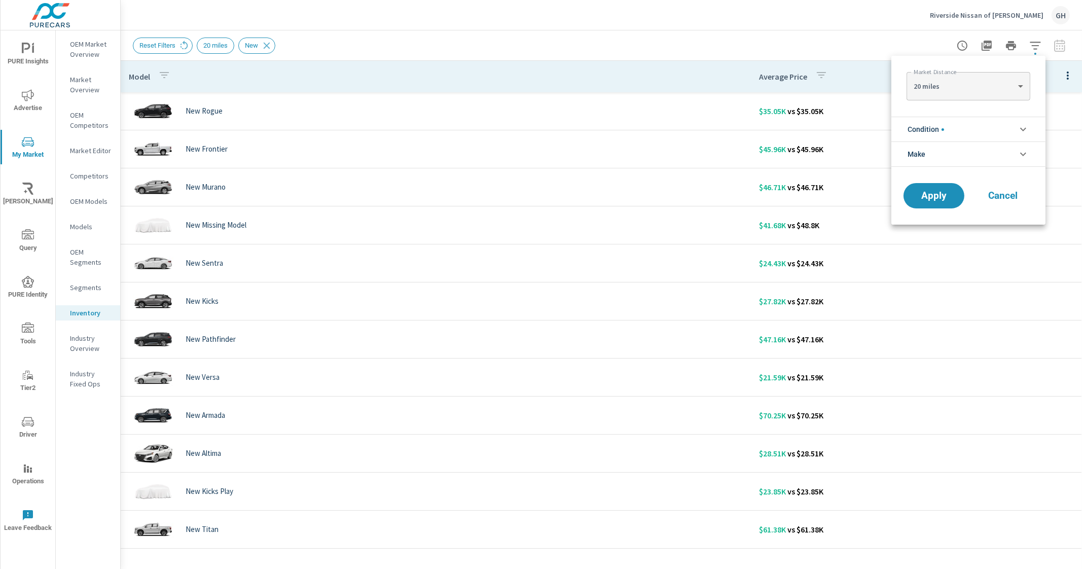
click at [964, 146] on li "Make" at bounding box center [968, 153] width 154 height 25
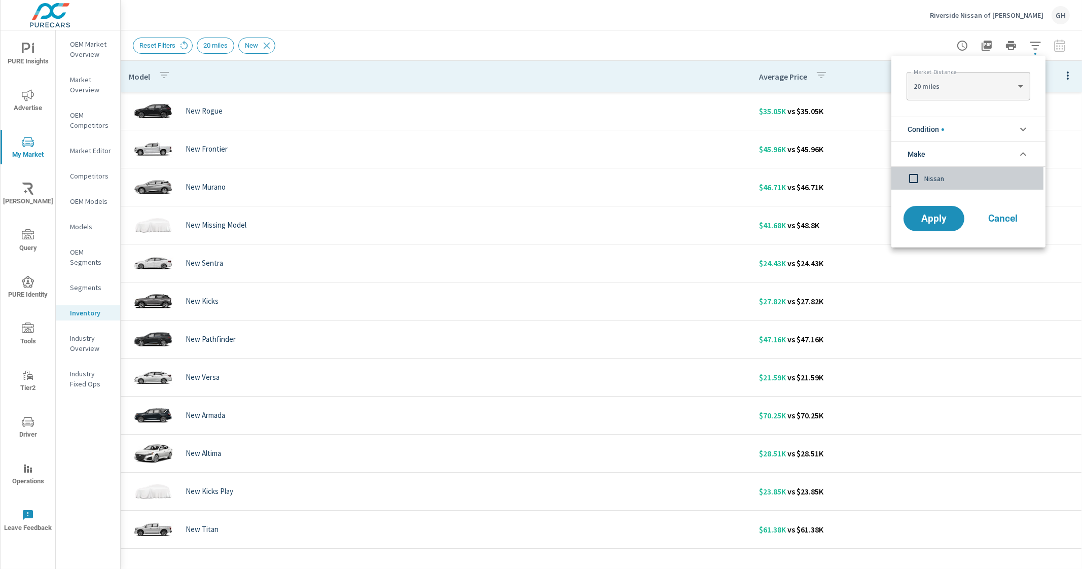
click at [943, 172] on span "Nissan" at bounding box center [979, 178] width 111 height 12
click at [927, 217] on span "Apply" at bounding box center [934, 219] width 42 height 10
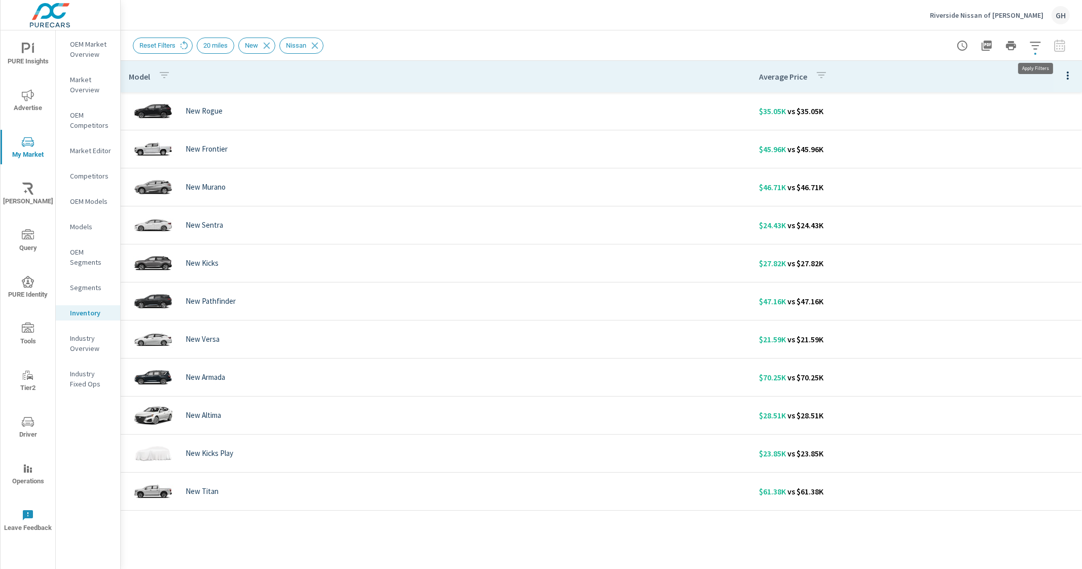
click at [1038, 44] on icon "button" at bounding box center [1035, 46] width 12 height 12
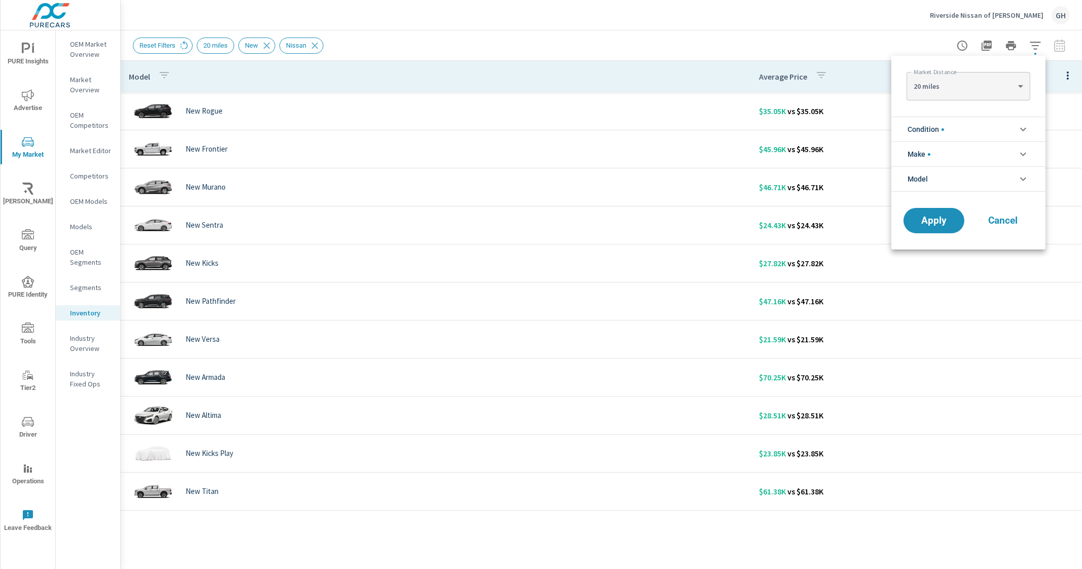
click at [1038, 44] on div at bounding box center [541, 284] width 1082 height 569
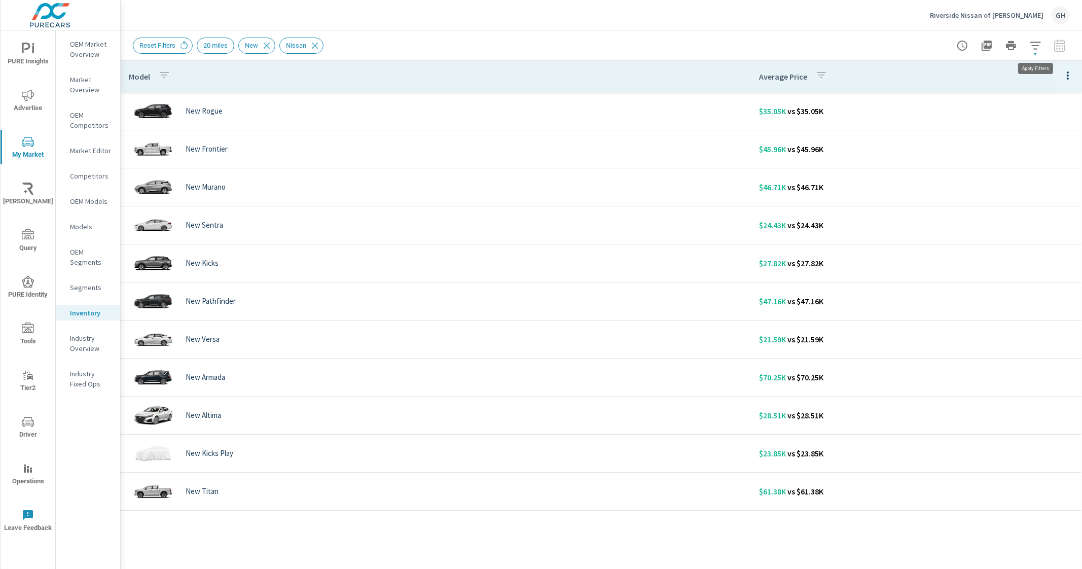
click at [1038, 44] on icon "button" at bounding box center [1035, 46] width 12 height 12
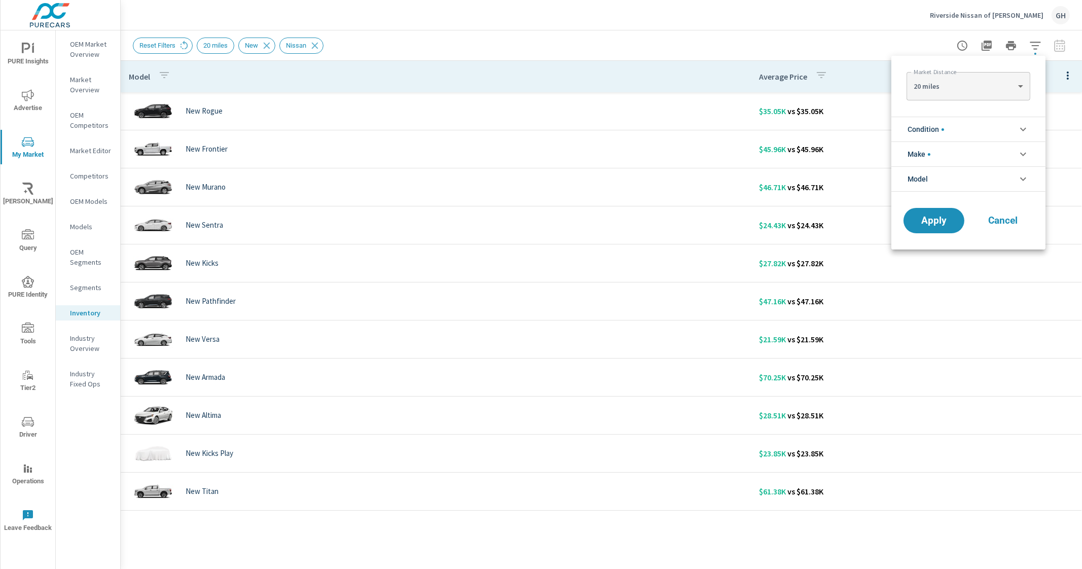
click at [1038, 44] on div at bounding box center [541, 284] width 1082 height 569
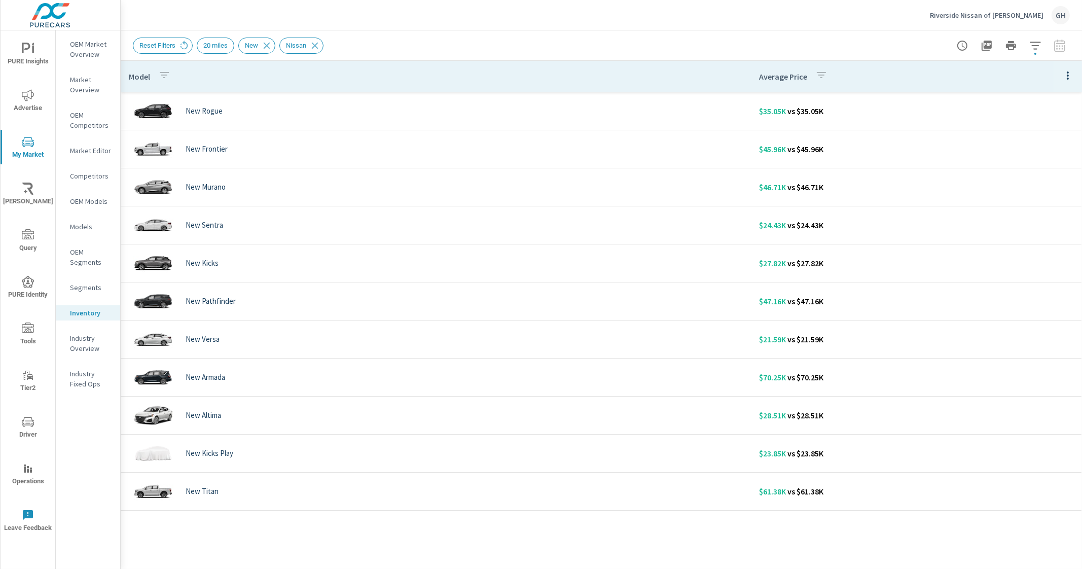
click at [1065, 72] on icon "button" at bounding box center [1067, 75] width 12 height 12
click at [778, 35] on div at bounding box center [541, 284] width 1082 height 569
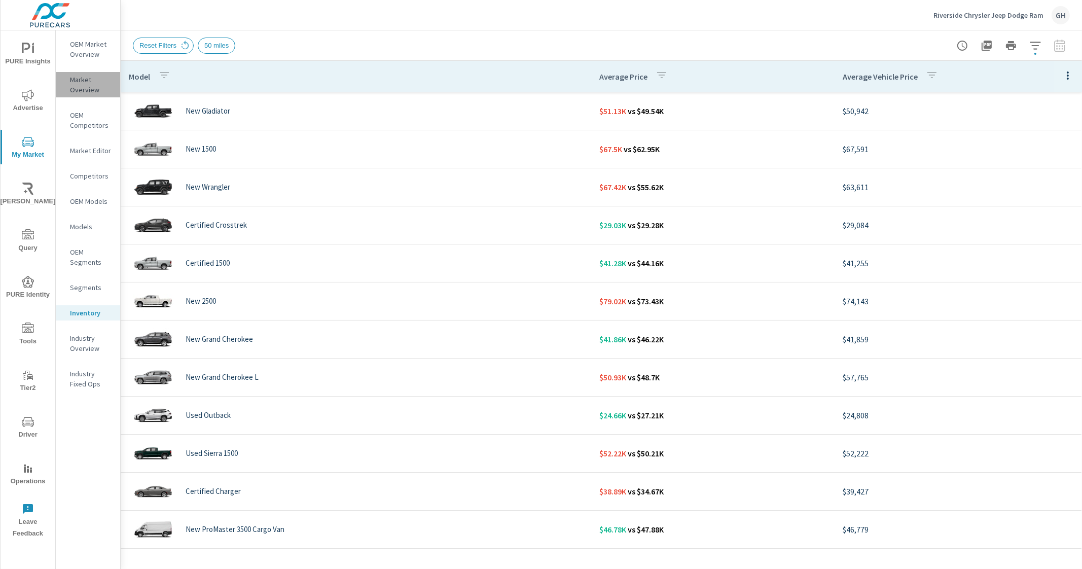
click at [88, 81] on p "Market Overview" at bounding box center [91, 85] width 42 height 20
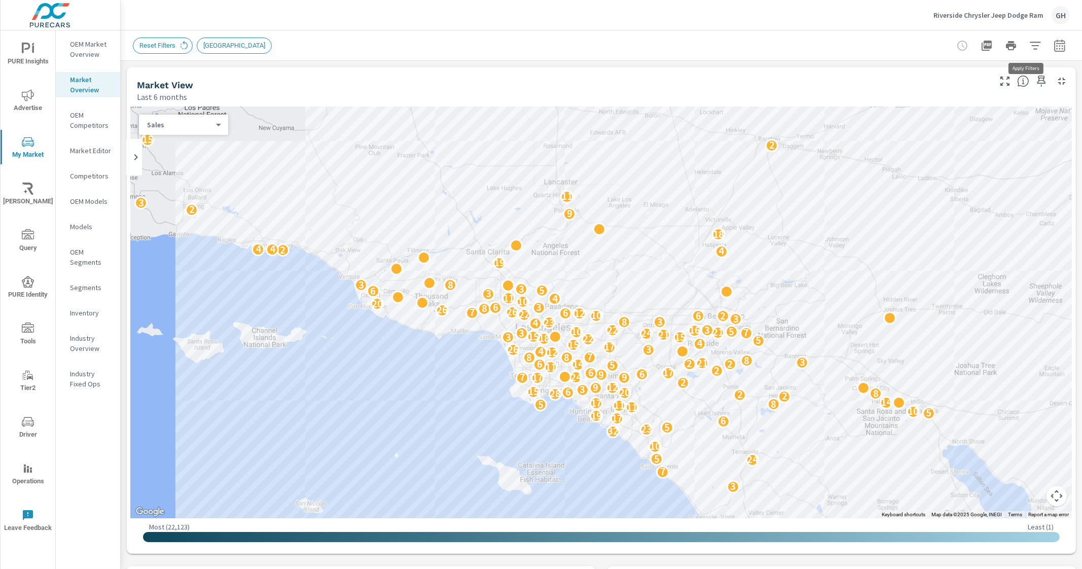
click at [1029, 44] on icon "button" at bounding box center [1035, 46] width 12 height 12
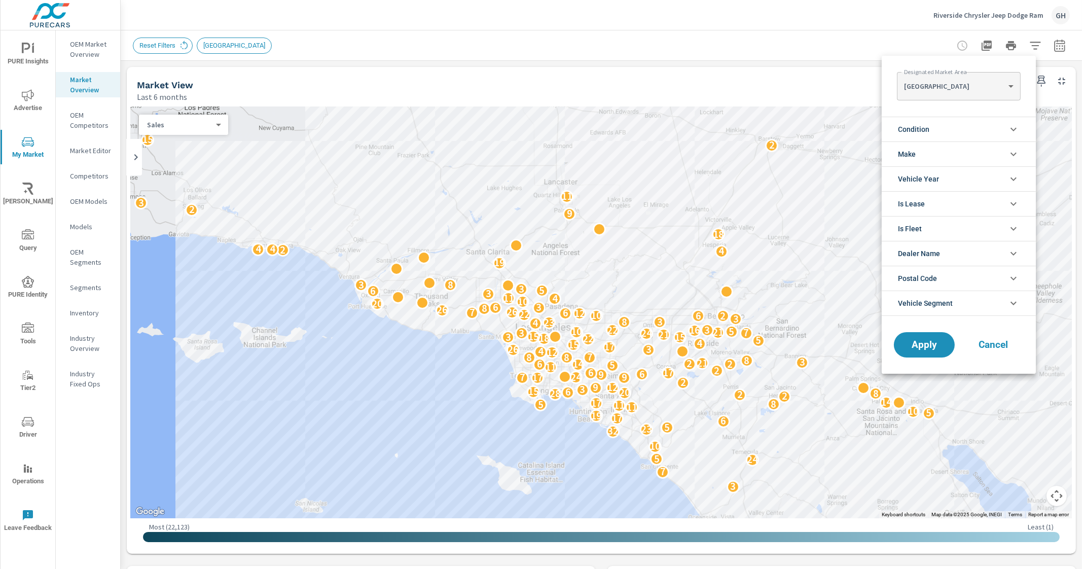
click at [948, 154] on li "Make" at bounding box center [958, 153] width 154 height 25
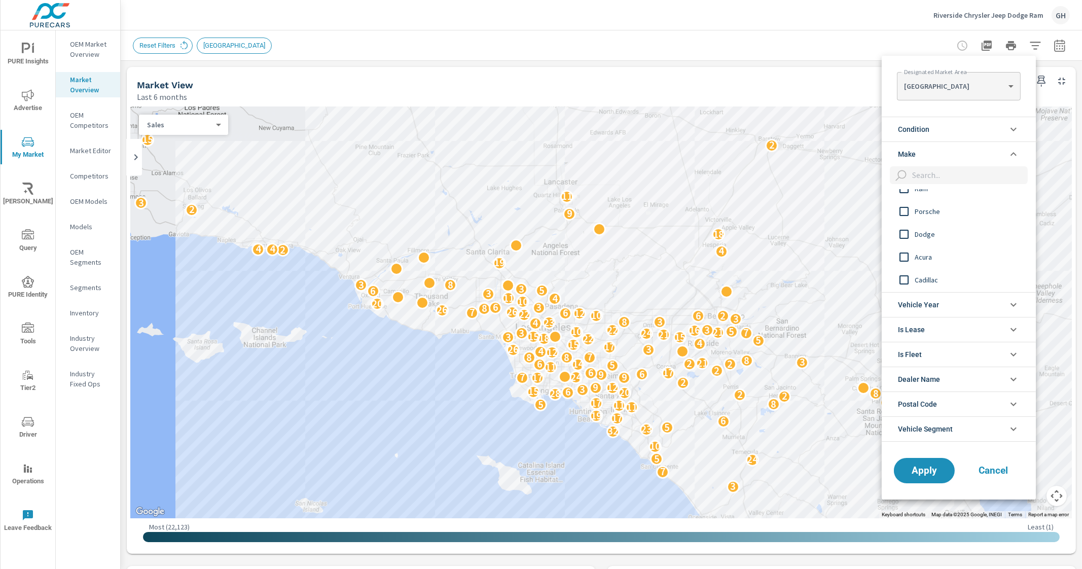
scroll to position [443, 0]
click at [479, 373] on div at bounding box center [541, 284] width 1082 height 569
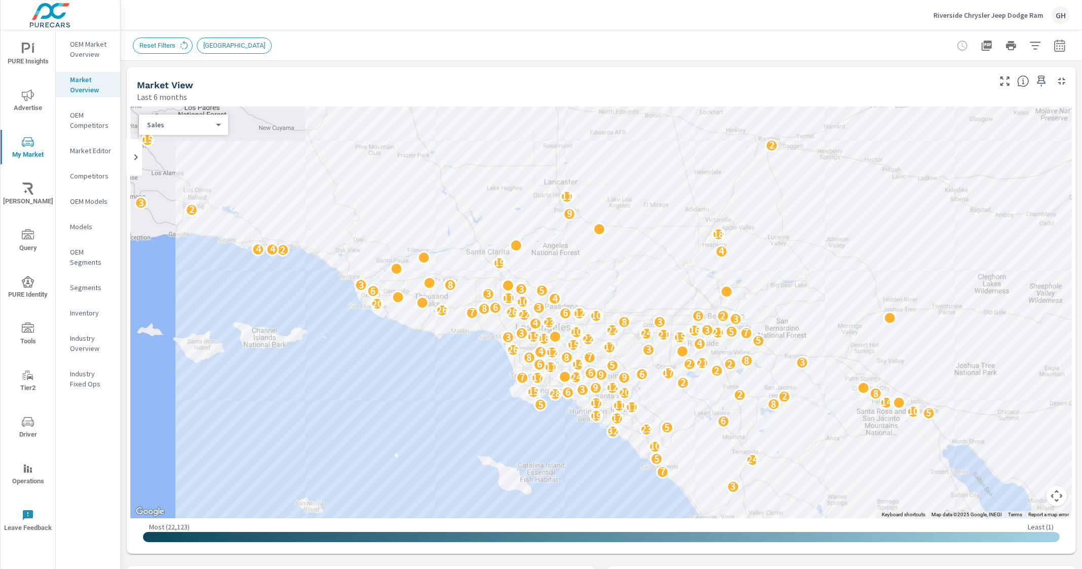
click at [86, 117] on p "OEM Competitors" at bounding box center [91, 120] width 42 height 20
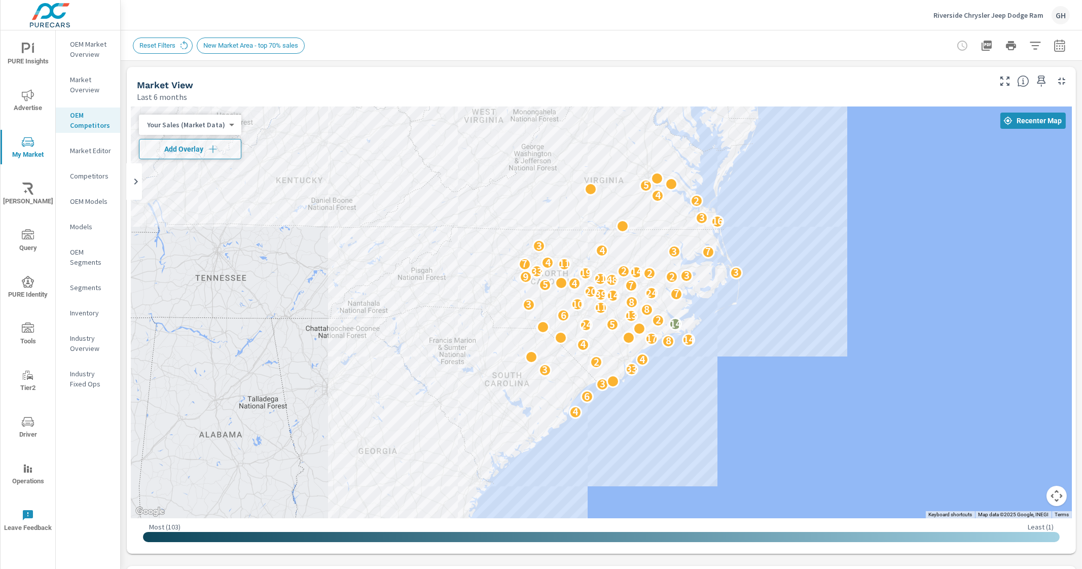
drag, startPoint x: 441, startPoint y: 379, endPoint x: 662, endPoint y: 394, distance: 222.0
click at [662, 394] on div "4 6 3 3 33 2 4 4 8 14 17 24 5 14 2 13 6 8 11 3 10 8 14 39 7 24 20 7 5 4 48 21 2…" at bounding box center [601, 312] width 941 height 412
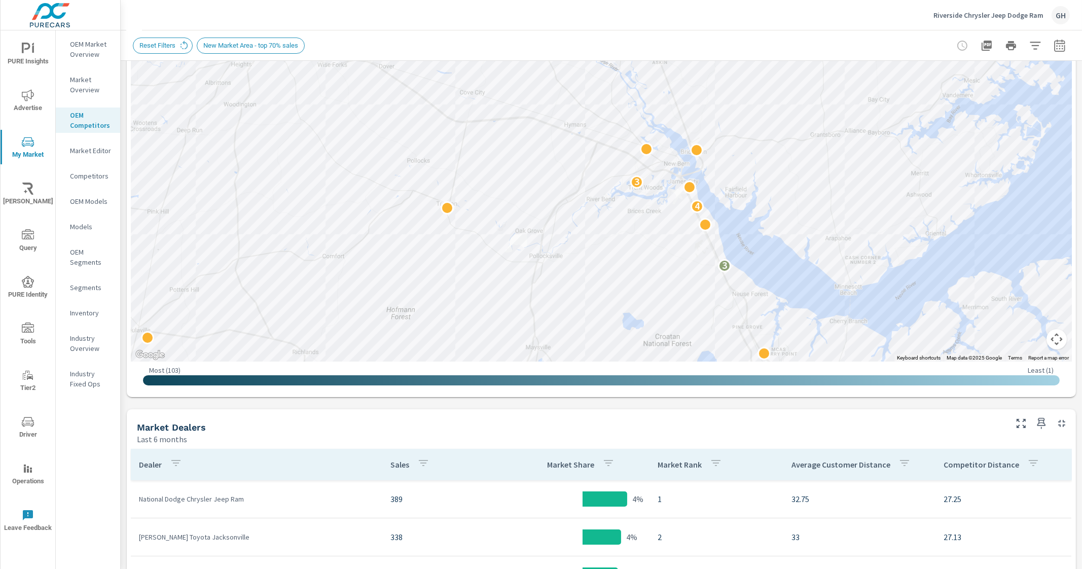
drag, startPoint x: 686, startPoint y: 305, endPoint x: 571, endPoint y: 357, distance: 126.5
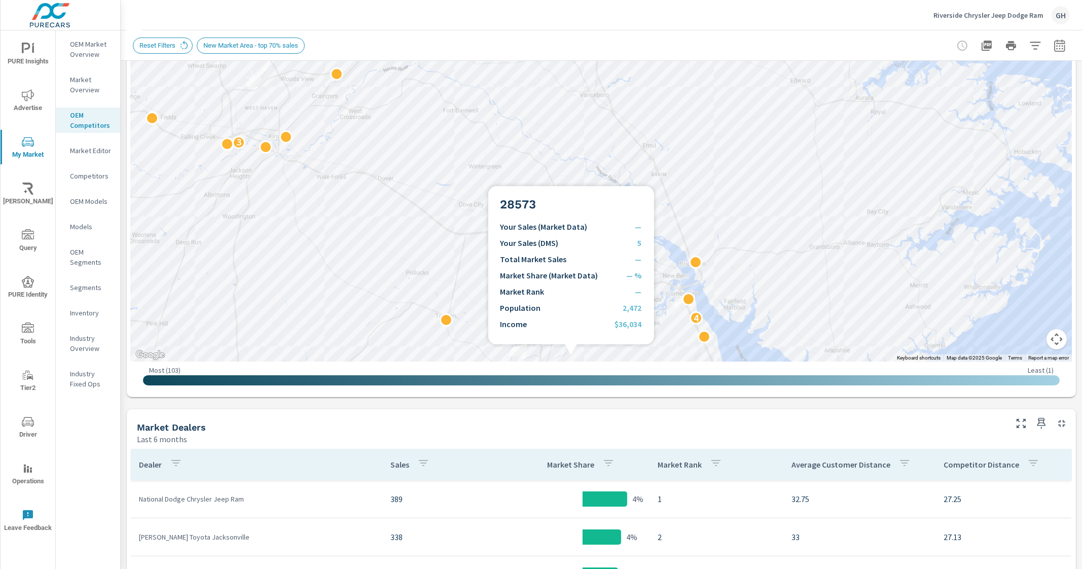
scroll to position [181, 0]
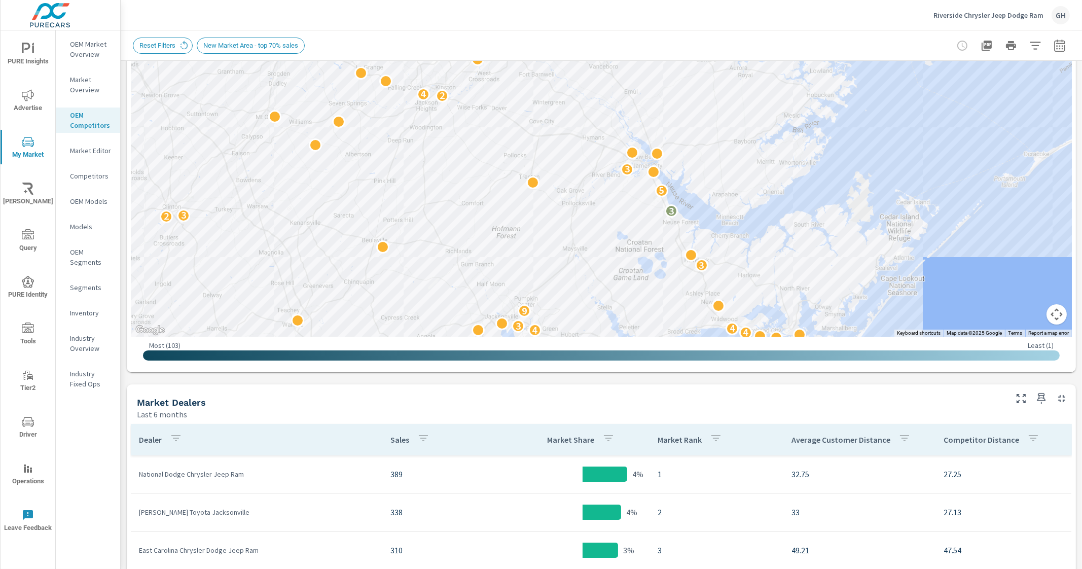
drag, startPoint x: 937, startPoint y: 280, endPoint x: 881, endPoint y: 166, distance: 126.5
click at [881, 166] on div "3 2 4 4 4 4 3 9 3 2 3 3 10 5 11 3 5 2 4 4 9 4 2 3 3 2 2 2 5 3 10 2 2 6 3 3 5 2 …" at bounding box center [977, 288] width 865 height 541
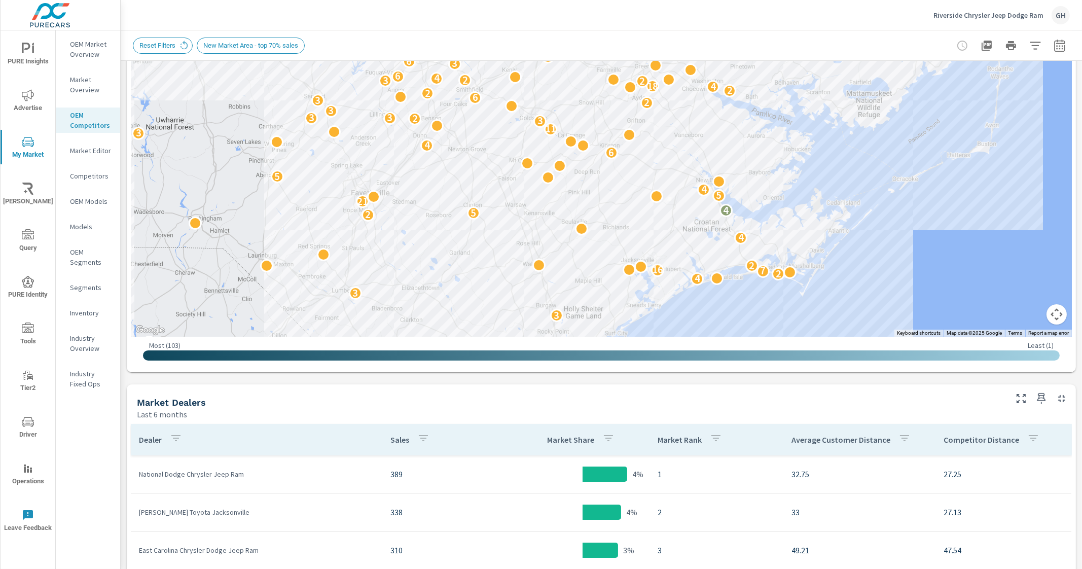
drag, startPoint x: 955, startPoint y: 227, endPoint x: 802, endPoint y: 262, distance: 157.0
click at [802, 262] on div "2 2 3 2 2 2 5 28 3 3 4 2 7 16 2 4 2 5 4 21 5 4 5 6 4 3 11 3 2 3 3 3 2 3 6 2 2 4…" at bounding box center [948, 421] width 865 height 541
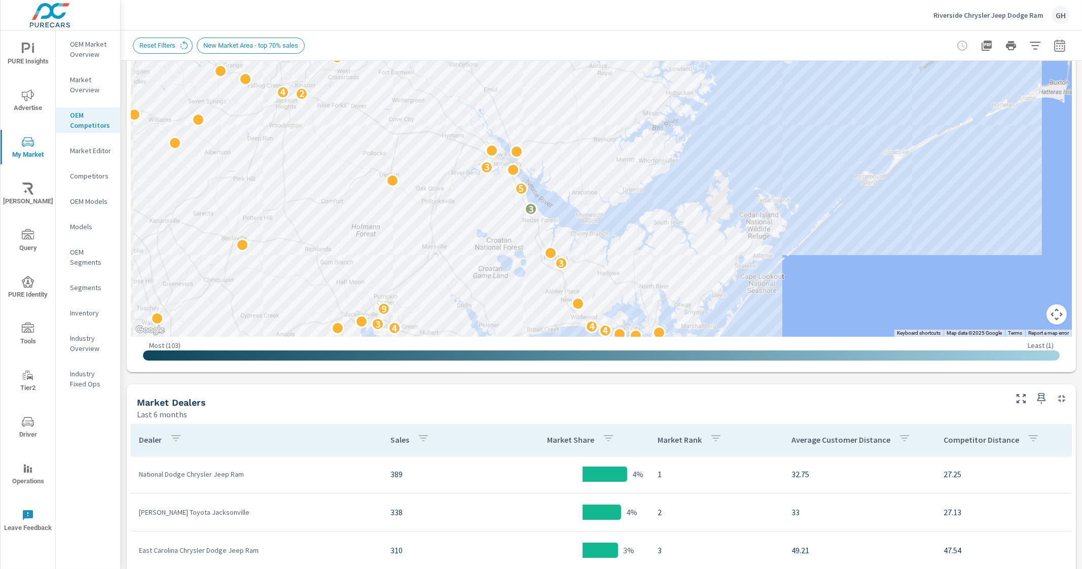
drag, startPoint x: 748, startPoint y: 255, endPoint x: 815, endPoint y: 249, distance: 67.7
click at [815, 249] on div "3 24 4 3 4 4 4 4 3 9 3 2 3 3 5 3 2 4 4 9 4 2 2 5 3 10 2 2 6 3 5 2 9 3 4 3 2 2 2…" at bounding box center [1098, 395] width 865 height 541
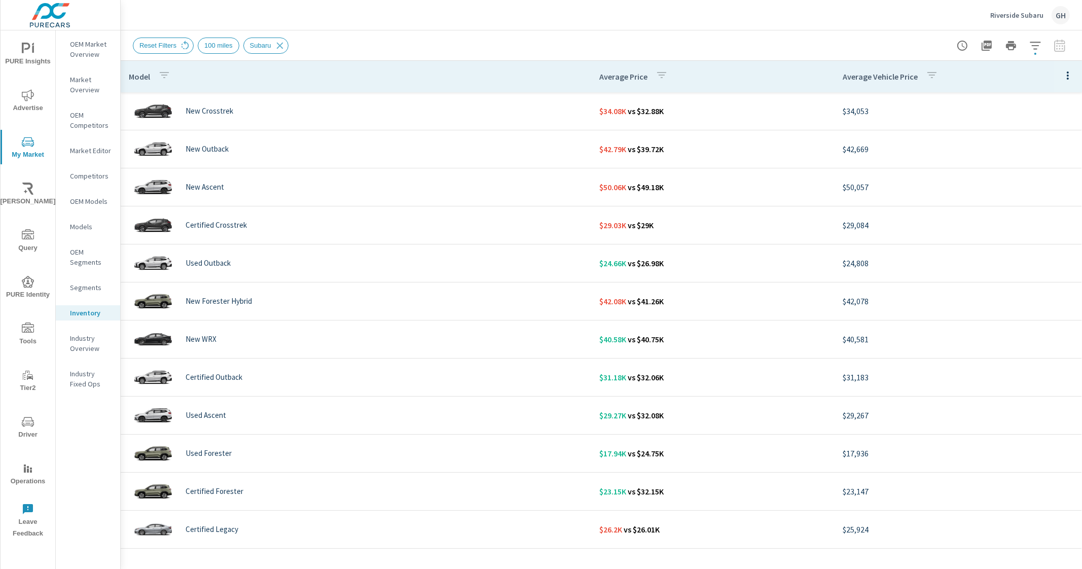
click at [1024, 6] on div "Riverside Subaru GH" at bounding box center [1030, 15] width 80 height 18
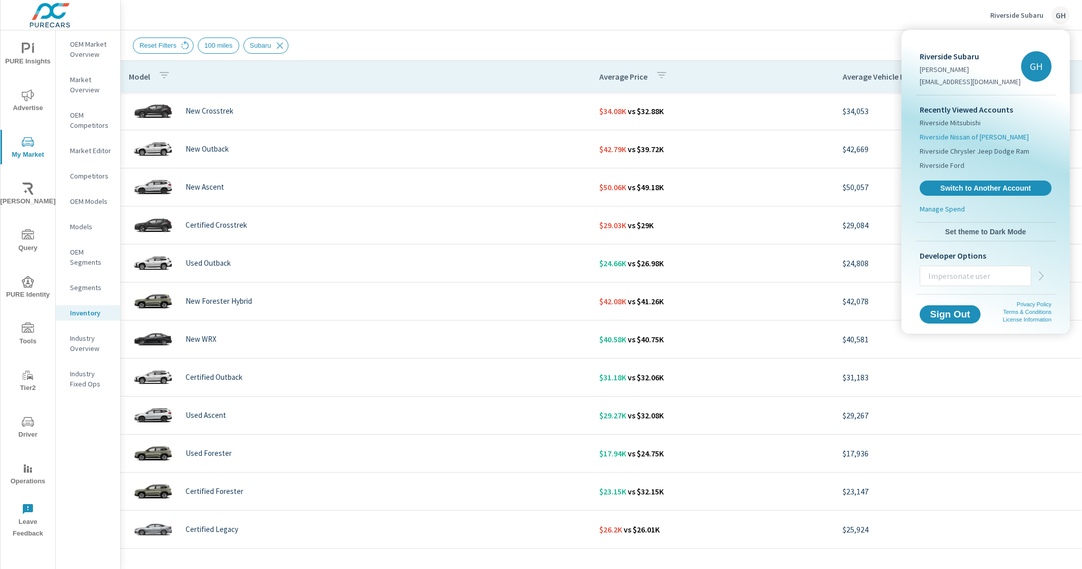
click at [993, 134] on span "Riverside Nissan of [PERSON_NAME]" at bounding box center [973, 137] width 109 height 10
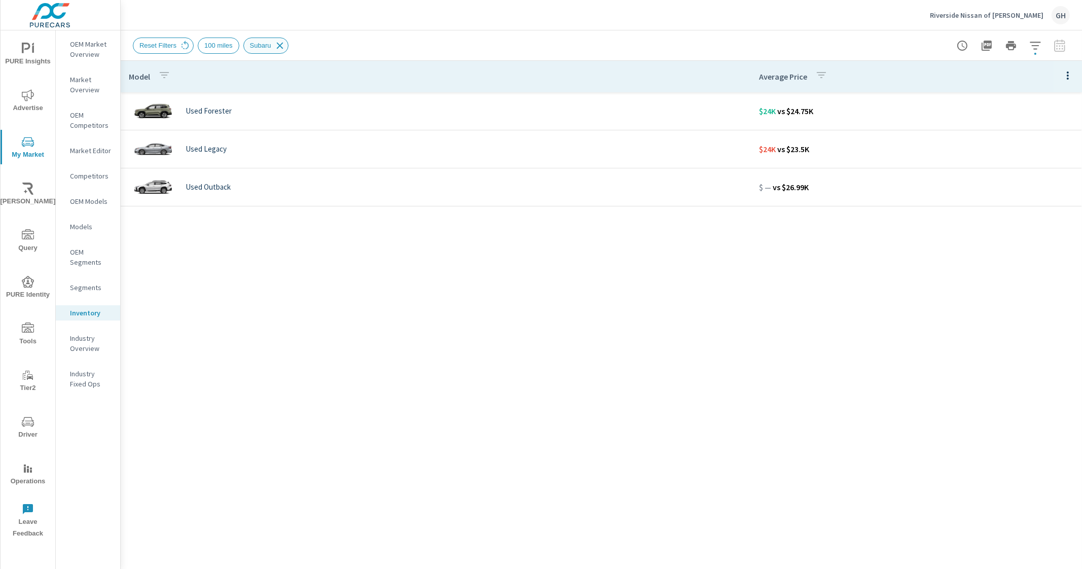
click at [277, 46] on icon at bounding box center [279, 45] width 11 height 11
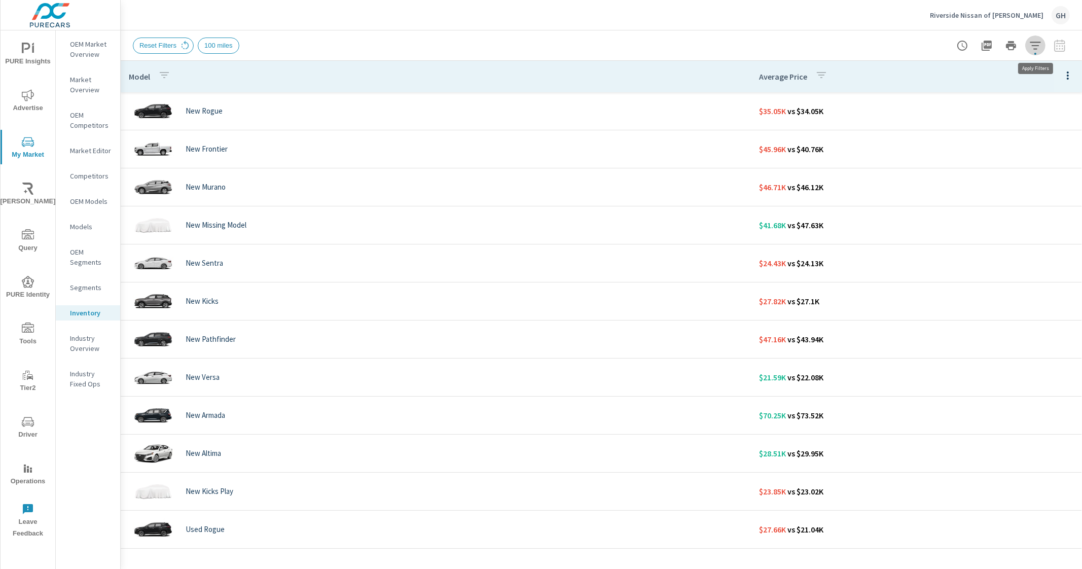
click at [1031, 49] on icon "button" at bounding box center [1035, 46] width 12 height 12
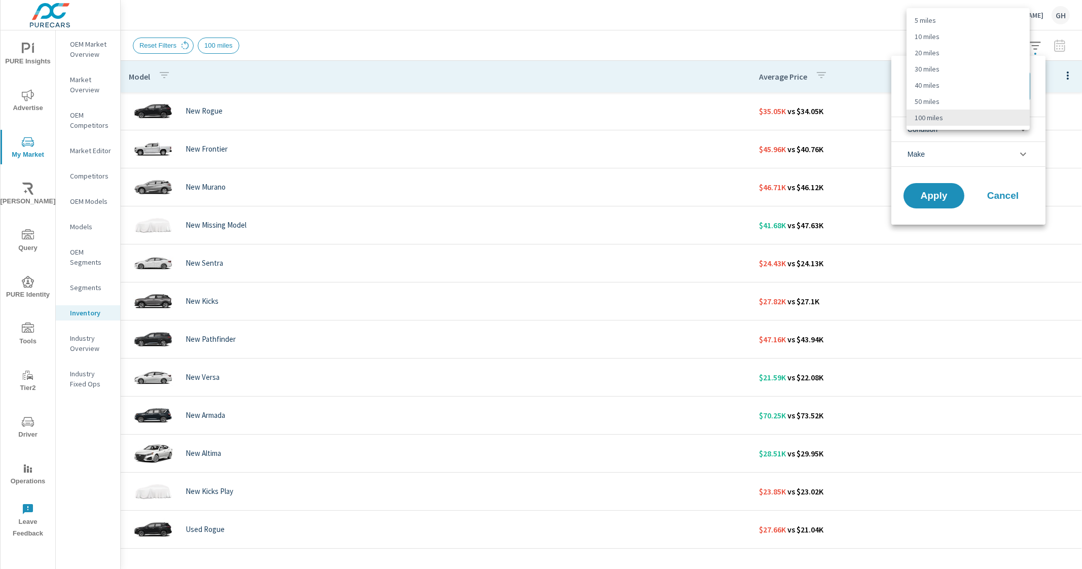
click at [978, 84] on body "PURE Insights Advertise My Market [PERSON_NAME] Query PURE Identity Tools Tier2…" at bounding box center [541, 284] width 1082 height 569
click at [939, 99] on li "50 miles" at bounding box center [967, 101] width 123 height 16
type Distance "50"
click at [988, 126] on li "Condition" at bounding box center [968, 129] width 154 height 25
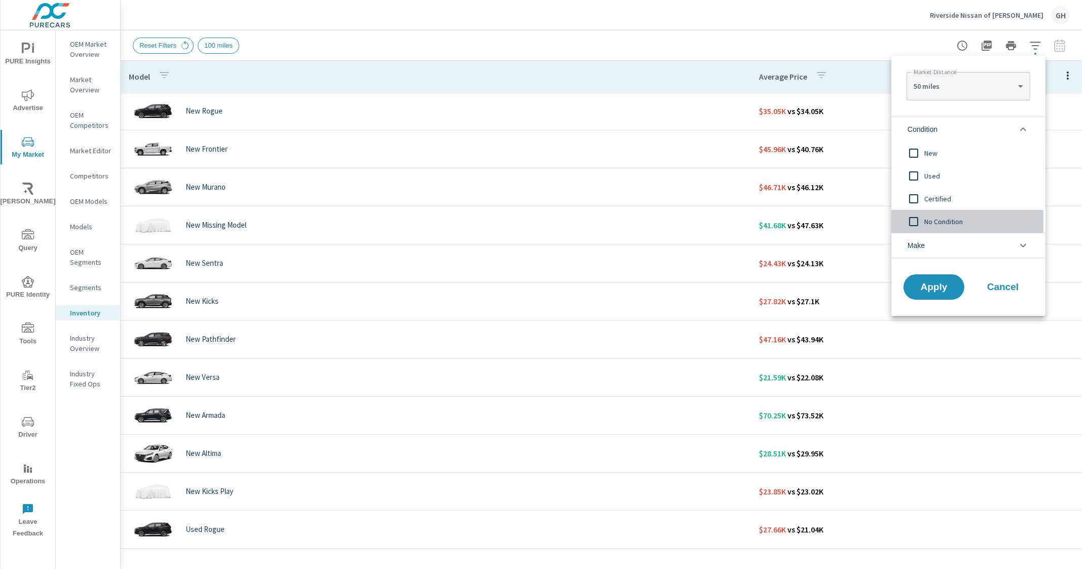
click at [915, 221] on input "filter options" at bounding box center [913, 221] width 21 height 21
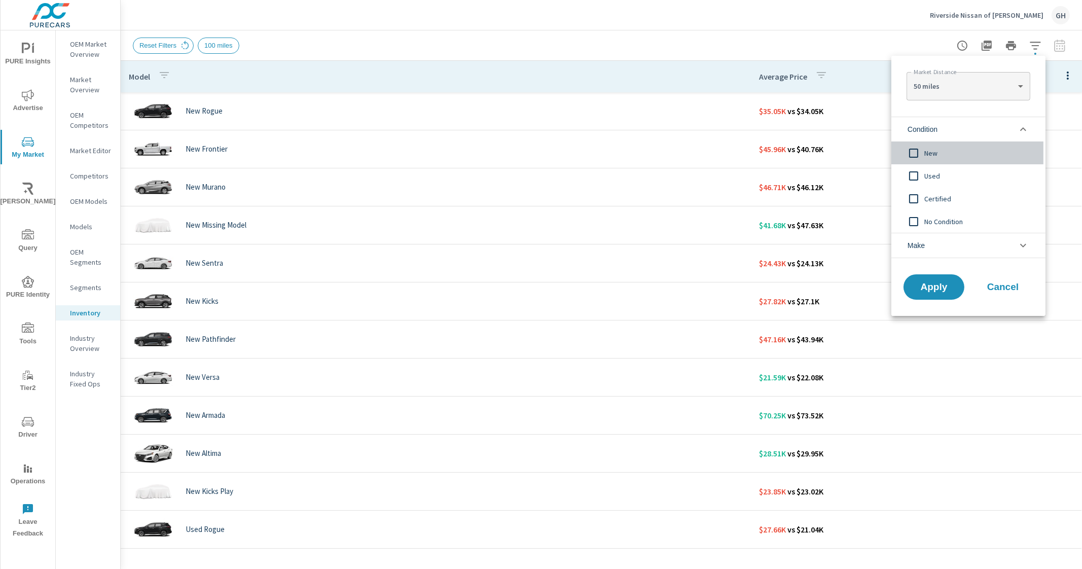
click at [929, 155] on span "New" at bounding box center [979, 153] width 111 height 12
click at [1024, 135] on li "Condition" at bounding box center [968, 129] width 154 height 25
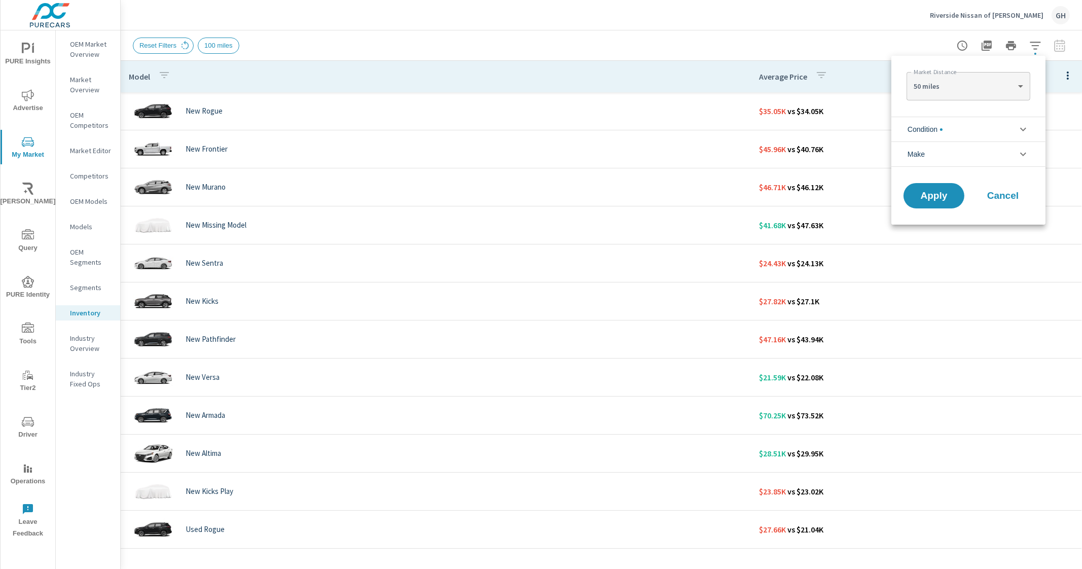
click at [998, 150] on li "Make" at bounding box center [968, 153] width 154 height 25
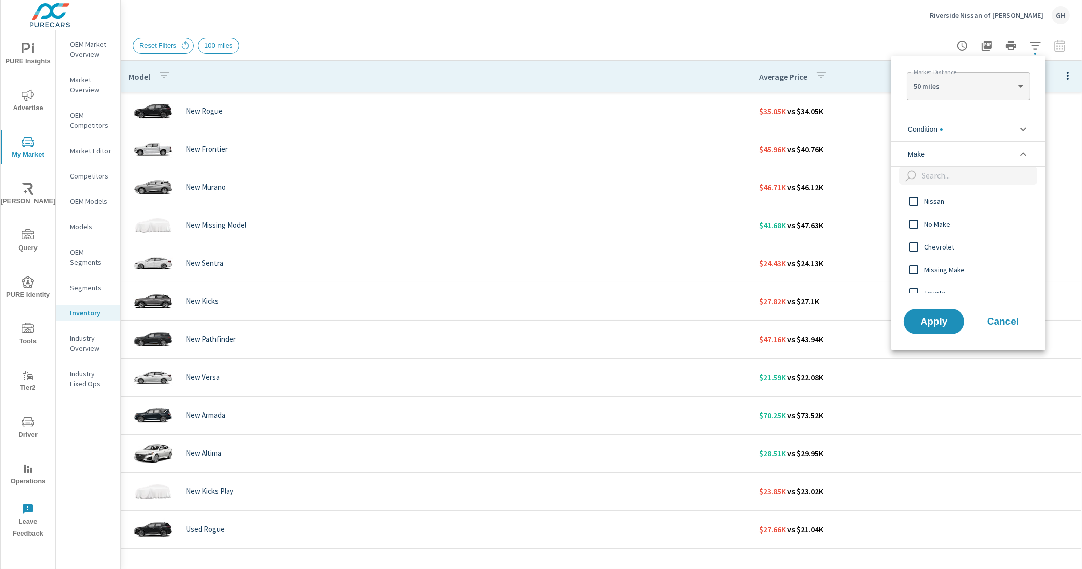
click at [938, 202] on span "Nissan" at bounding box center [979, 201] width 111 height 12
click at [934, 321] on span "Apply" at bounding box center [934, 321] width 42 height 10
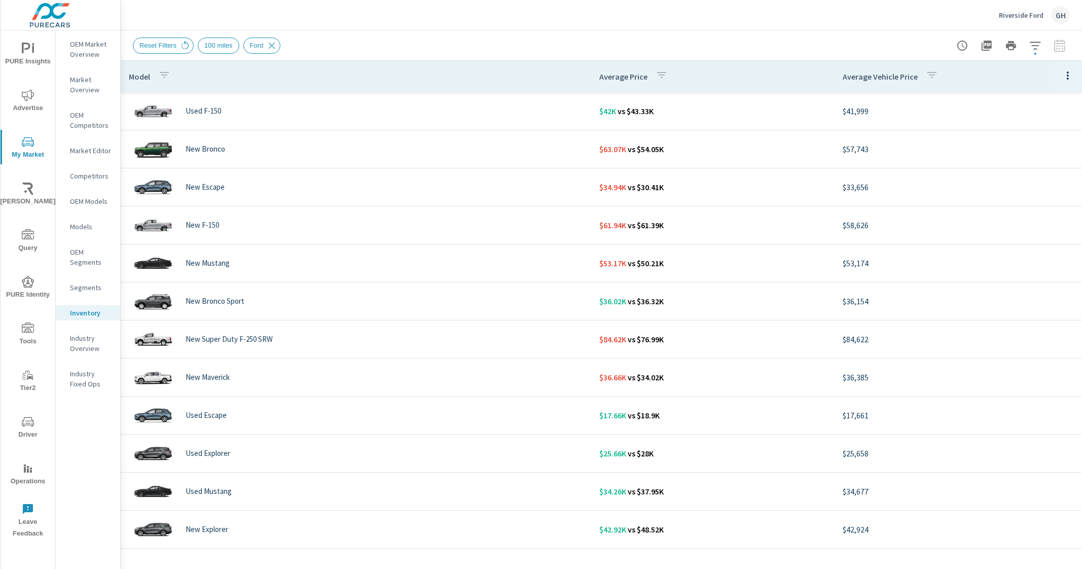
click at [1023, 22] on div "Riverside [PERSON_NAME]" at bounding box center [1033, 15] width 71 height 18
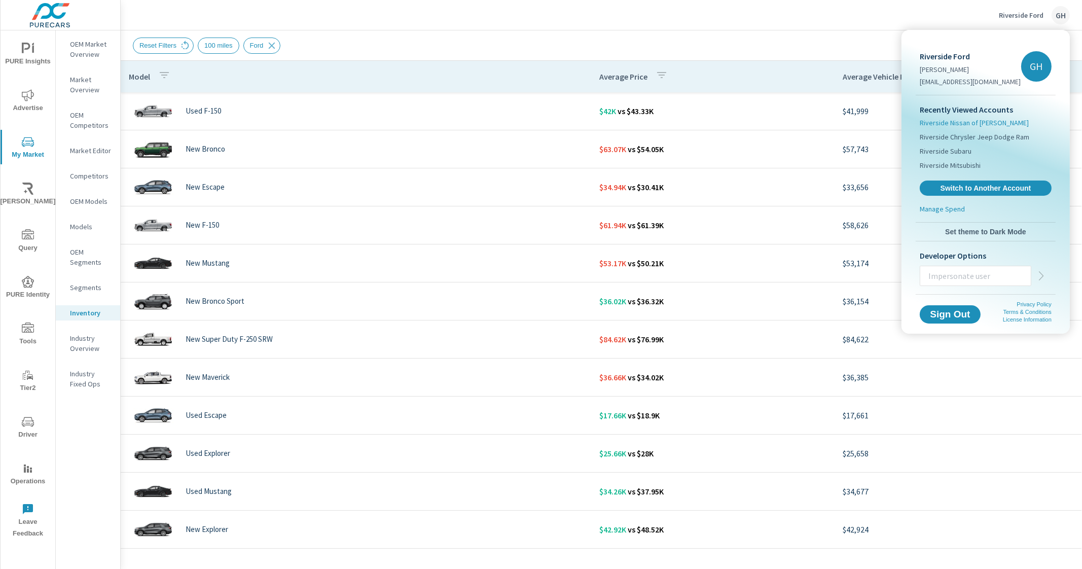
click at [993, 122] on span "Riverside Nissan of [PERSON_NAME]" at bounding box center [973, 123] width 109 height 10
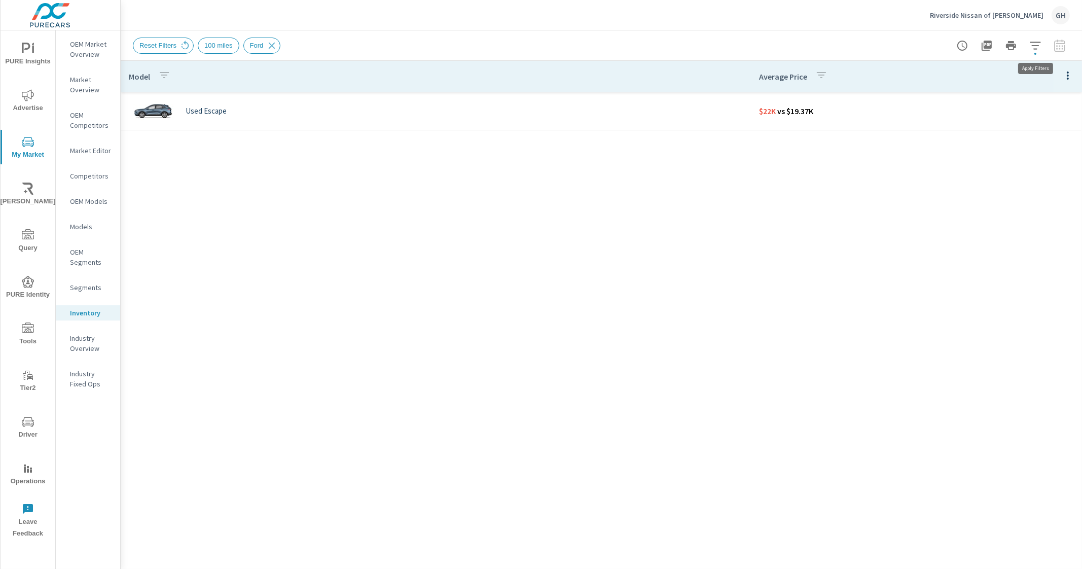
click at [1036, 45] on icon "button" at bounding box center [1034, 46] width 11 height 8
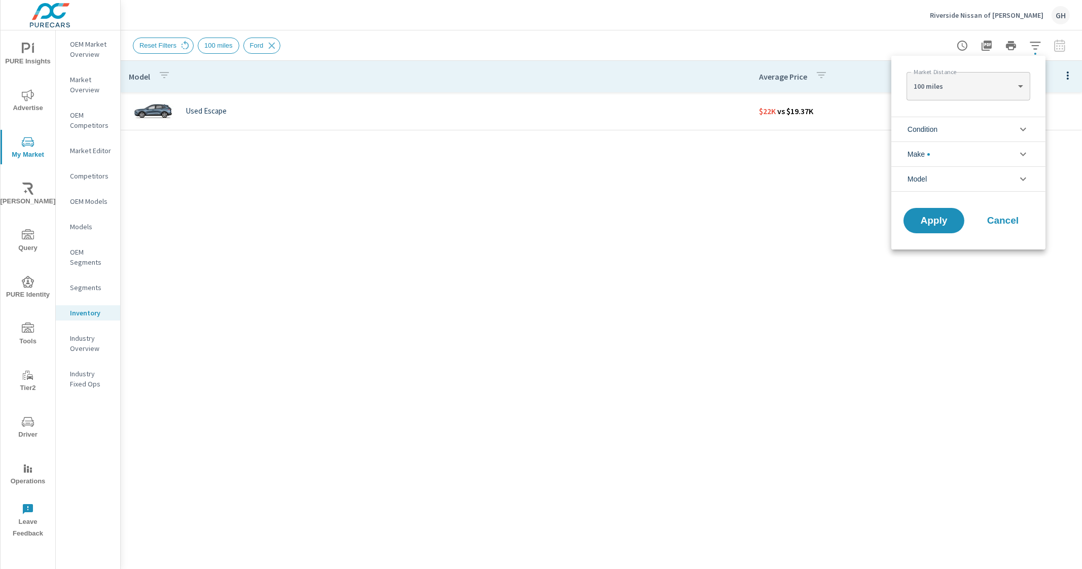
click at [972, 153] on li "Make" at bounding box center [968, 153] width 154 height 25
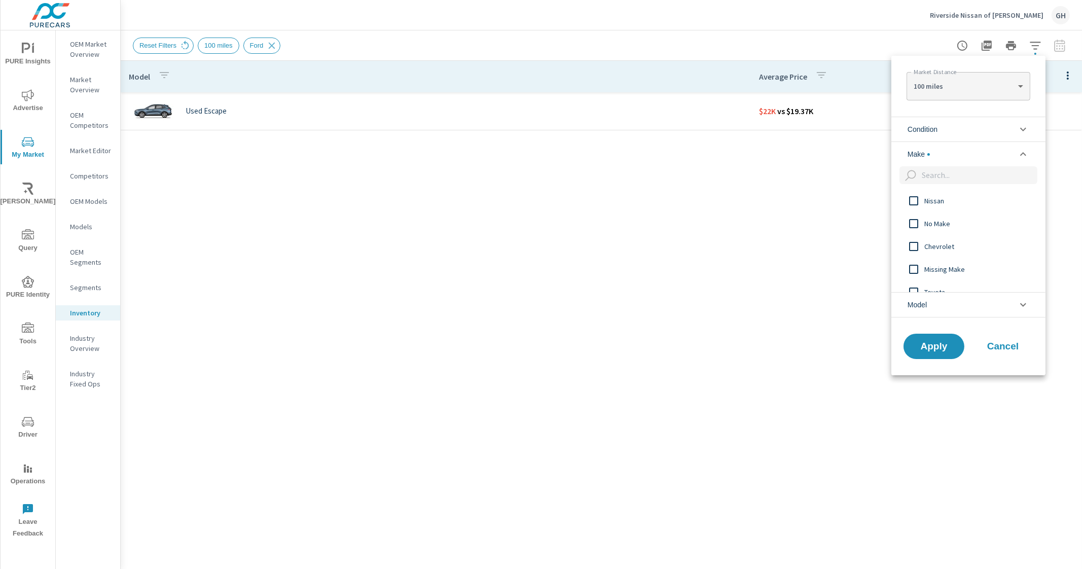
click at [947, 206] on span "Nissan" at bounding box center [979, 201] width 111 height 12
click at [950, 125] on li "Condition" at bounding box center [968, 129] width 154 height 25
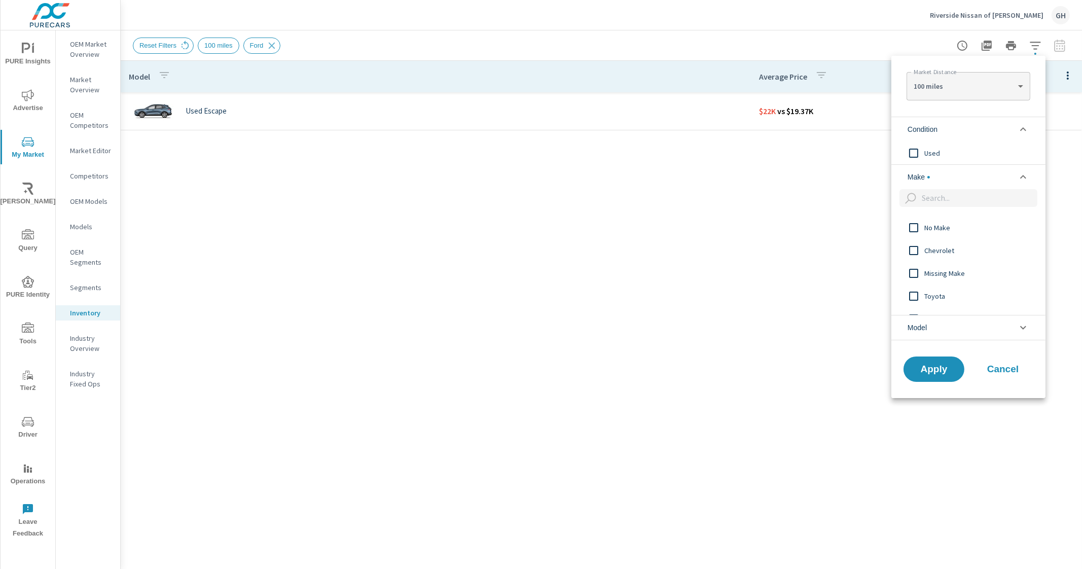
click at [958, 130] on li "Condition" at bounding box center [968, 129] width 154 height 25
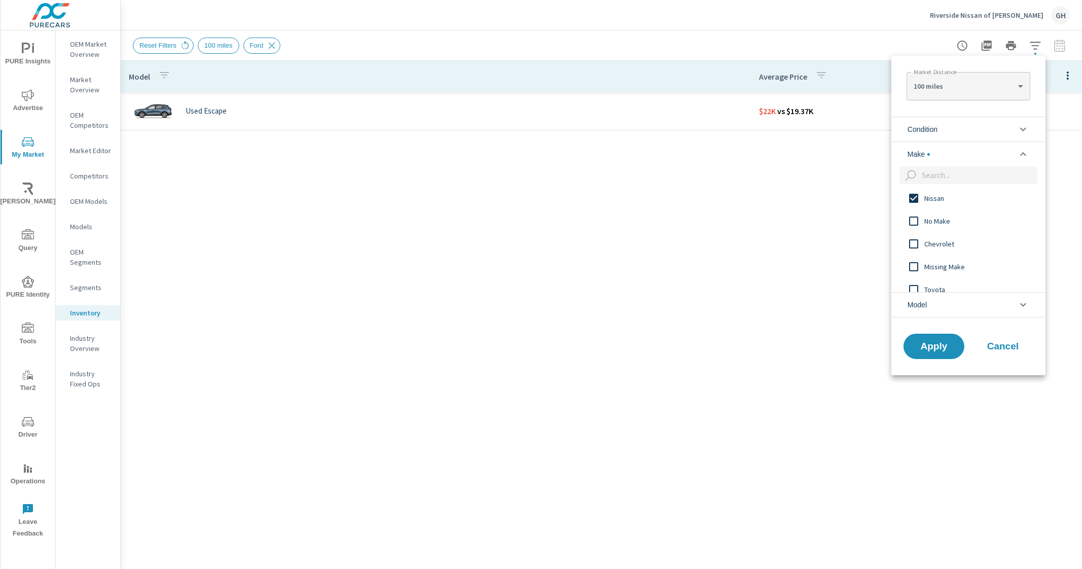
scroll to position [0, 0]
drag, startPoint x: 938, startPoint y: 354, endPoint x: 938, endPoint y: 349, distance: 5.1
click at [938, 284] on button "Apply" at bounding box center [933, 346] width 63 height 26
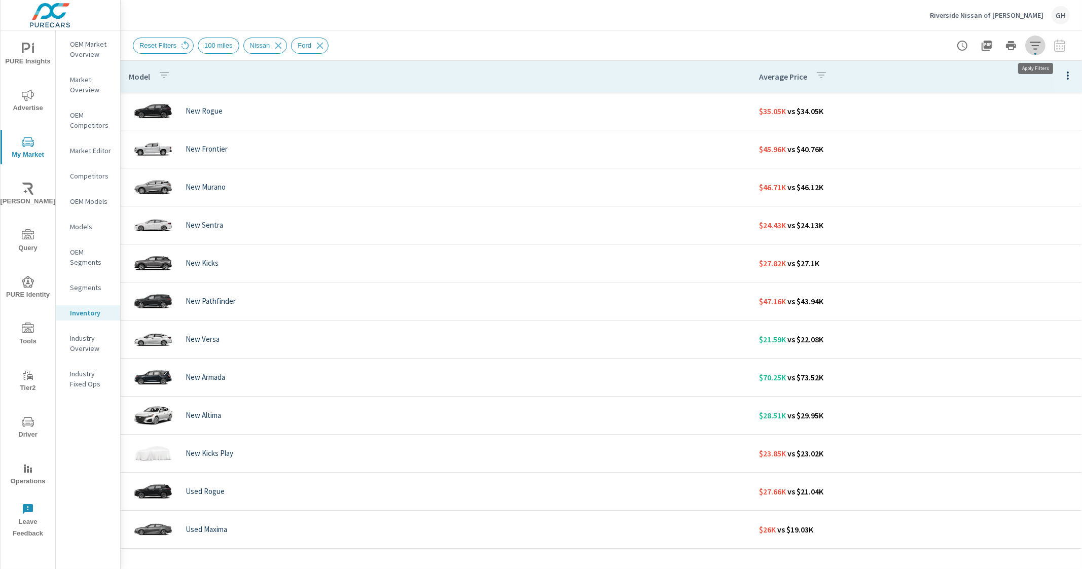
click at [1037, 40] on icon "button" at bounding box center [1035, 46] width 12 height 12
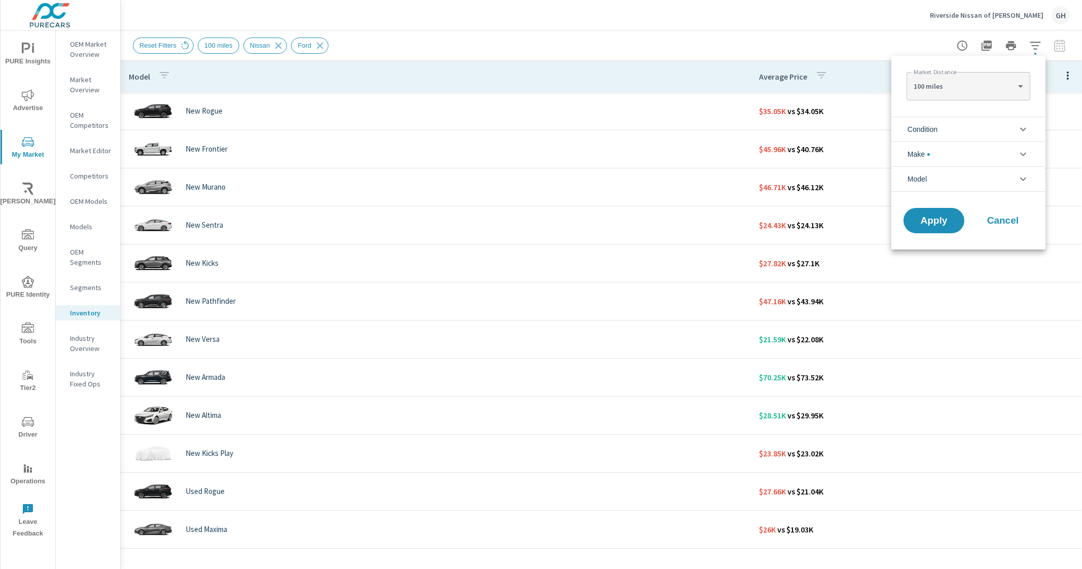
scroll to position [23, 0]
click at [967, 128] on li "Condition" at bounding box center [968, 129] width 154 height 25
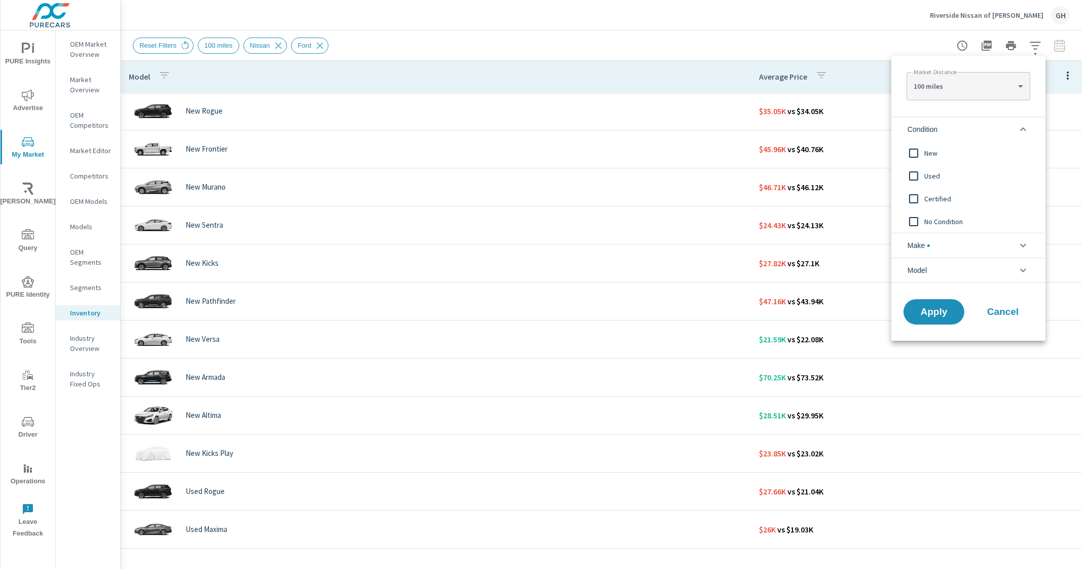
click at [929, 154] on span "New" at bounding box center [979, 153] width 111 height 12
click at [927, 284] on span "Apply" at bounding box center [934, 312] width 42 height 10
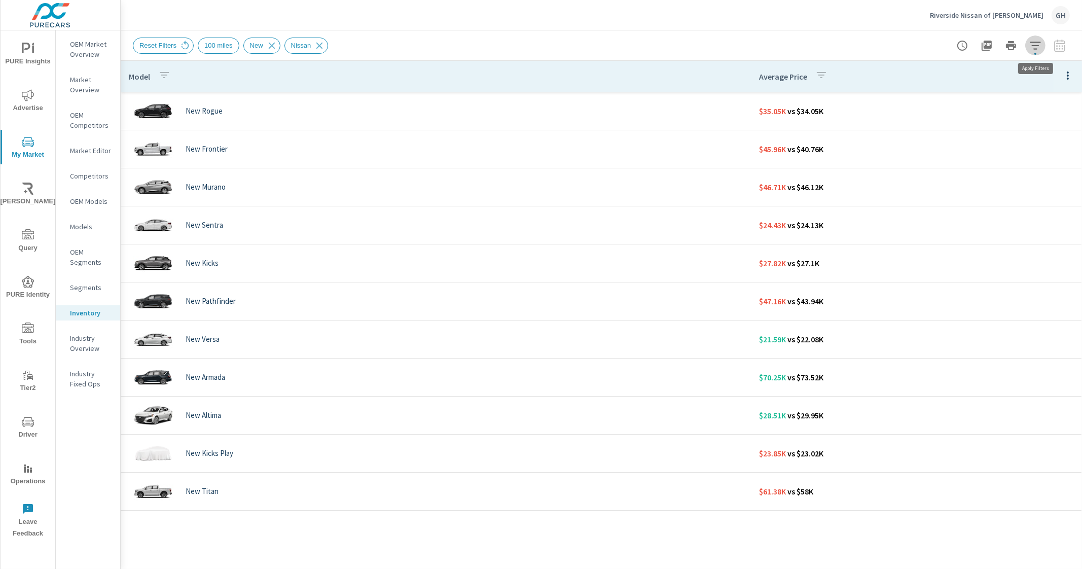
click at [1034, 44] on icon "button" at bounding box center [1035, 46] width 12 height 12
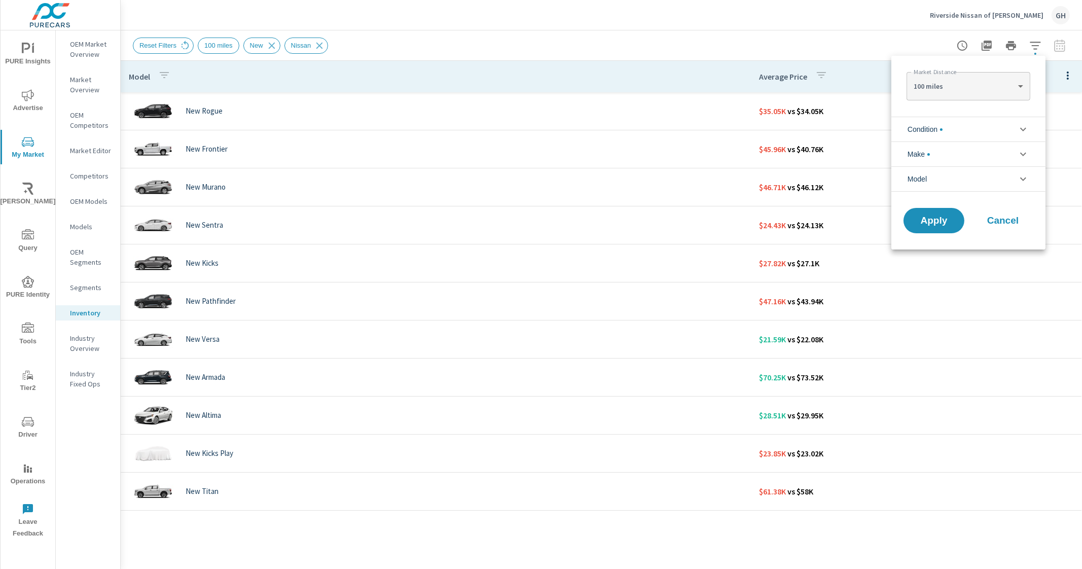
click at [691, 29] on div at bounding box center [541, 284] width 1082 height 569
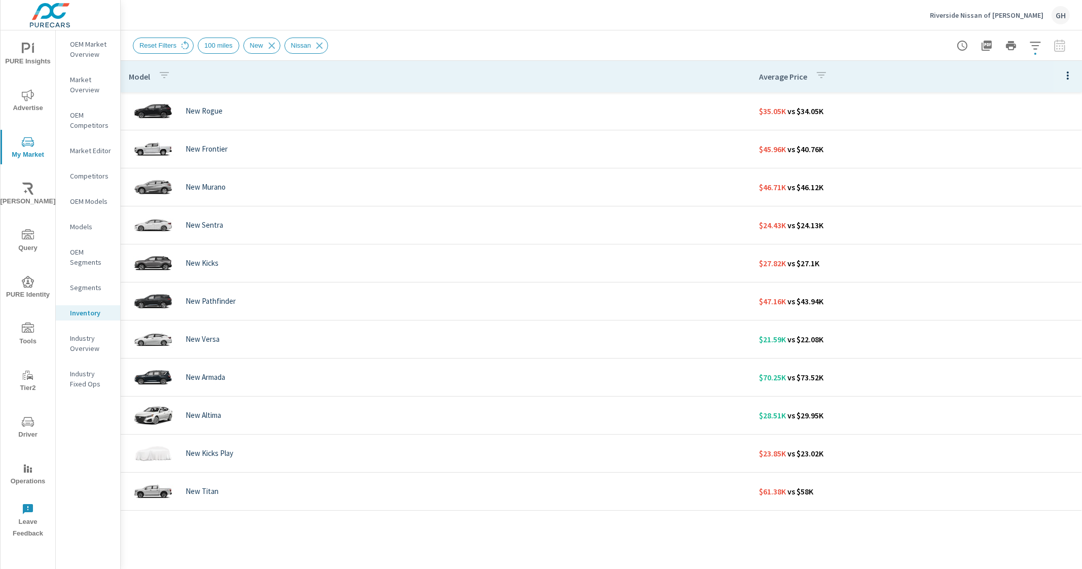
click at [613, 35] on div "Reset Filters 100 miles New Nissan" at bounding box center [601, 45] width 937 height 30
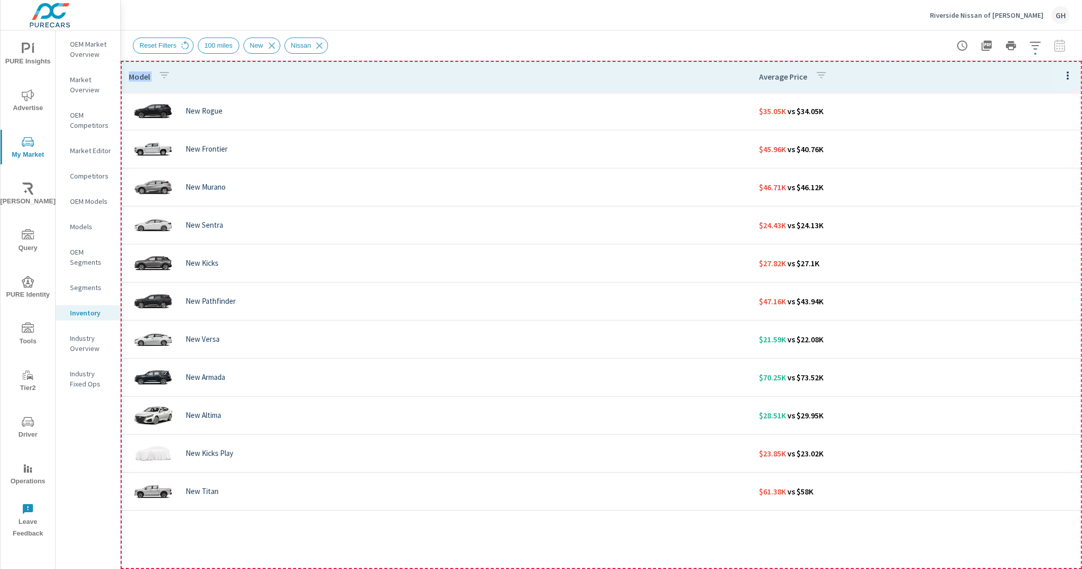
click at [615, 77] on th "Model" at bounding box center [436, 76] width 630 height 31
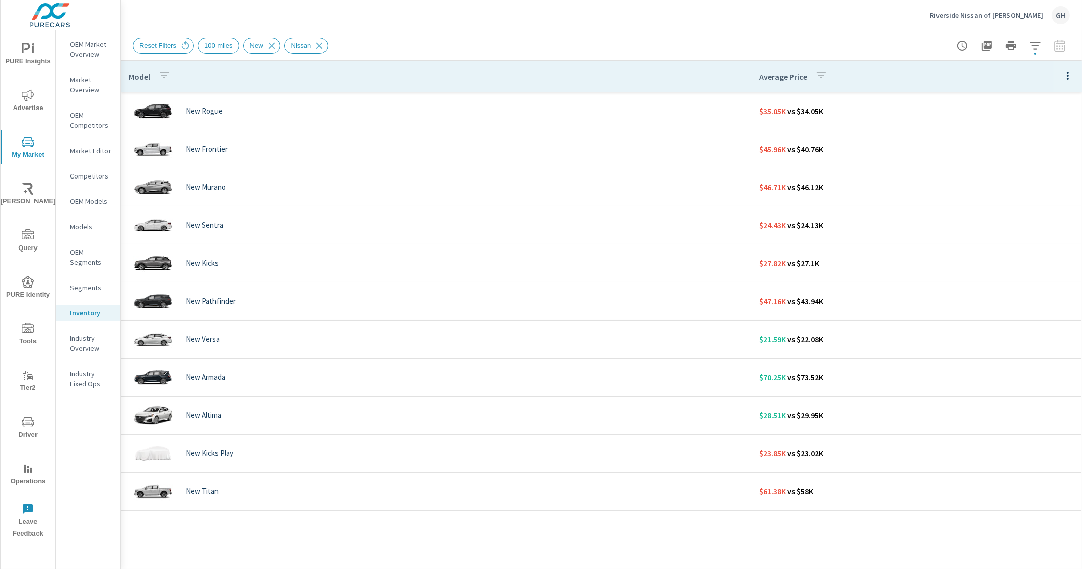
click at [553, 32] on div "Reset Filters 100 miles New Nissan" at bounding box center [601, 45] width 937 height 30
